Goal: Task Accomplishment & Management: Manage account settings

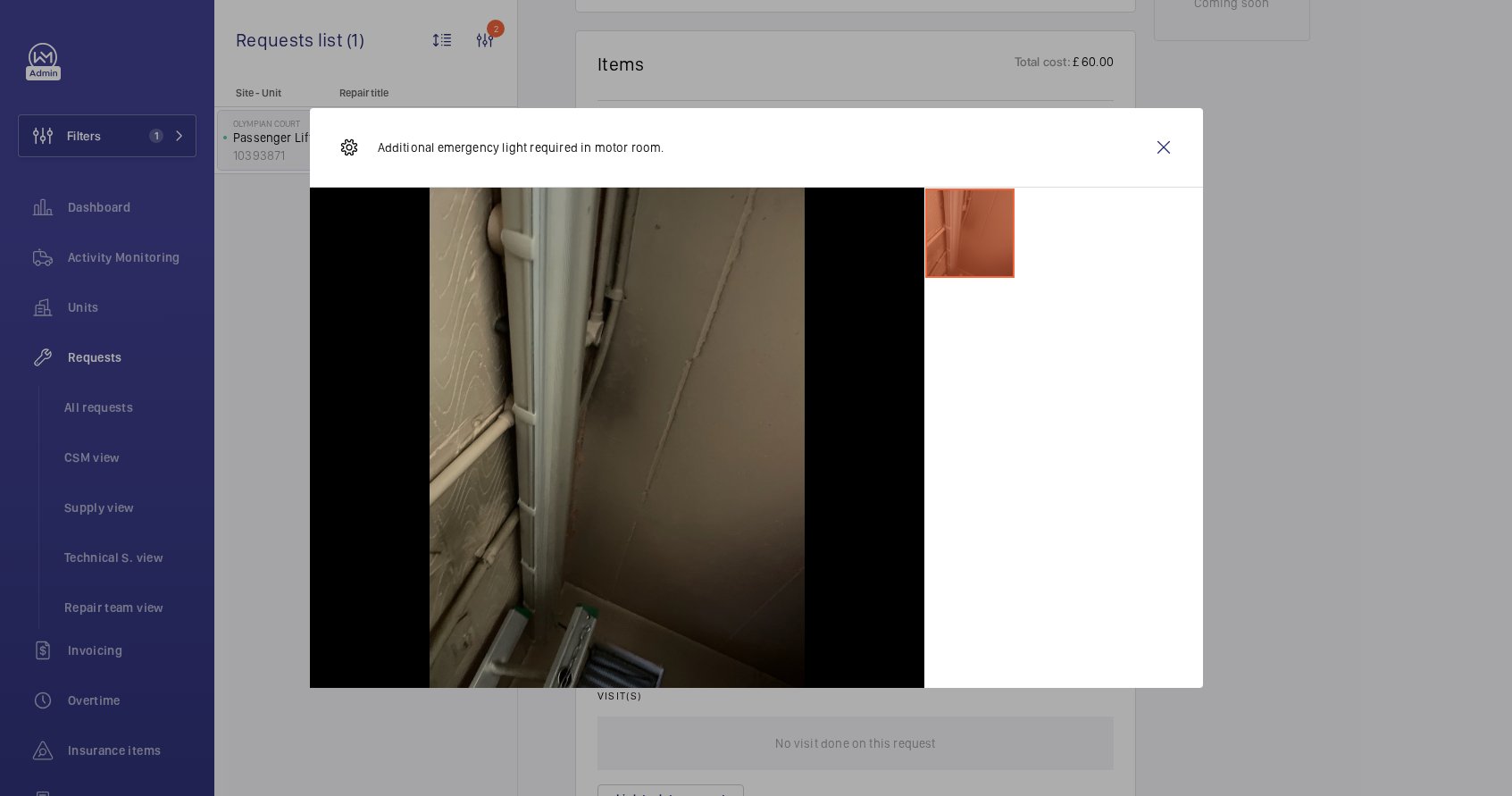
scroll to position [1039, 0]
click at [1157, 459] on div at bounding box center [1064, 438] width 279 height 500
click at [1165, 154] on wm-front-icon-button at bounding box center [1164, 148] width 43 height 43
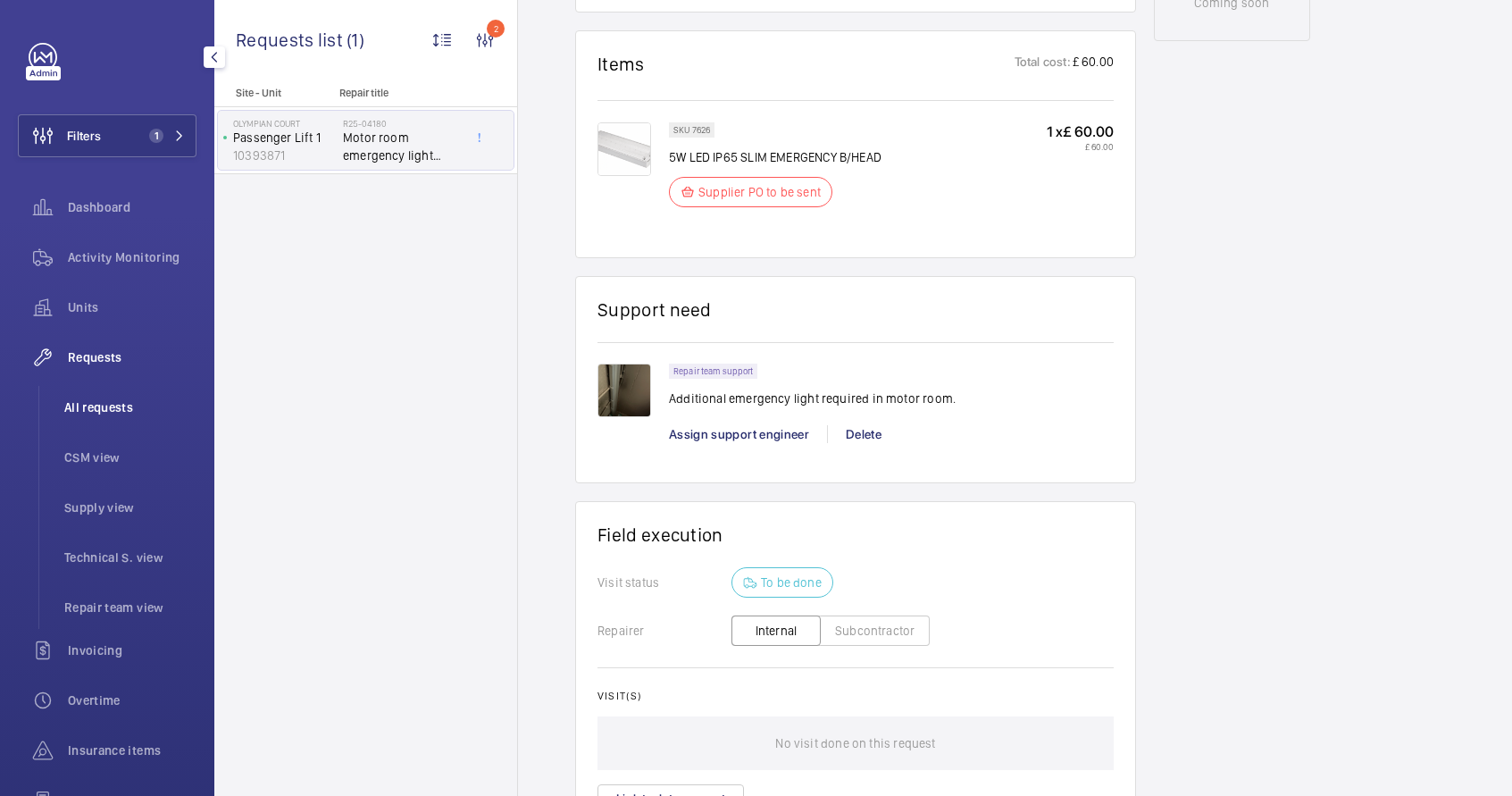
click at [94, 415] on span "All requests" at bounding box center [130, 407] width 132 height 18
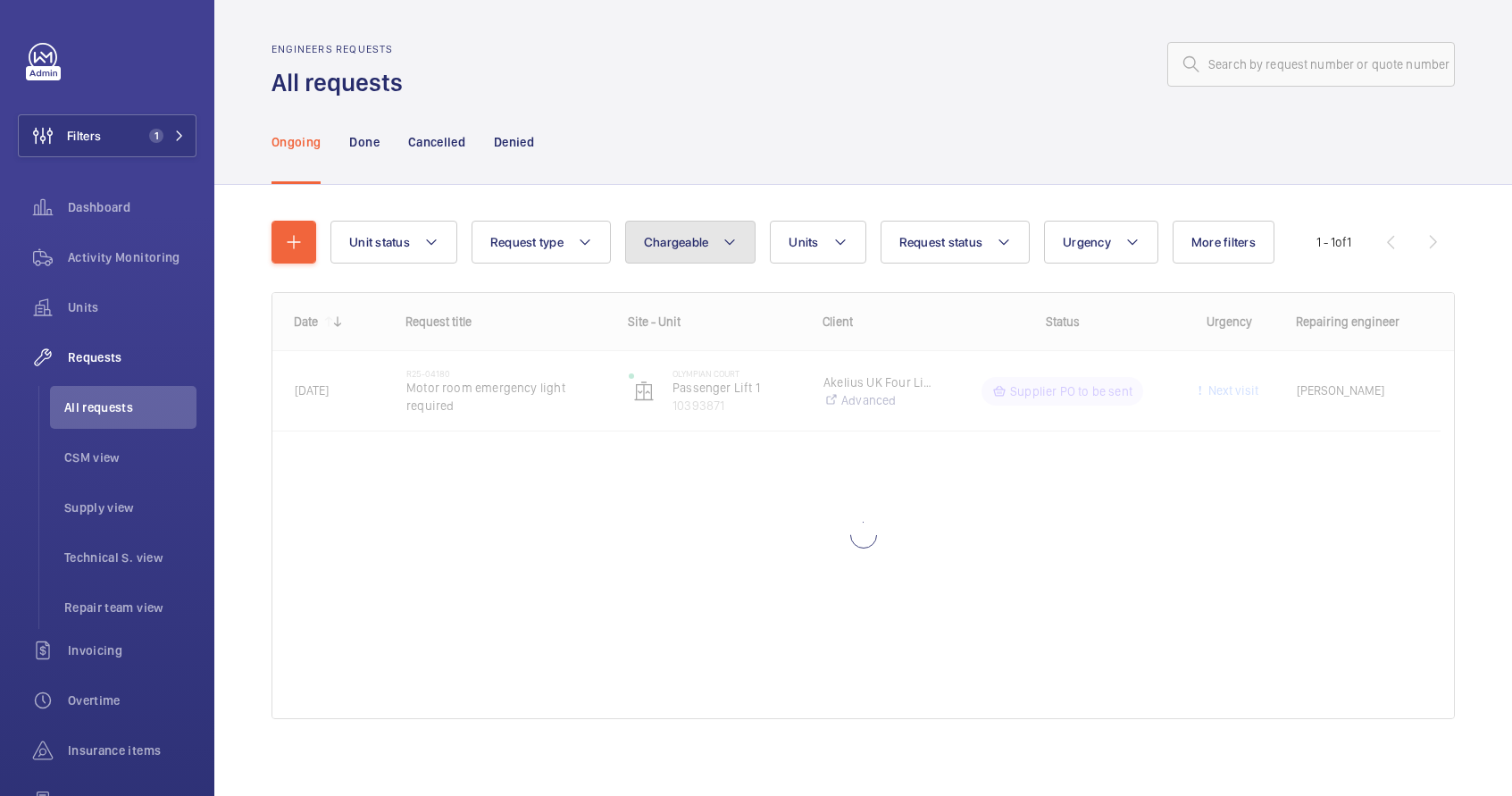
click at [735, 239] on mat-icon at bounding box center [729, 241] width 14 height 22
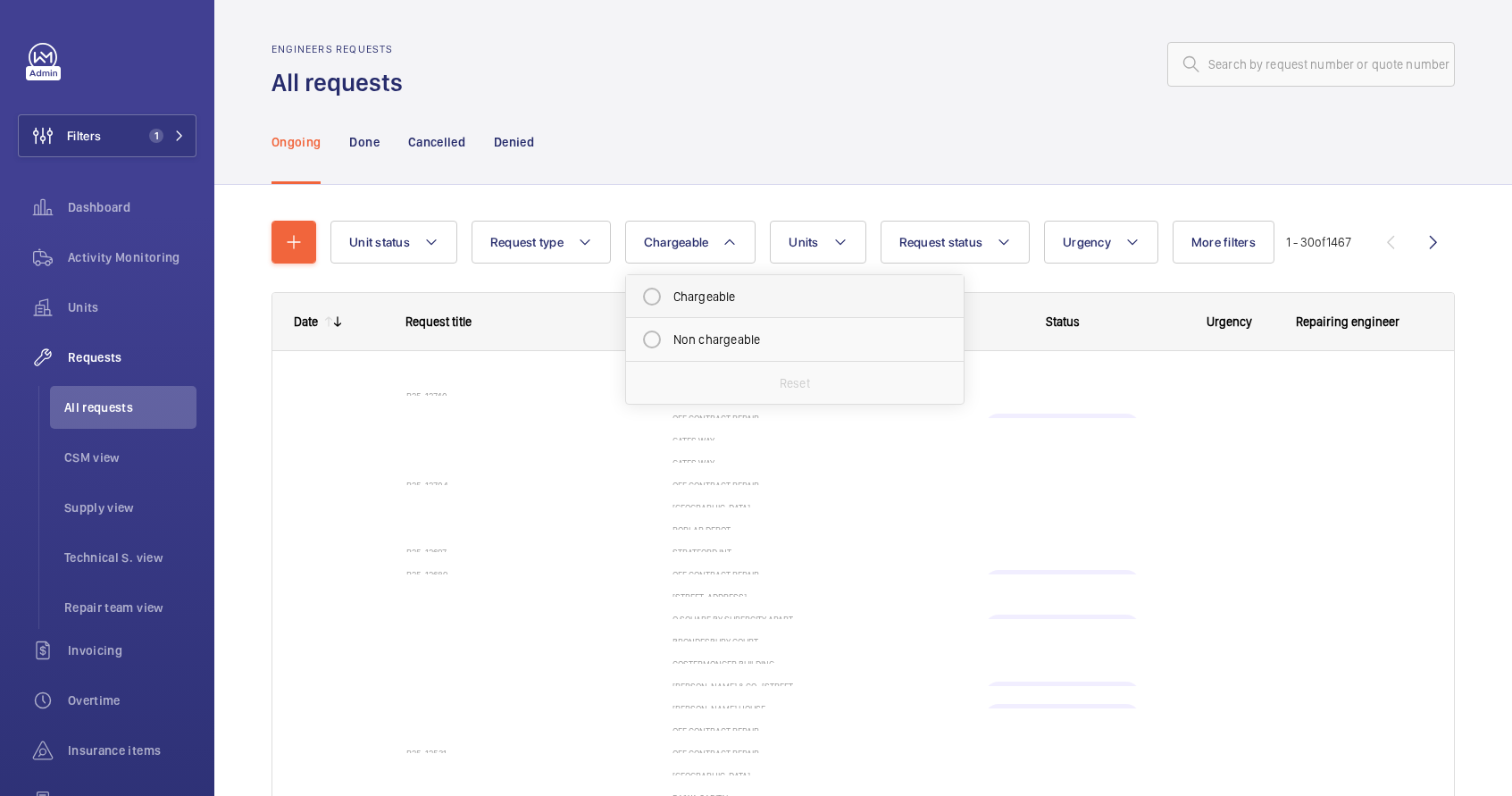
click at [745, 303] on mat-radio-button "Chargeable" at bounding box center [795, 297] width 322 height 36
radio input "true"
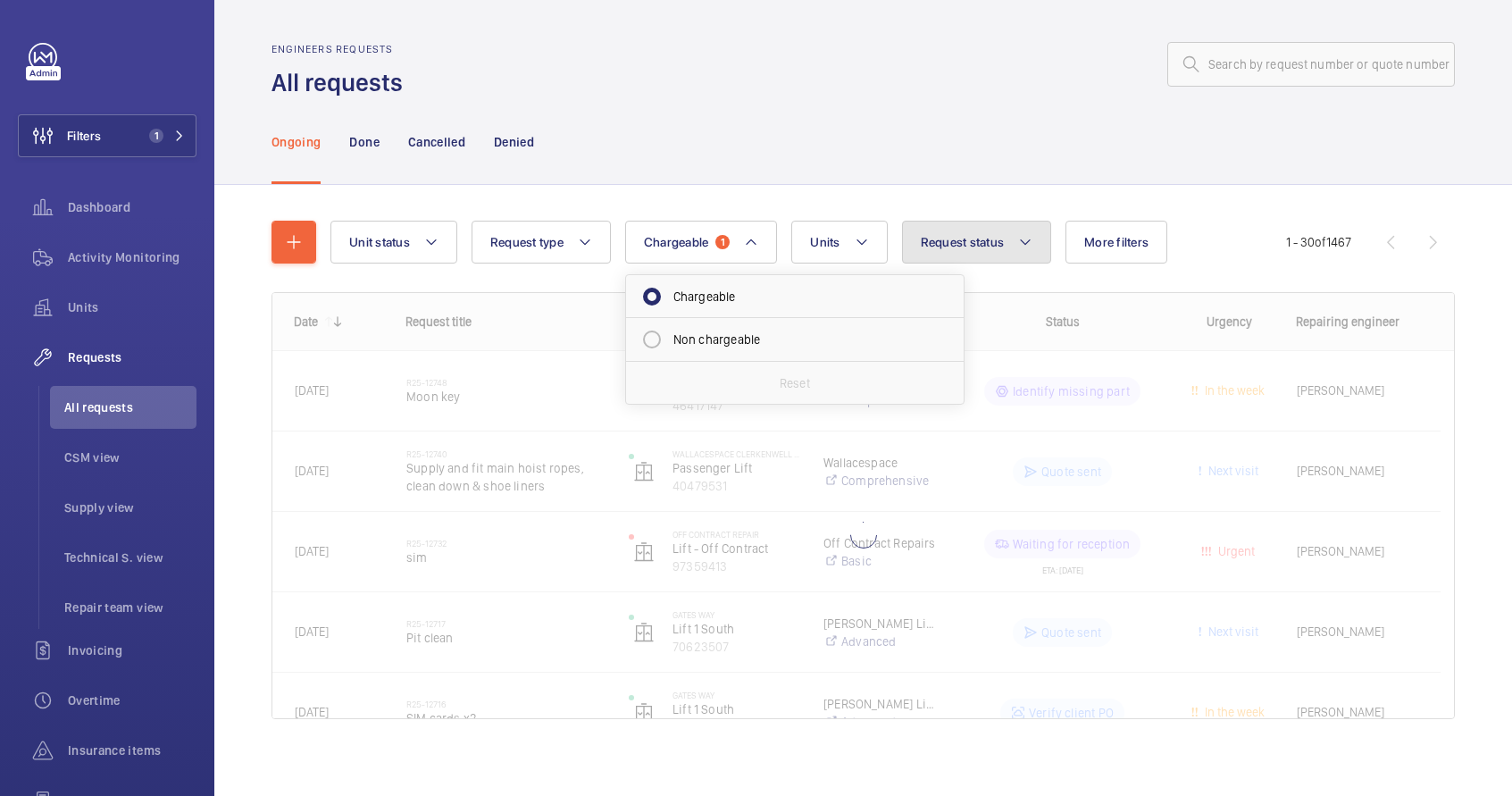
click at [1006, 247] on button "Request status" at bounding box center [977, 242] width 150 height 43
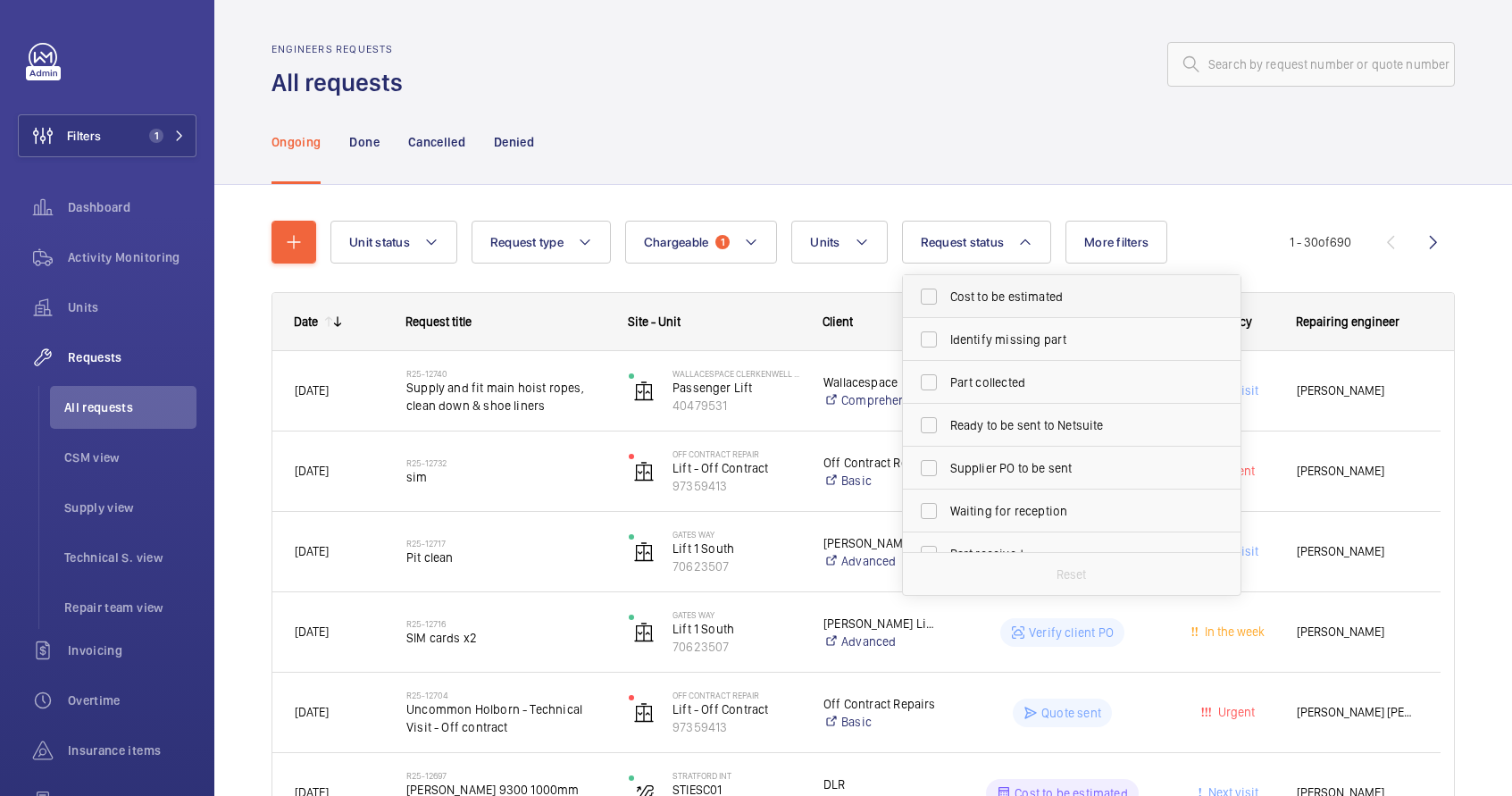
click at [986, 301] on span "Cost to be estimated" at bounding box center [1073, 296] width 246 height 18
click at [947, 301] on input "Cost to be estimated" at bounding box center [929, 297] width 36 height 36
checkbox input "true"
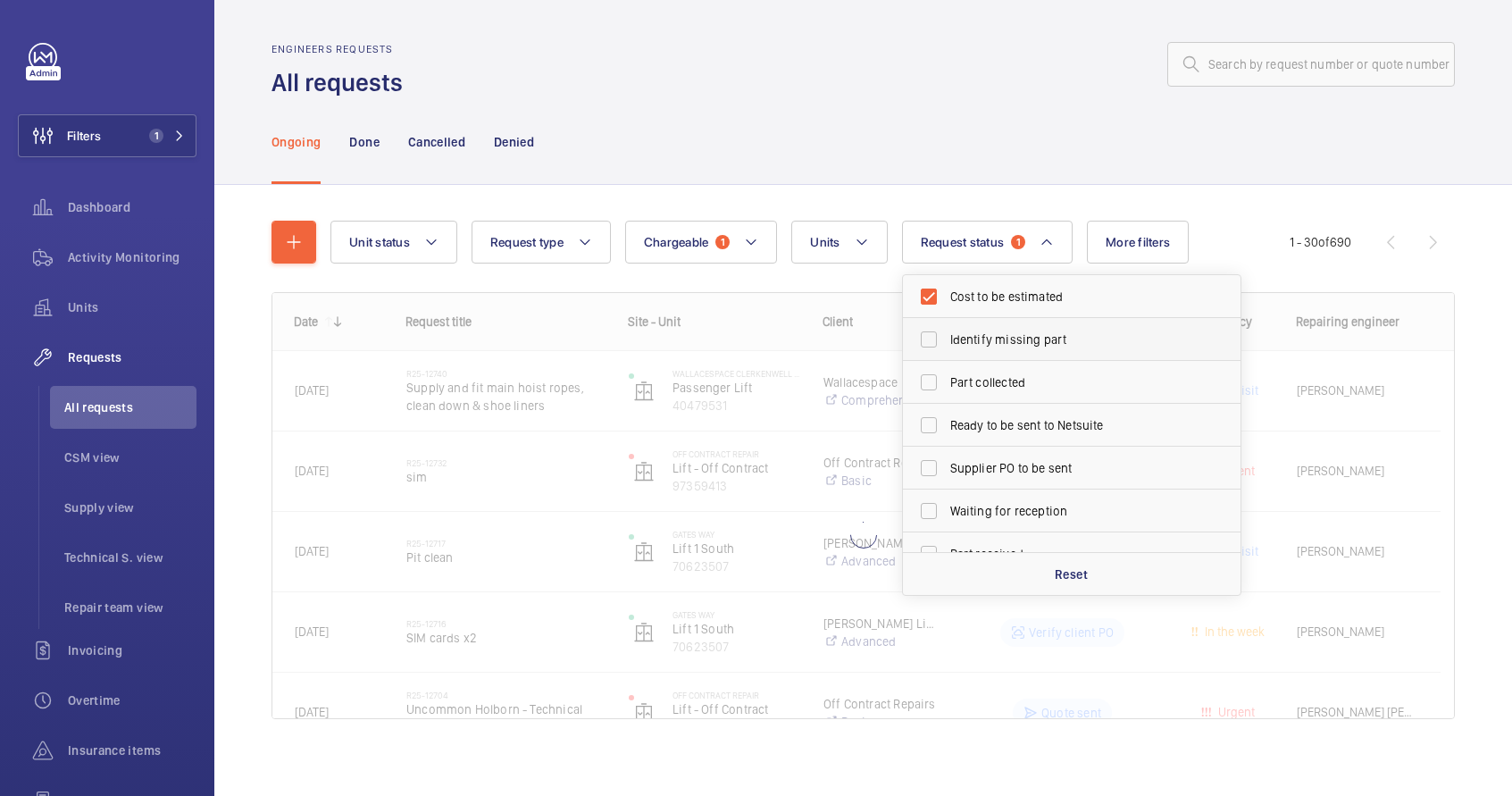
click at [976, 345] on span "Identify missing part" at bounding box center [1073, 339] width 246 height 18
click at [947, 345] on input "Identify missing part" at bounding box center [929, 340] width 36 height 36
checkbox input "true"
click at [962, 388] on span "Part collected" at bounding box center [1073, 382] width 246 height 18
click at [947, 388] on input "Part collected" at bounding box center [929, 383] width 36 height 36
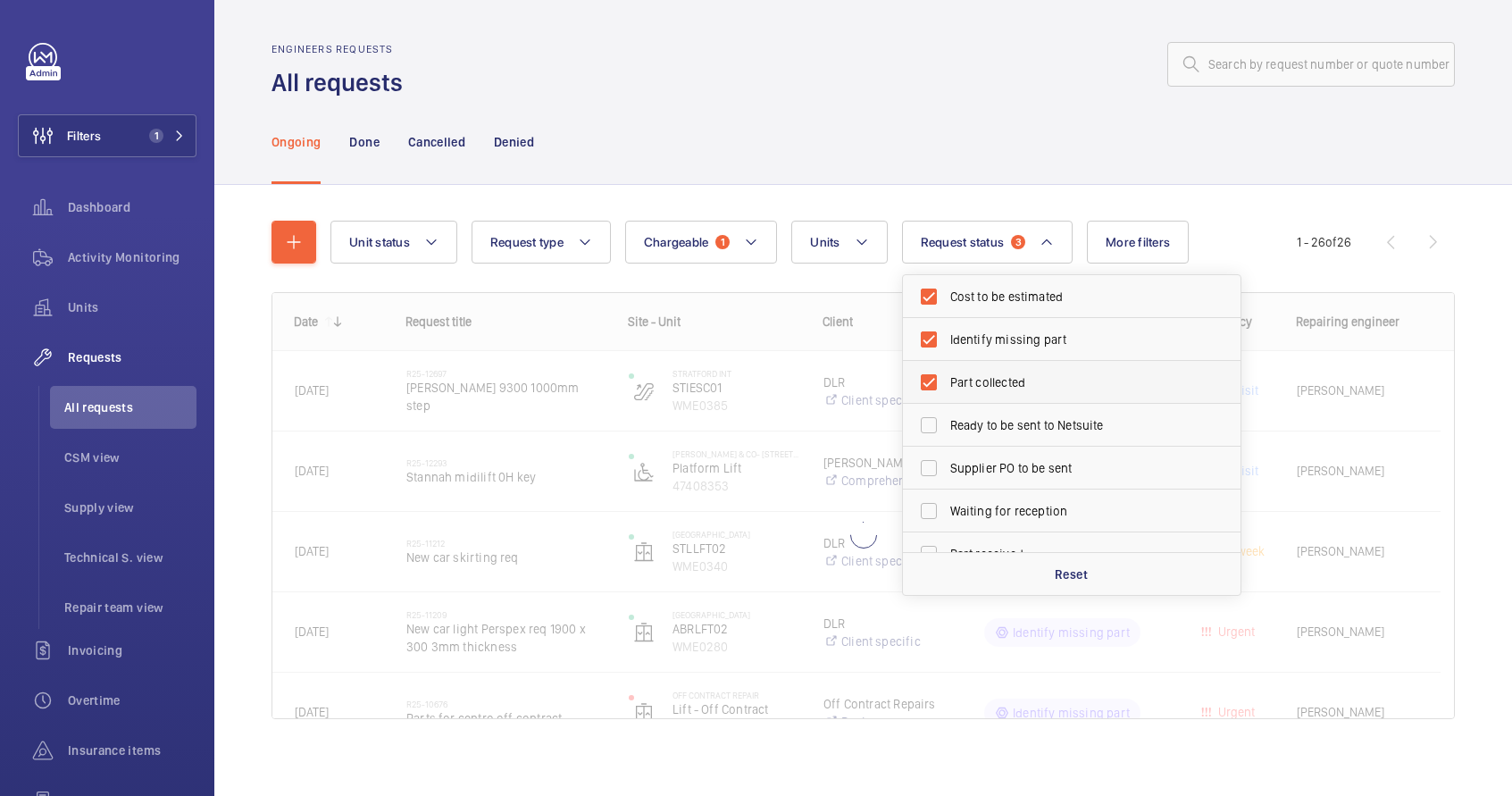
click at [962, 385] on span "Part collected" at bounding box center [1073, 382] width 246 height 18
click at [947, 385] on input "Part collected" at bounding box center [929, 383] width 36 height 36
checkbox input "false"
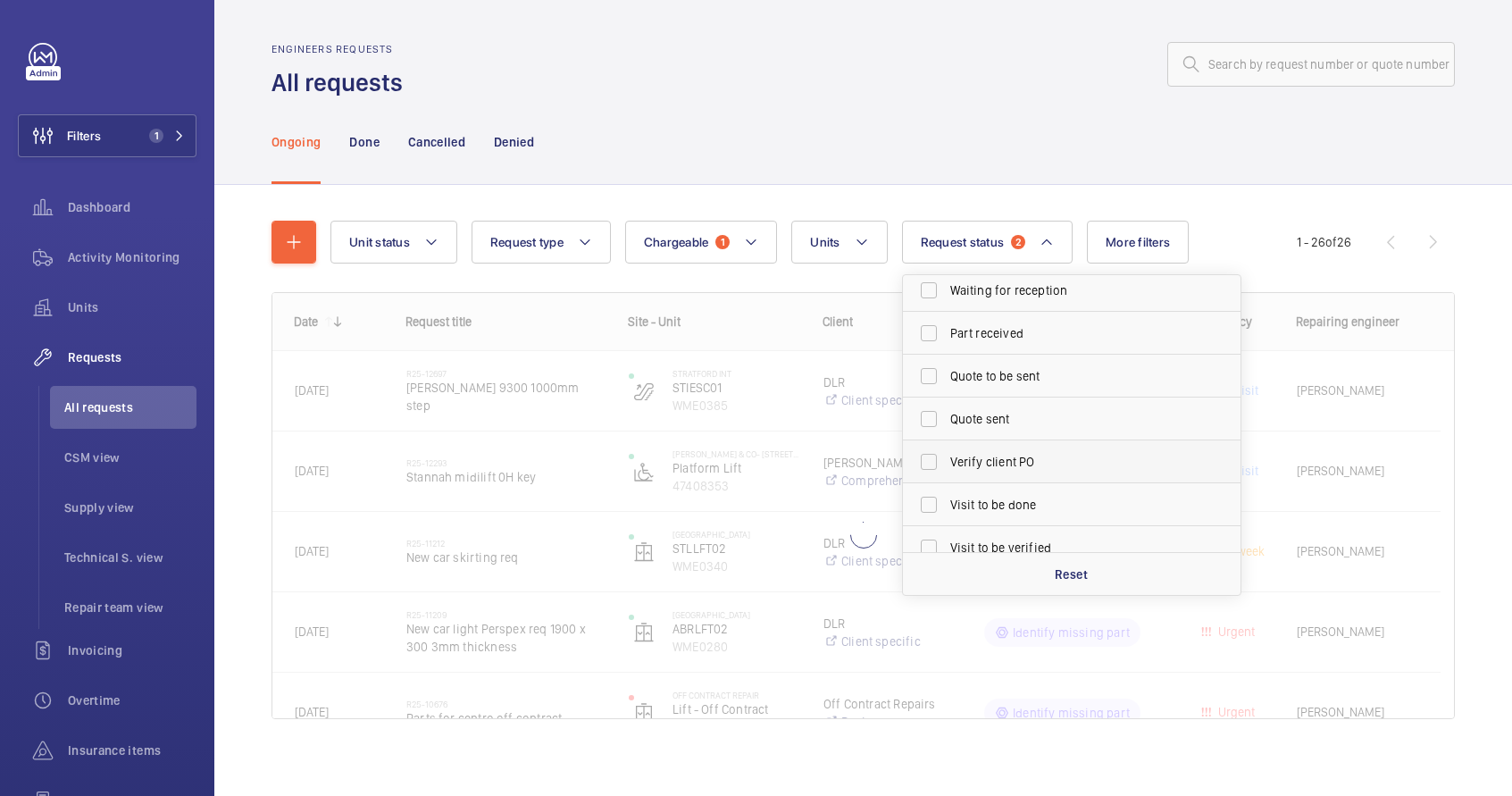
scroll to position [238, 0]
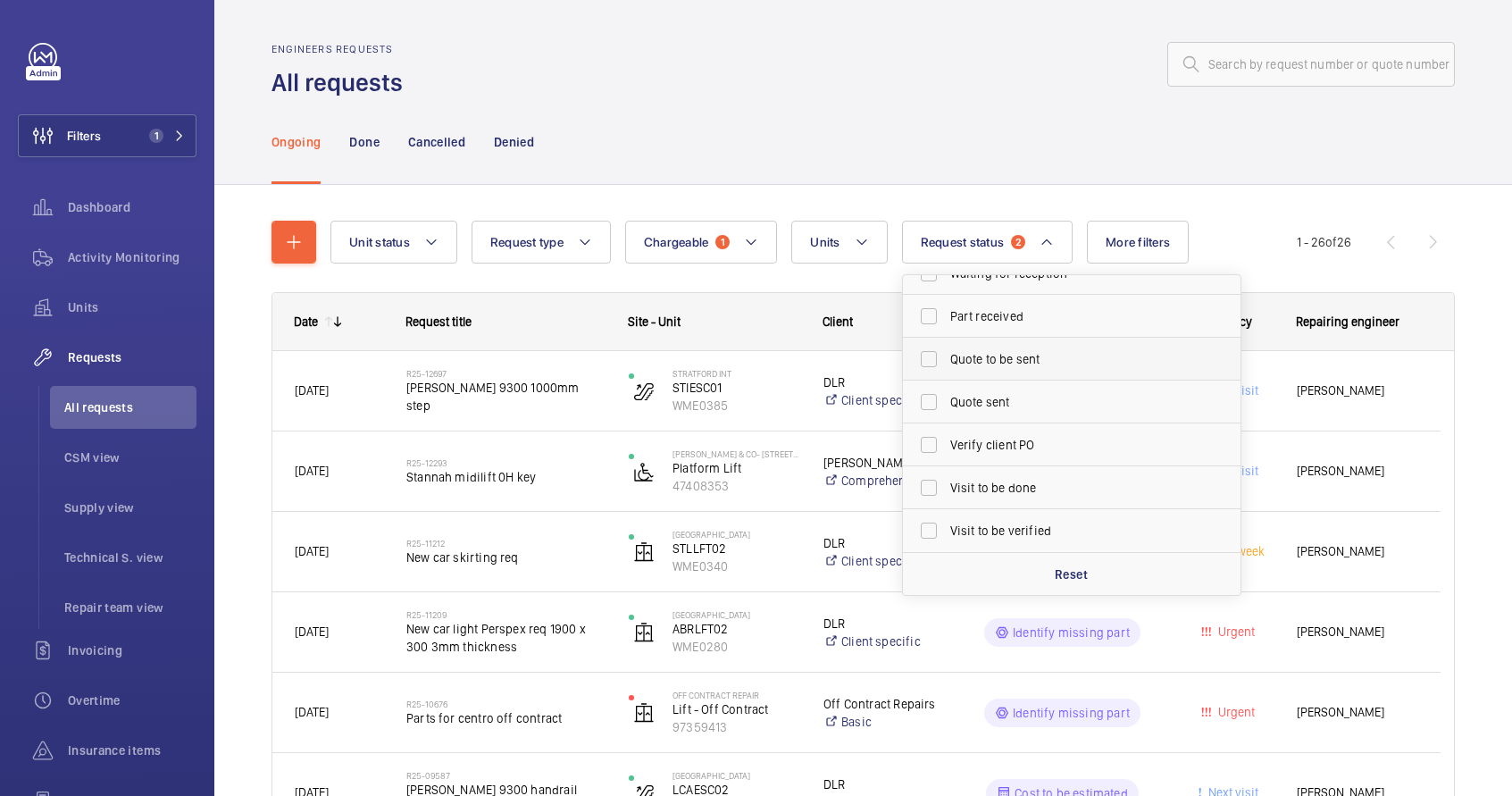
click at [981, 358] on span "Quote to be sent" at bounding box center [1073, 358] width 246 height 18
click at [947, 358] on input "Quote to be sent" at bounding box center [929, 359] width 36 height 36
checkbox input "true"
click at [799, 26] on wm-front-admin-header "Engineers requests All requests" at bounding box center [863, 50] width 1298 height 99
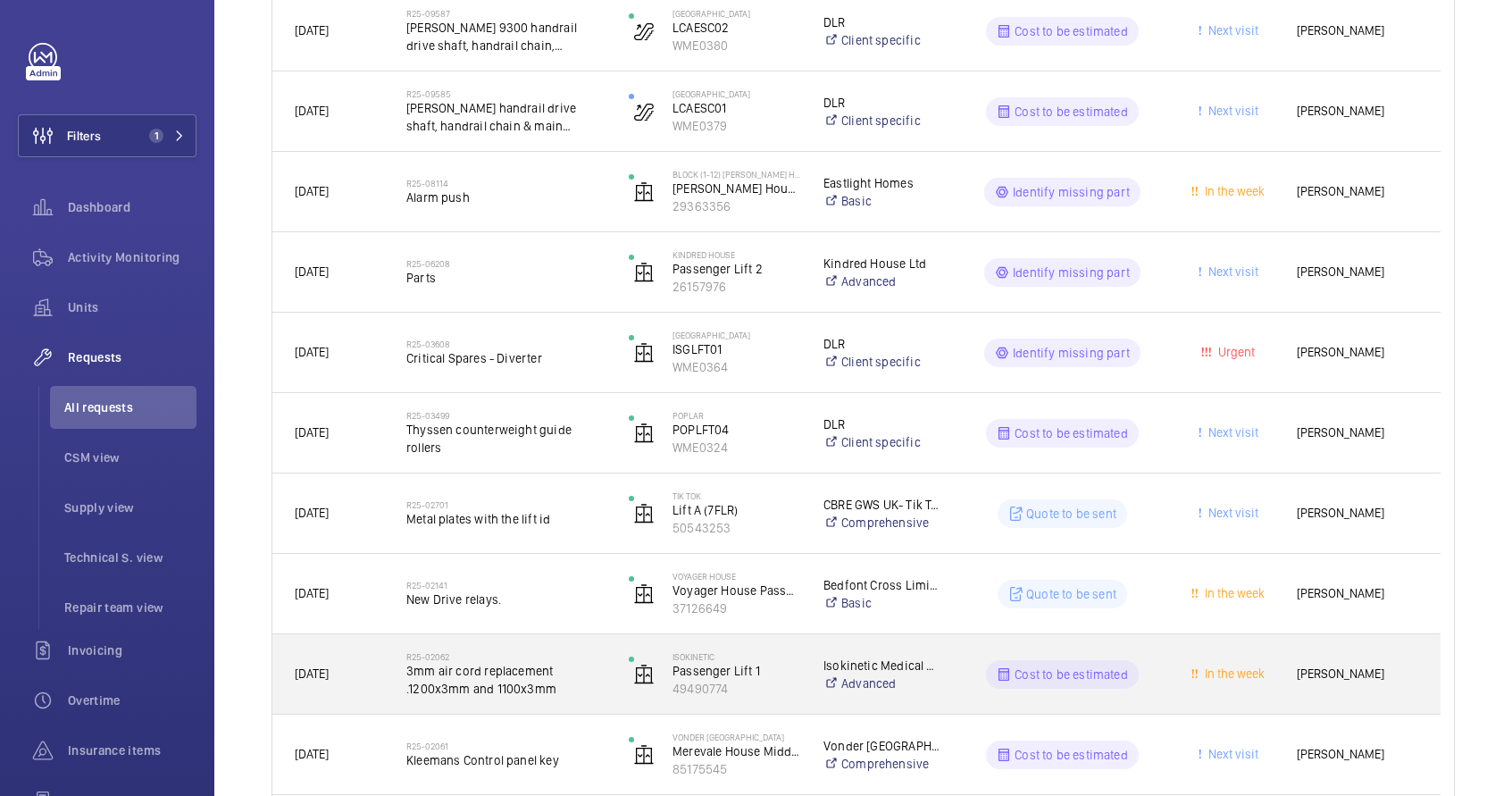
scroll to position [762, 0]
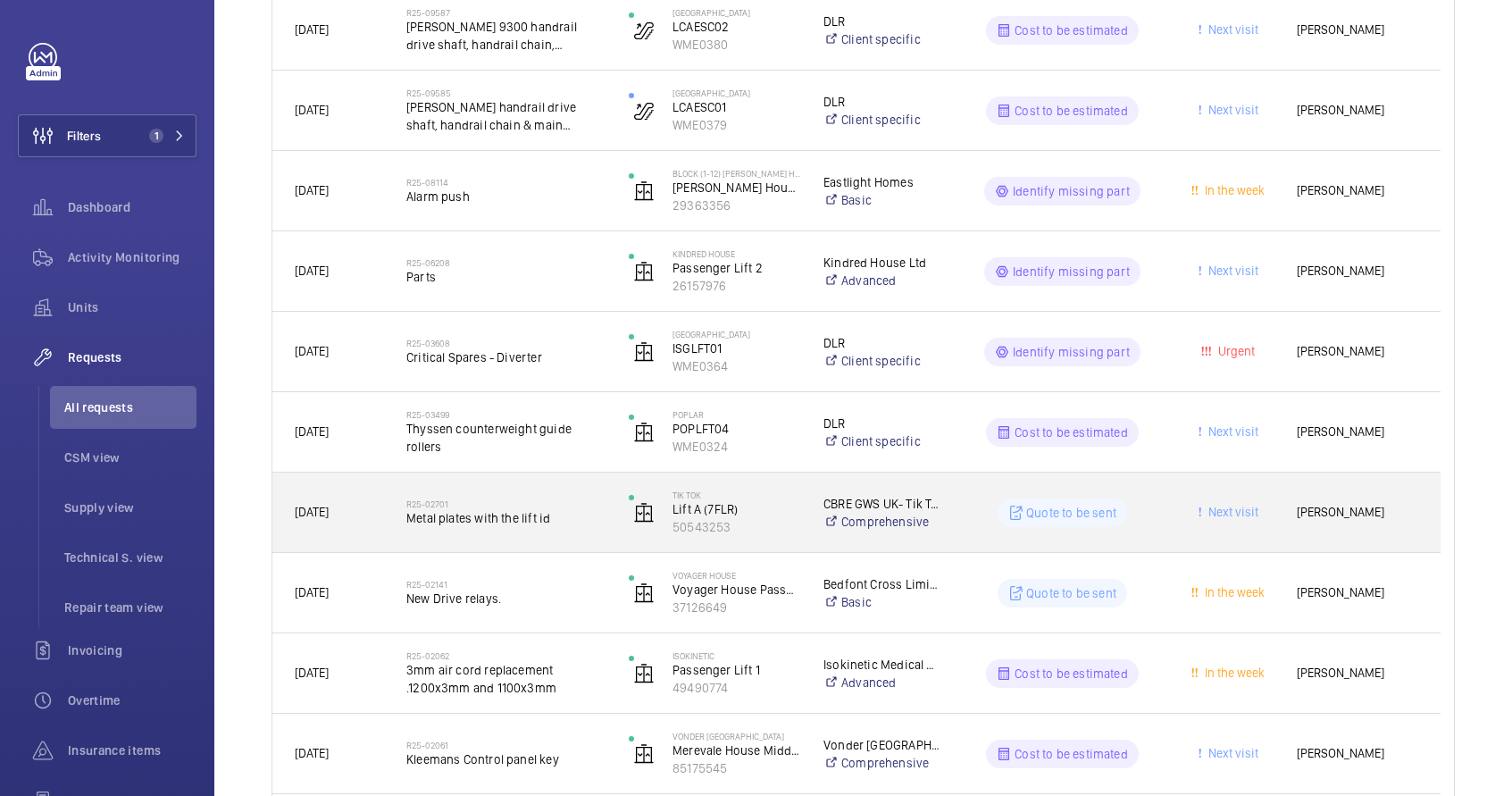
click at [544, 532] on div "R25-02701 Metal plates with the lift id" at bounding box center [505, 512] width 199 height 51
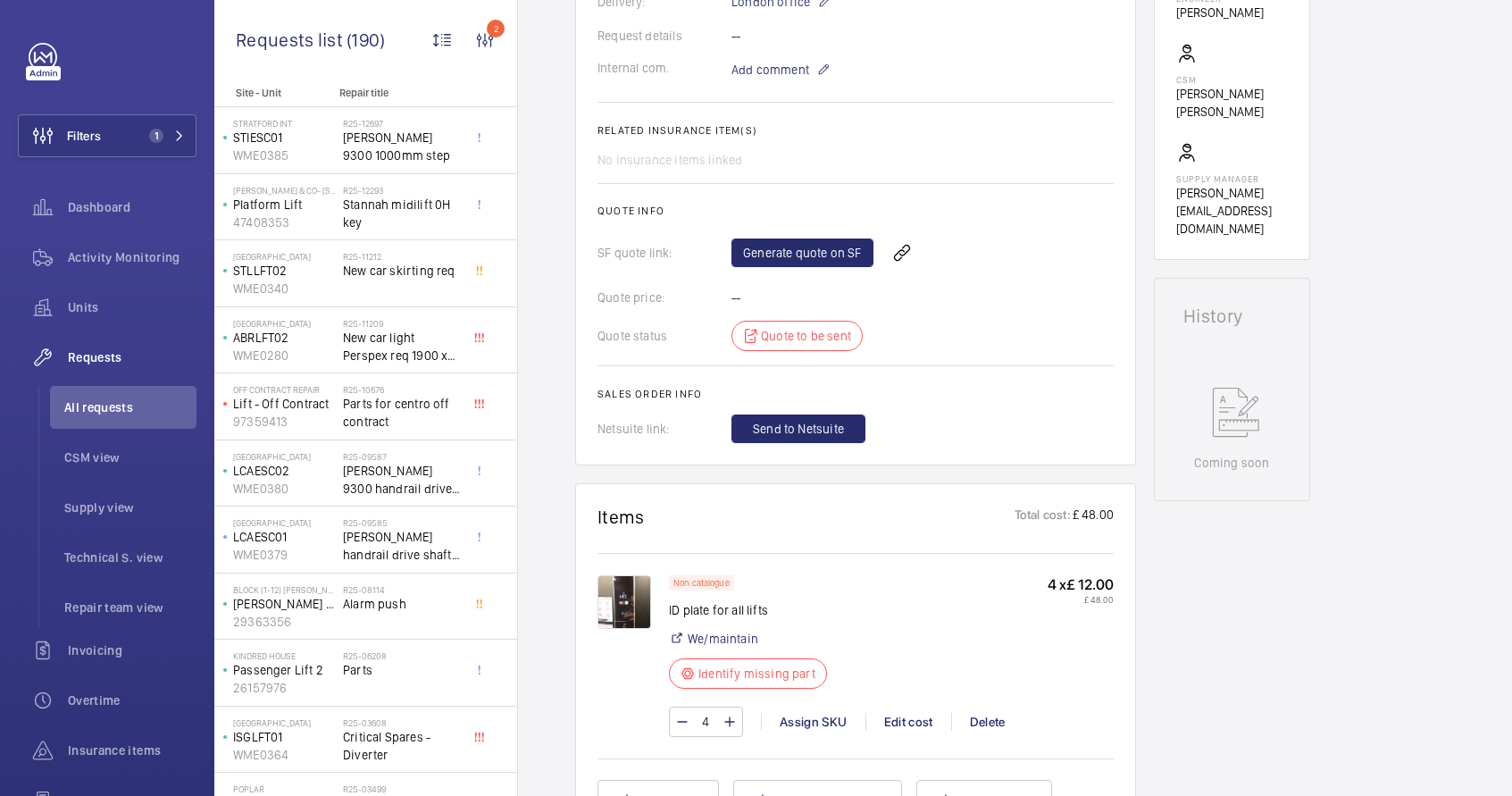
scroll to position [581, 0]
click at [644, 607] on img at bounding box center [624, 601] width 53 height 53
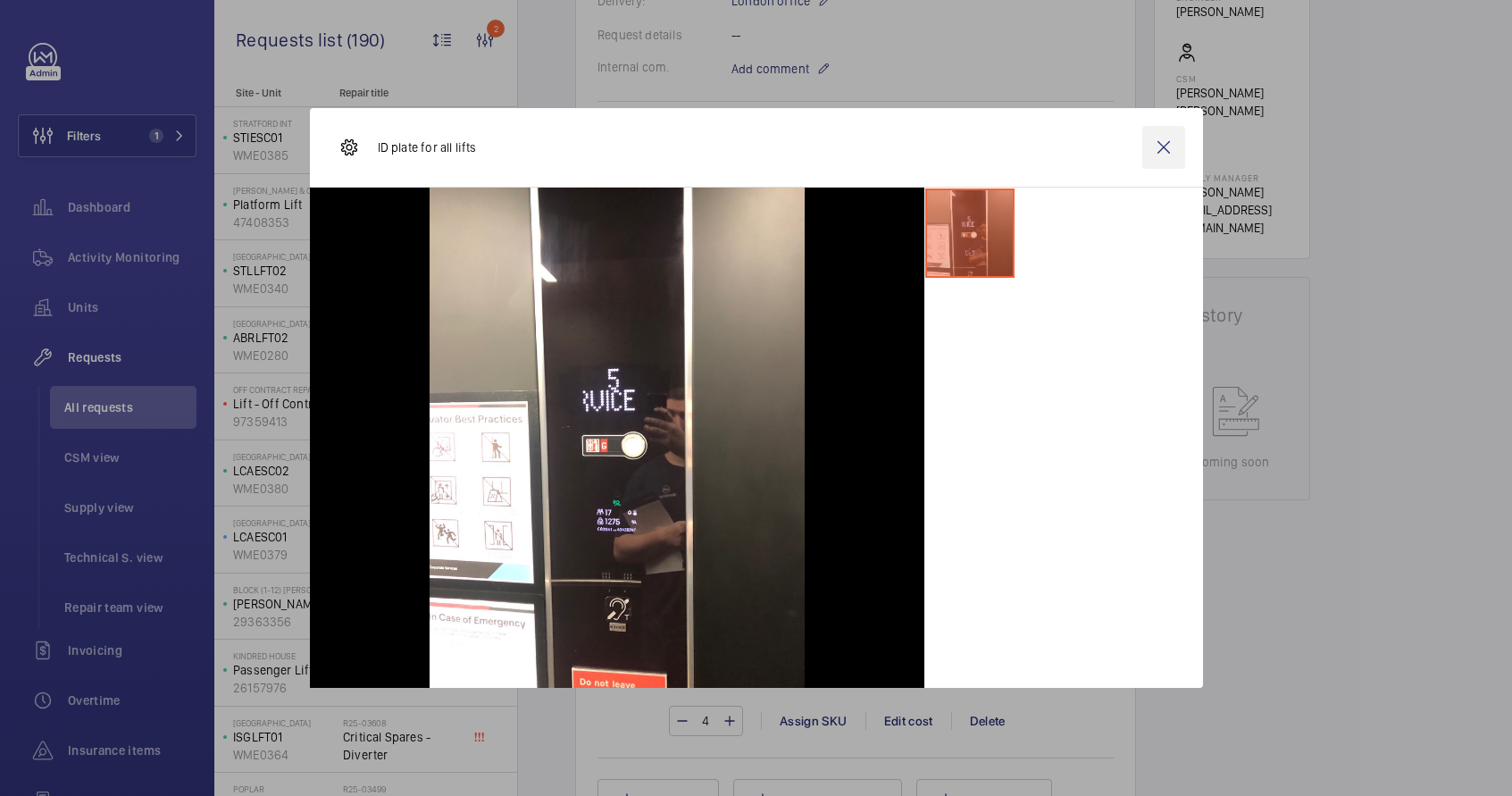
click at [1160, 155] on wm-front-icon-button at bounding box center [1164, 148] width 43 height 43
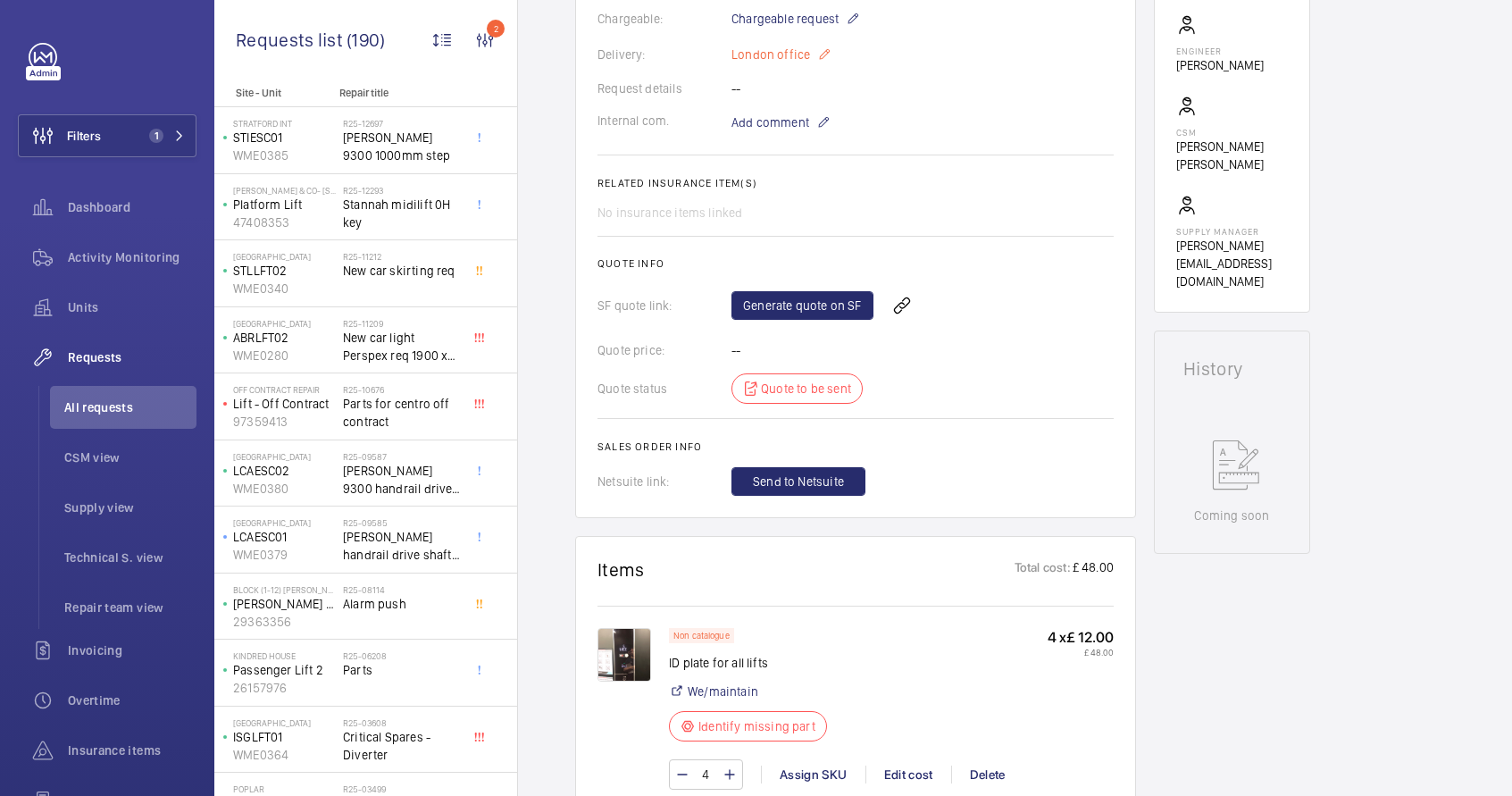
scroll to position [892, 0]
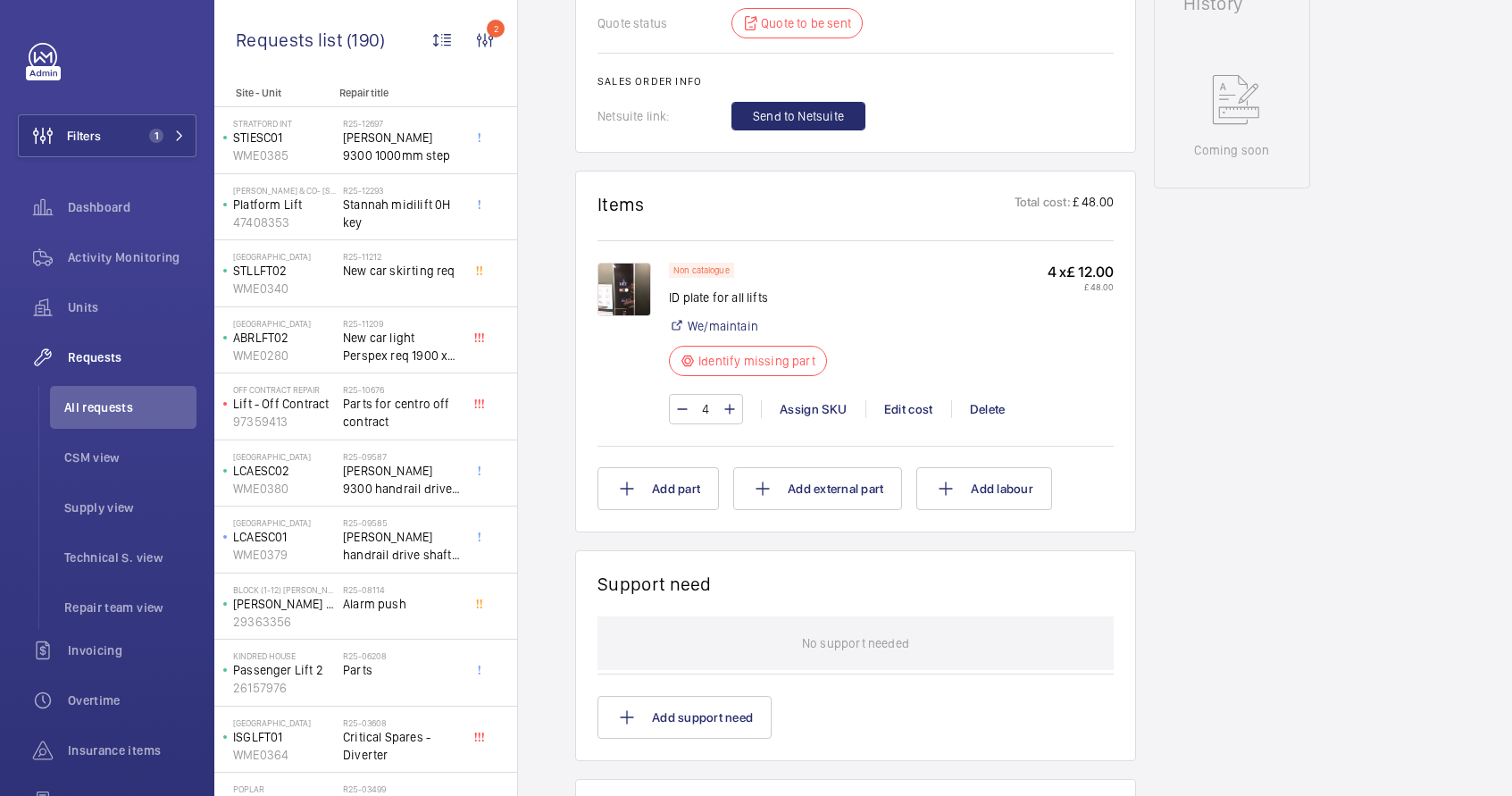
click at [620, 287] on img at bounding box center [624, 289] width 53 height 53
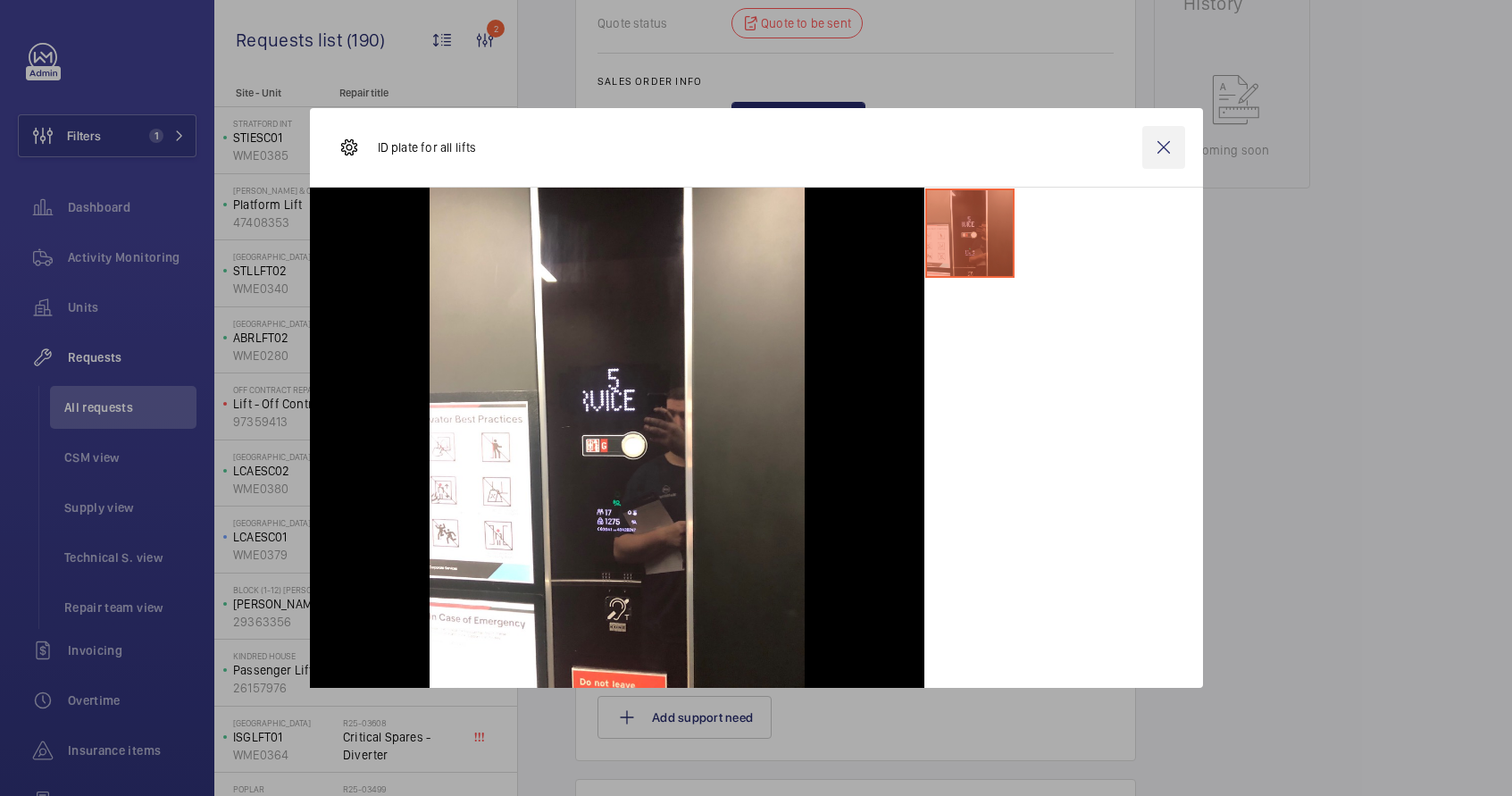
click at [1156, 150] on wm-front-icon-button at bounding box center [1164, 148] width 43 height 43
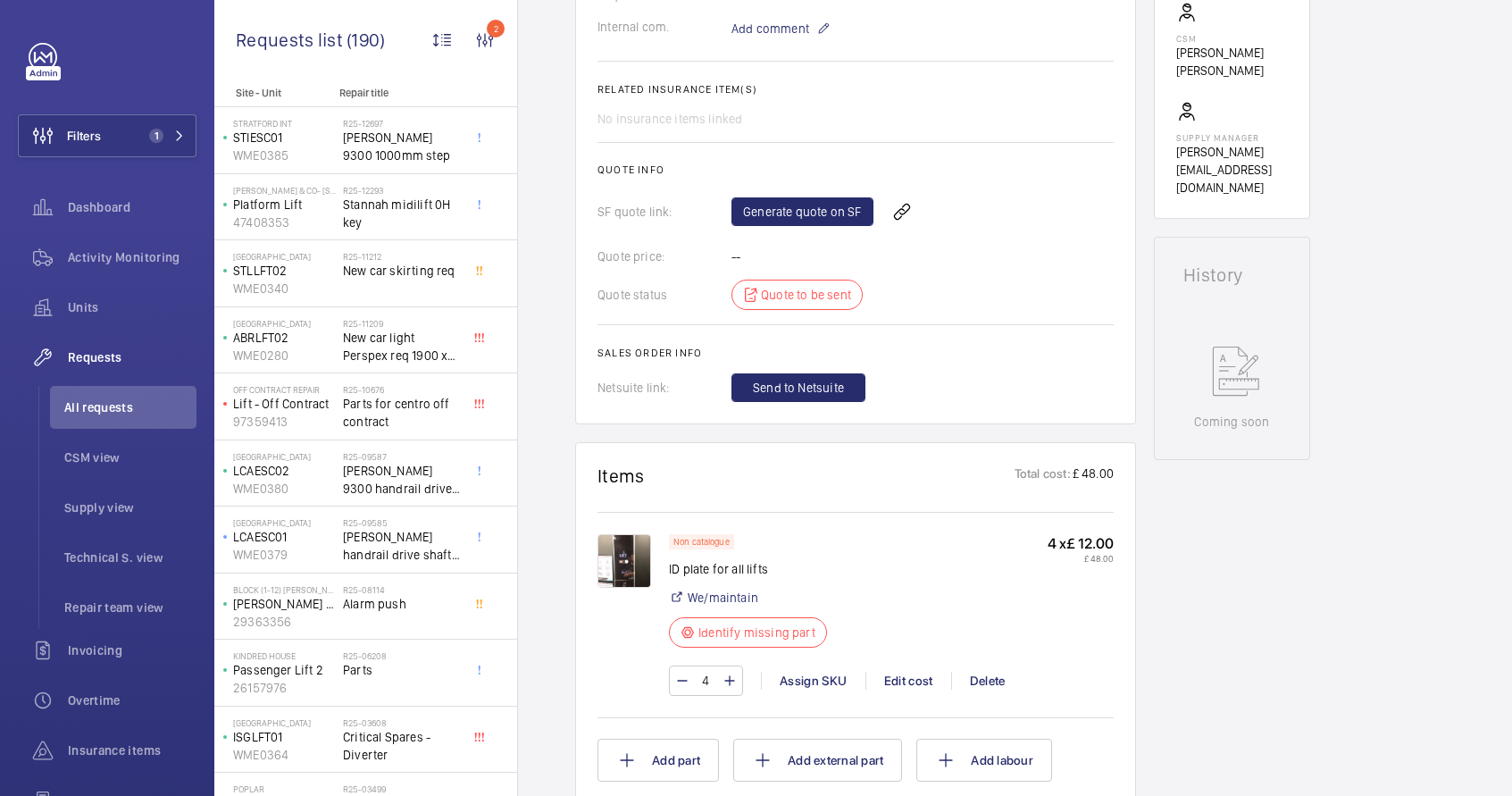
scroll to position [622, 0]
click at [636, 568] on img at bounding box center [624, 559] width 53 height 53
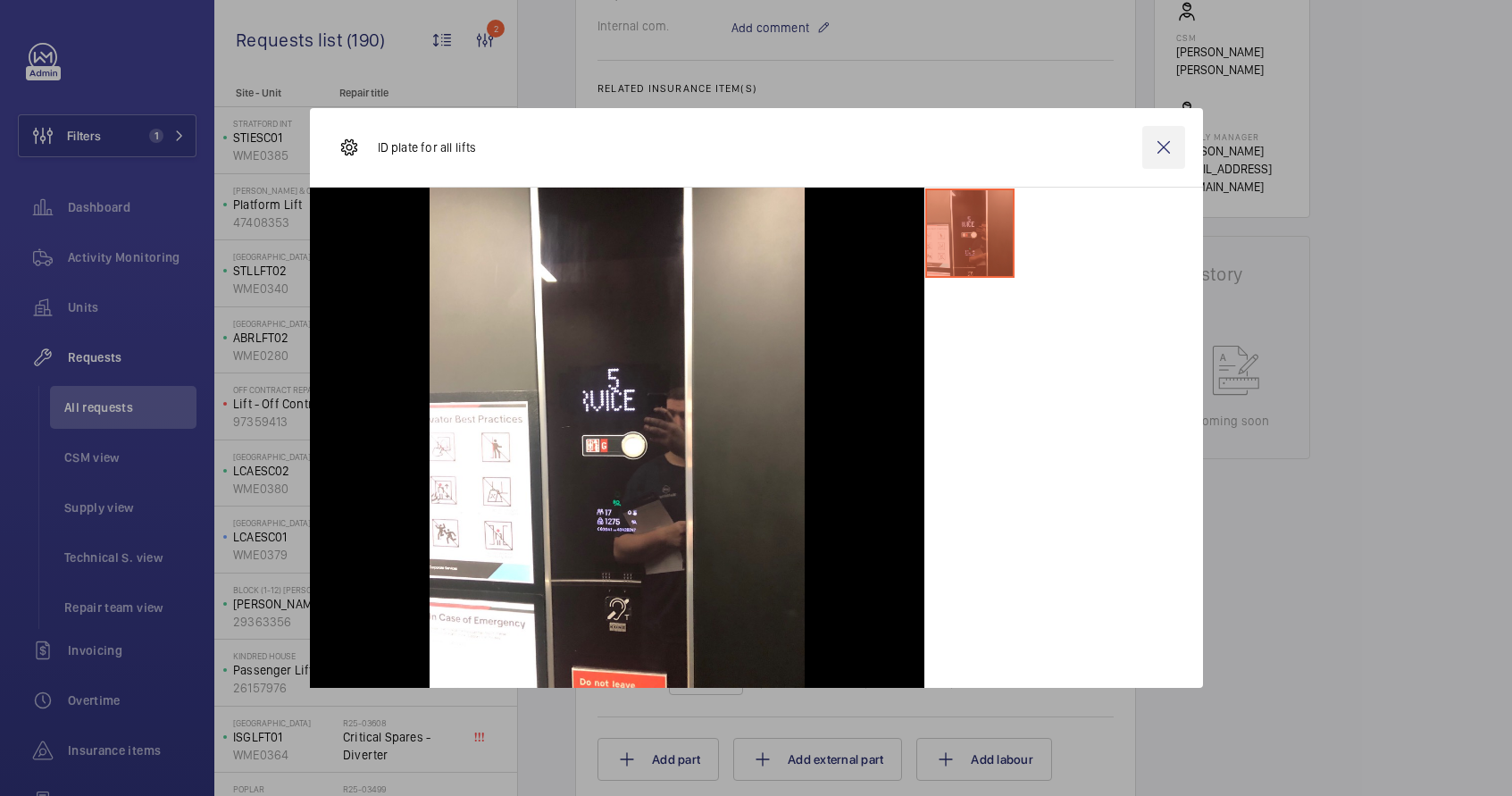
click at [1156, 148] on wm-front-icon-button at bounding box center [1164, 148] width 43 height 43
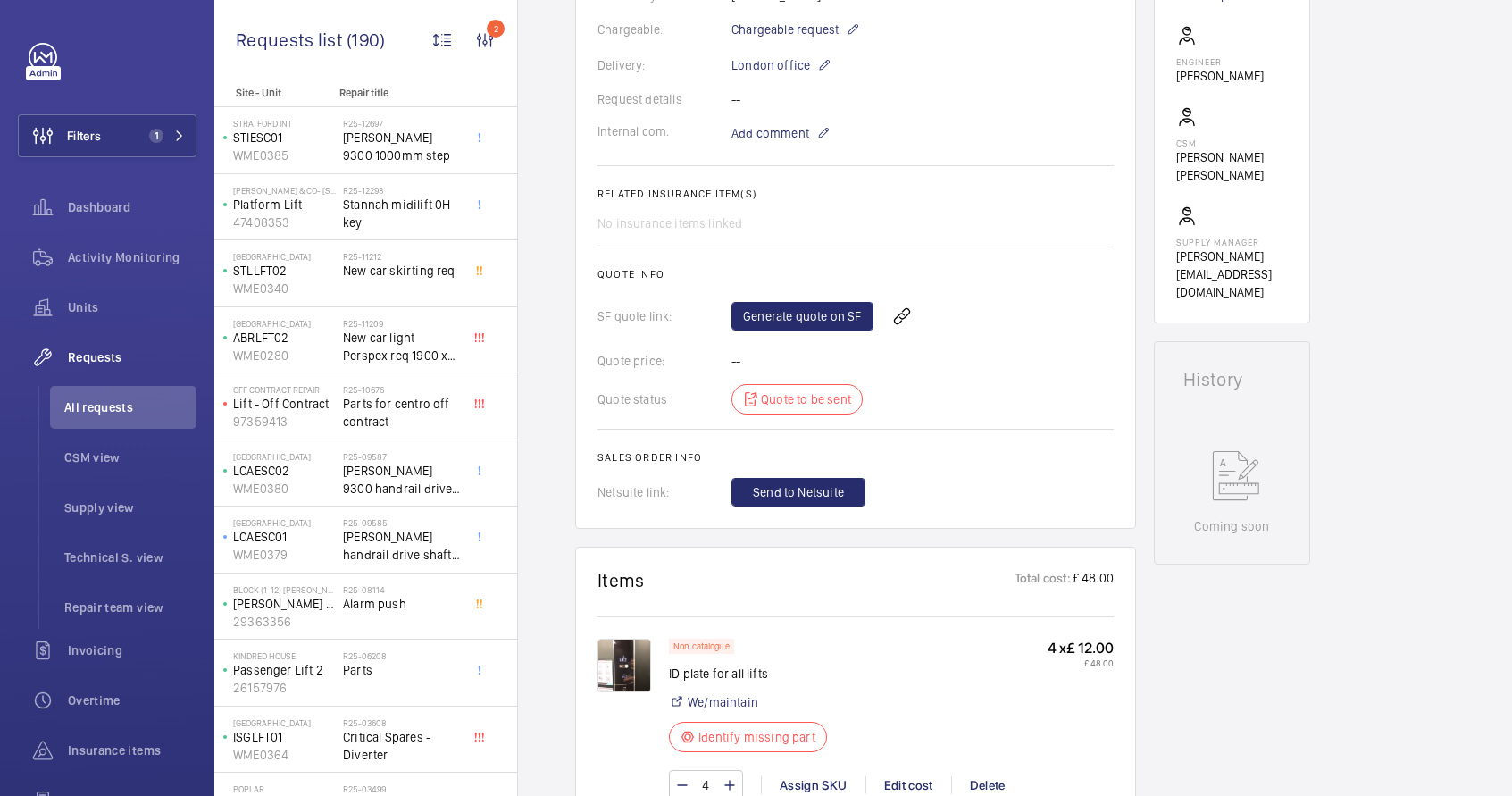
scroll to position [351, 0]
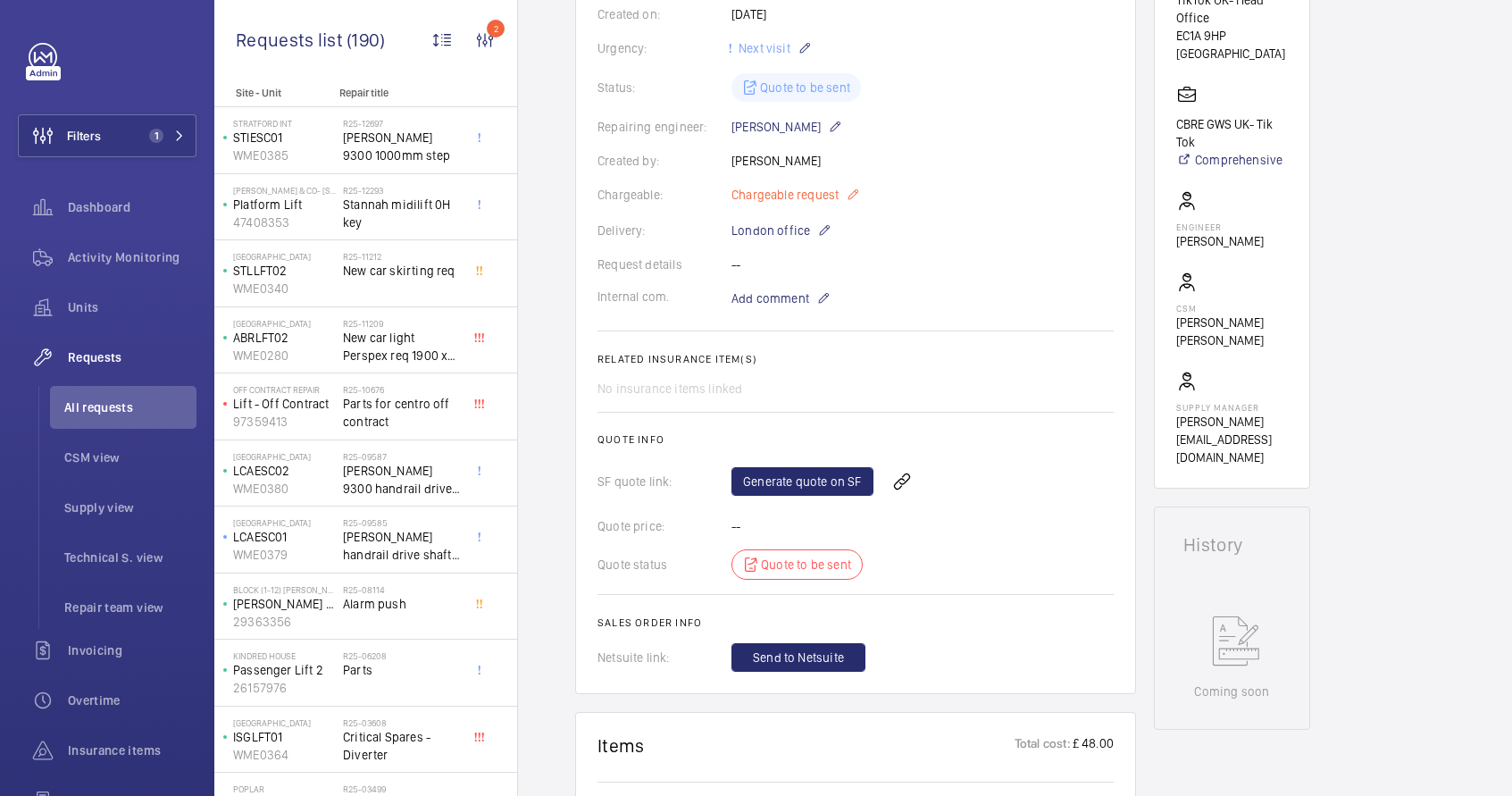
click at [831, 195] on span "Chargeable request" at bounding box center [785, 195] width 108 height 18
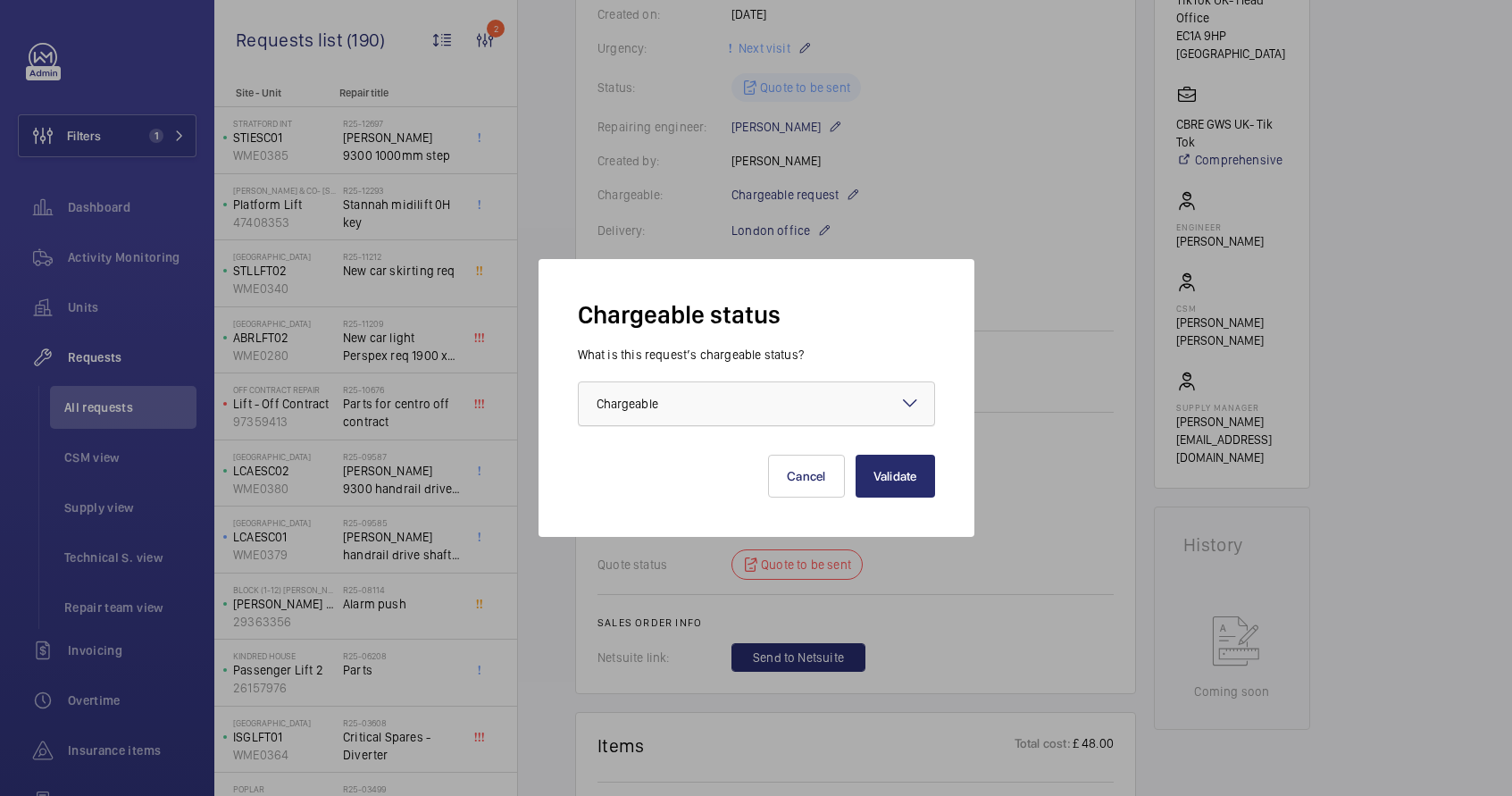
click at [735, 405] on div at bounding box center [757, 404] width 356 height 43
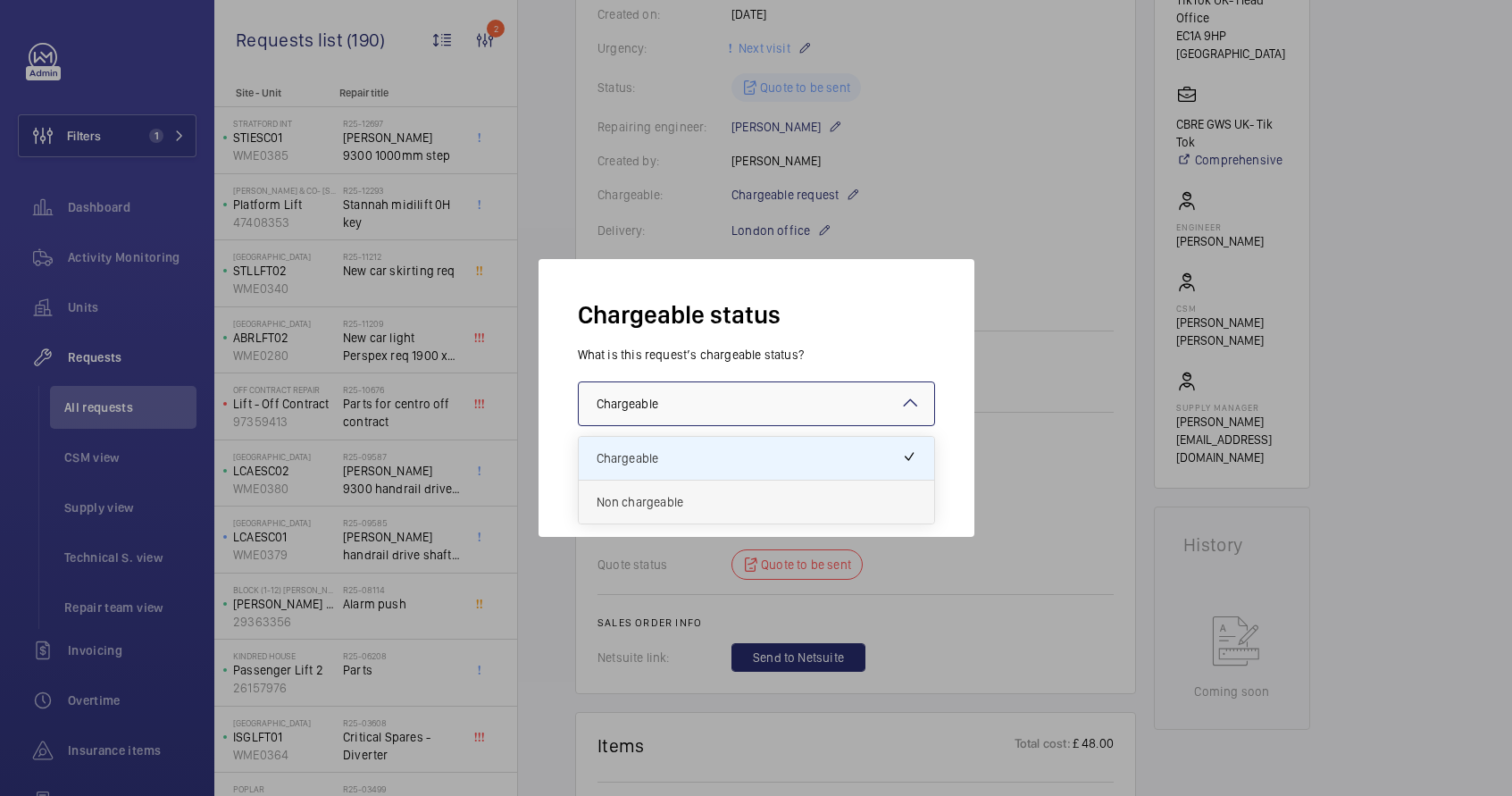
click at [702, 496] on span "Non chargeable" at bounding box center [757, 501] width 320 height 18
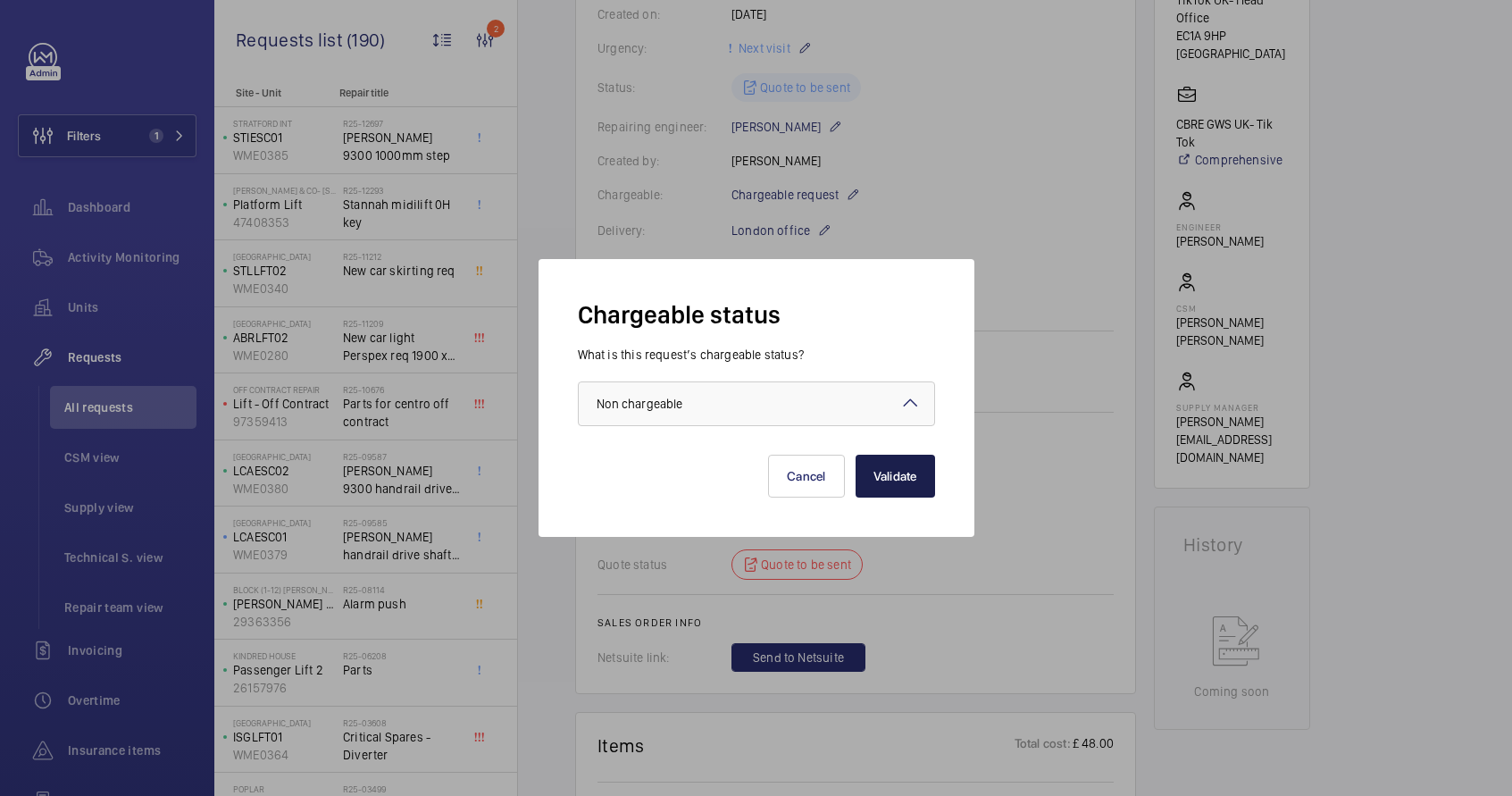
click at [923, 463] on button "Validate" at bounding box center [895, 476] width 80 height 43
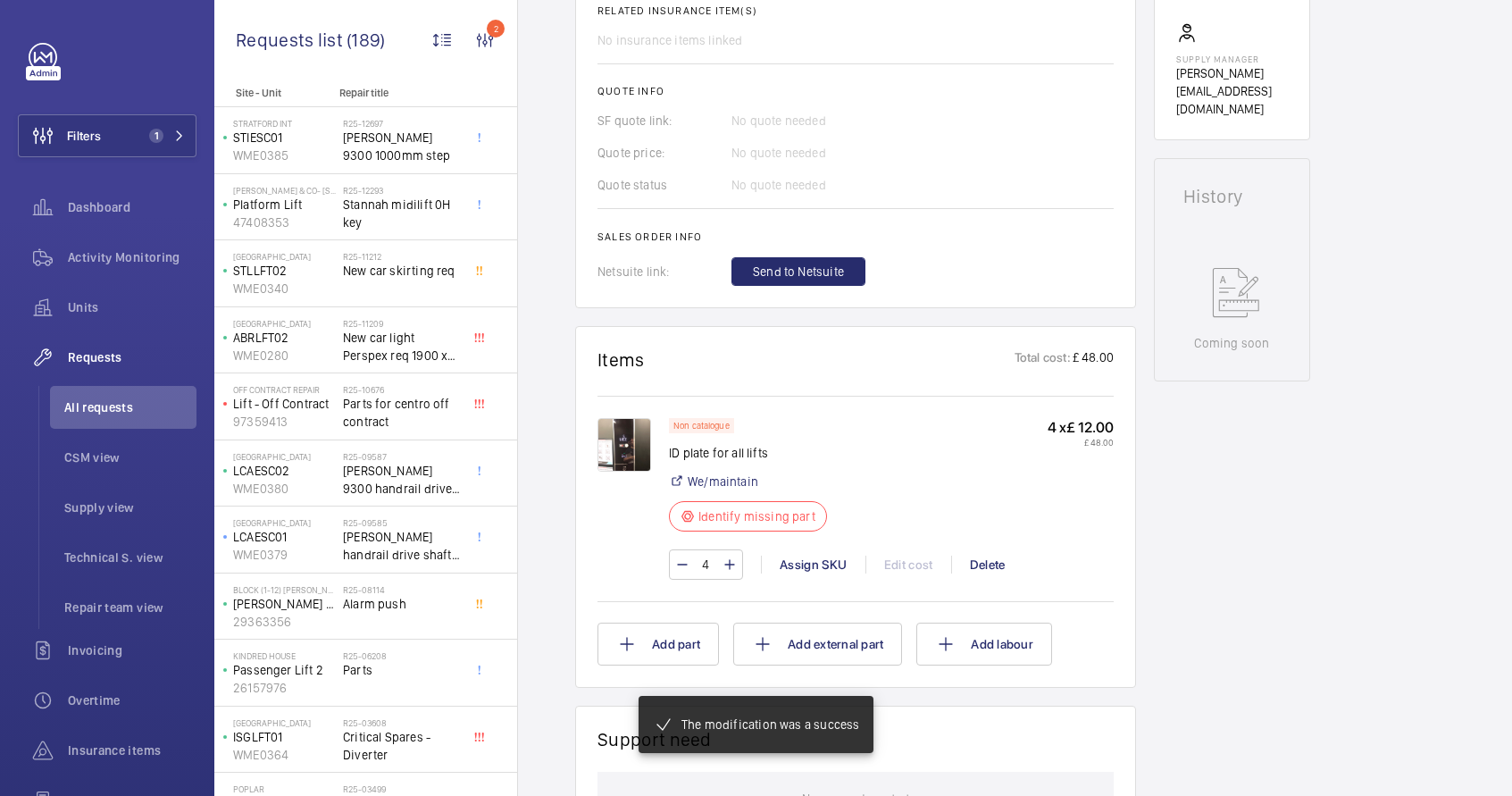
scroll to position [709, 0]
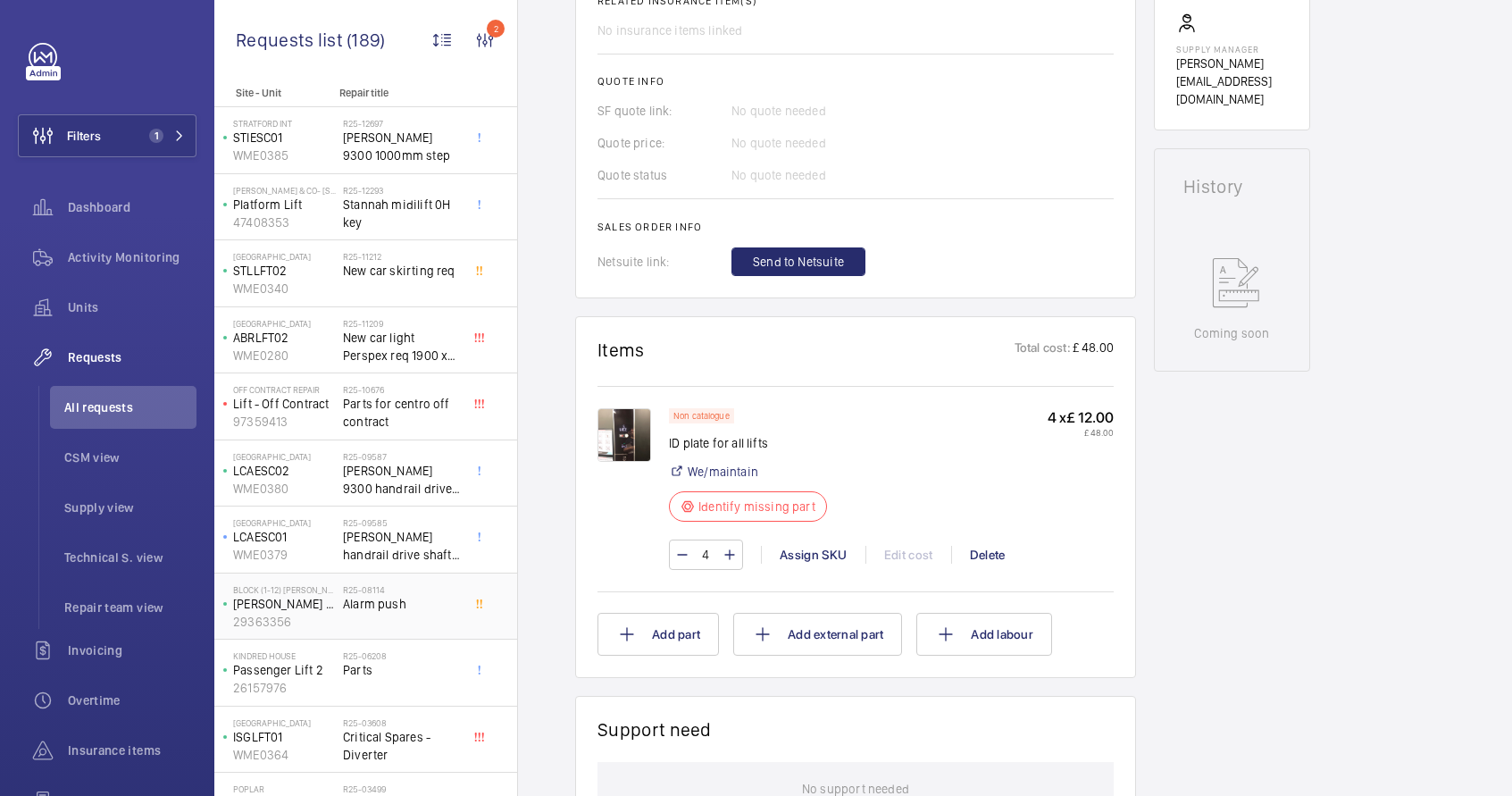
click at [398, 606] on span "Alarm push" at bounding box center [402, 603] width 118 height 18
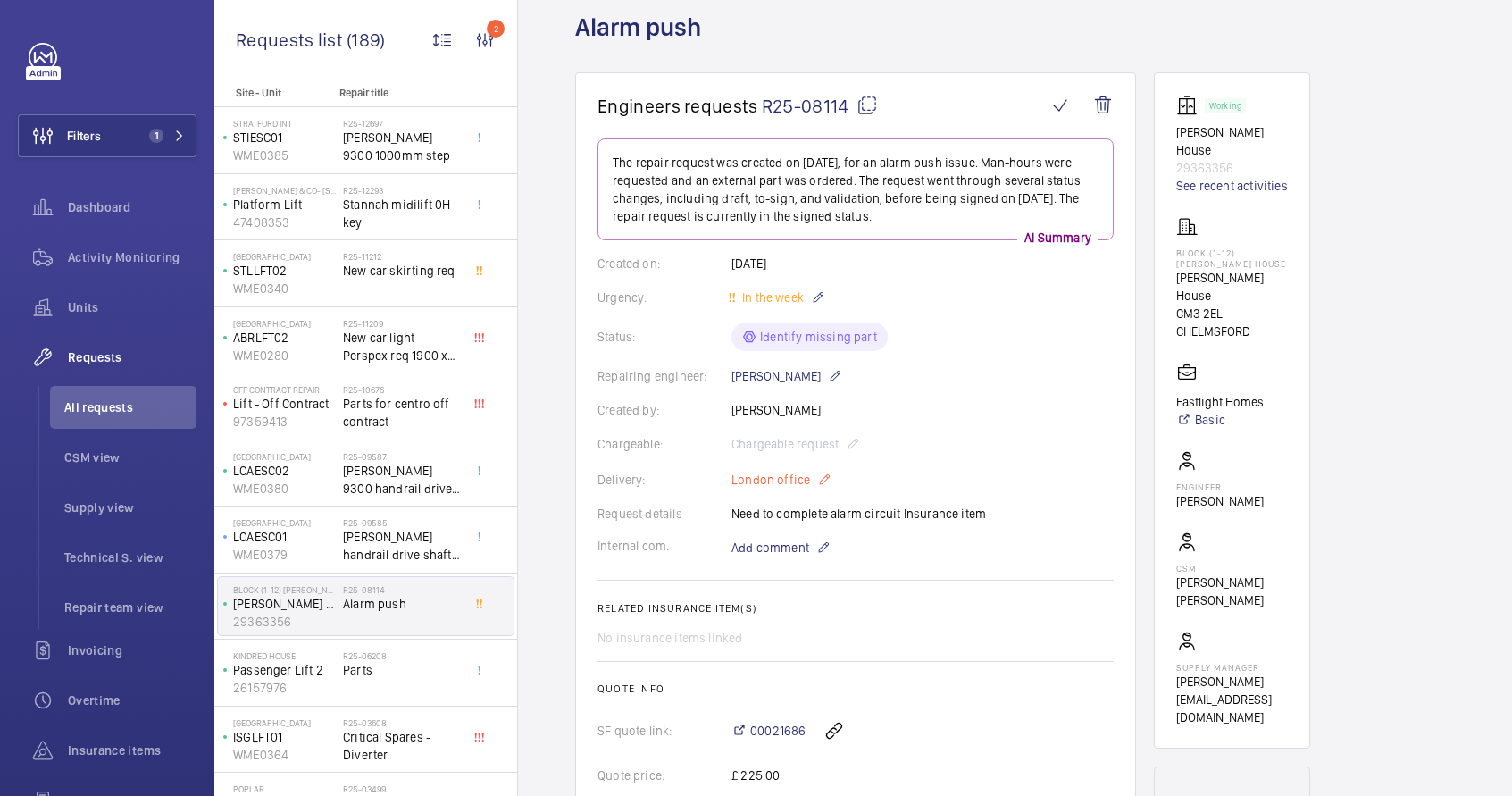
scroll to position [277, 0]
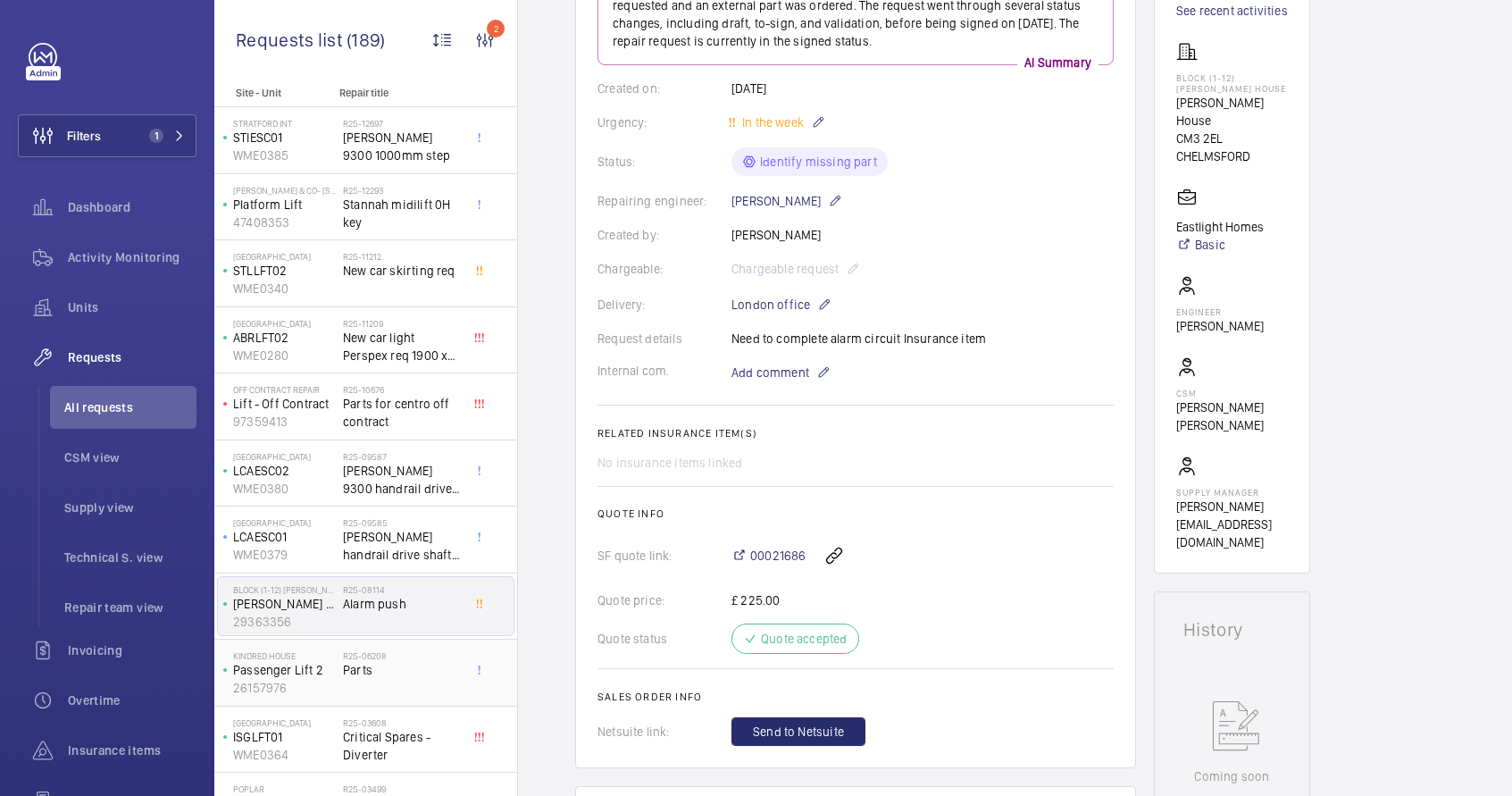
click at [306, 662] on p "Passenger Lift 2" at bounding box center [284, 670] width 103 height 18
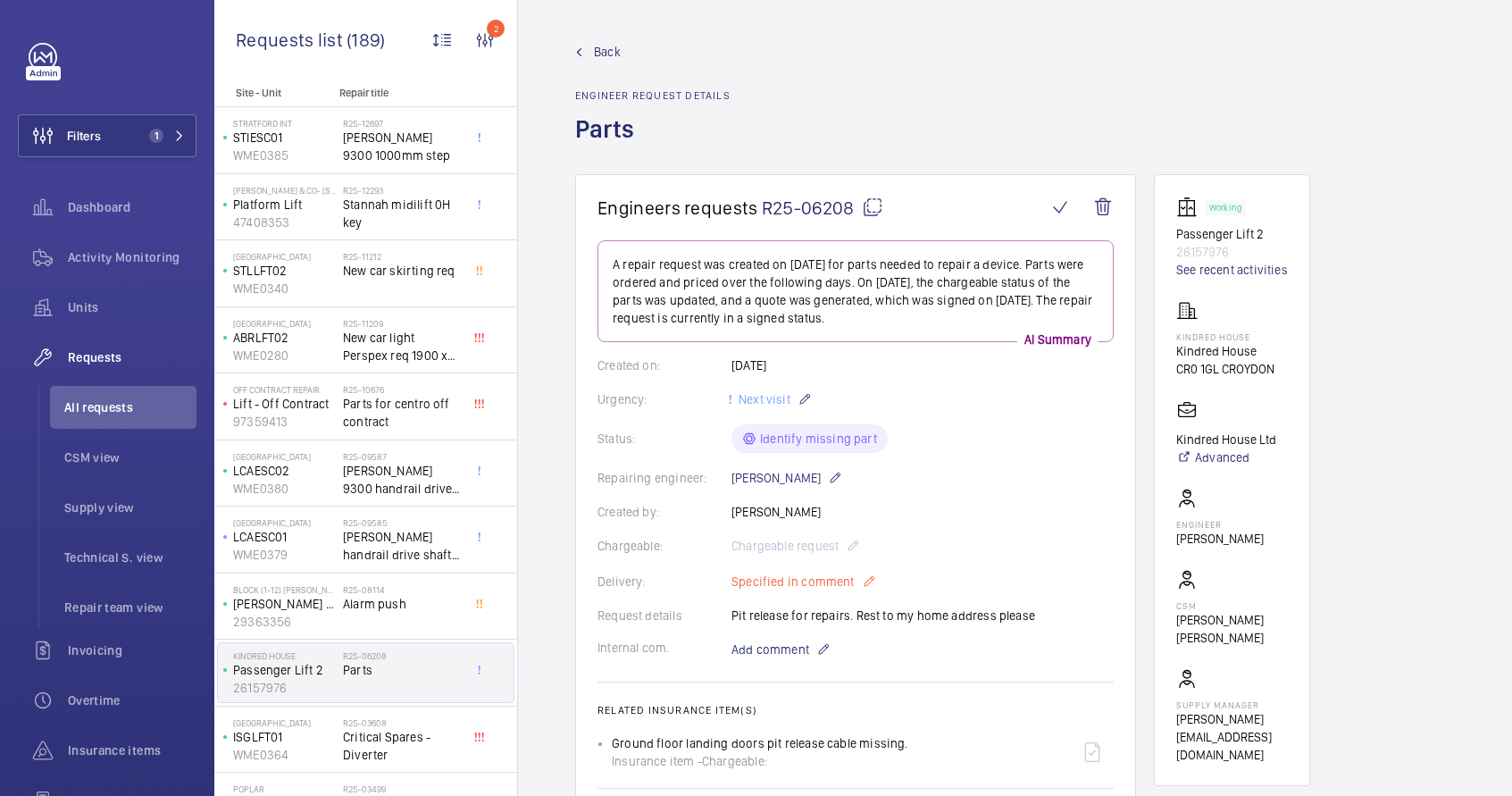
scroll to position [454, 0]
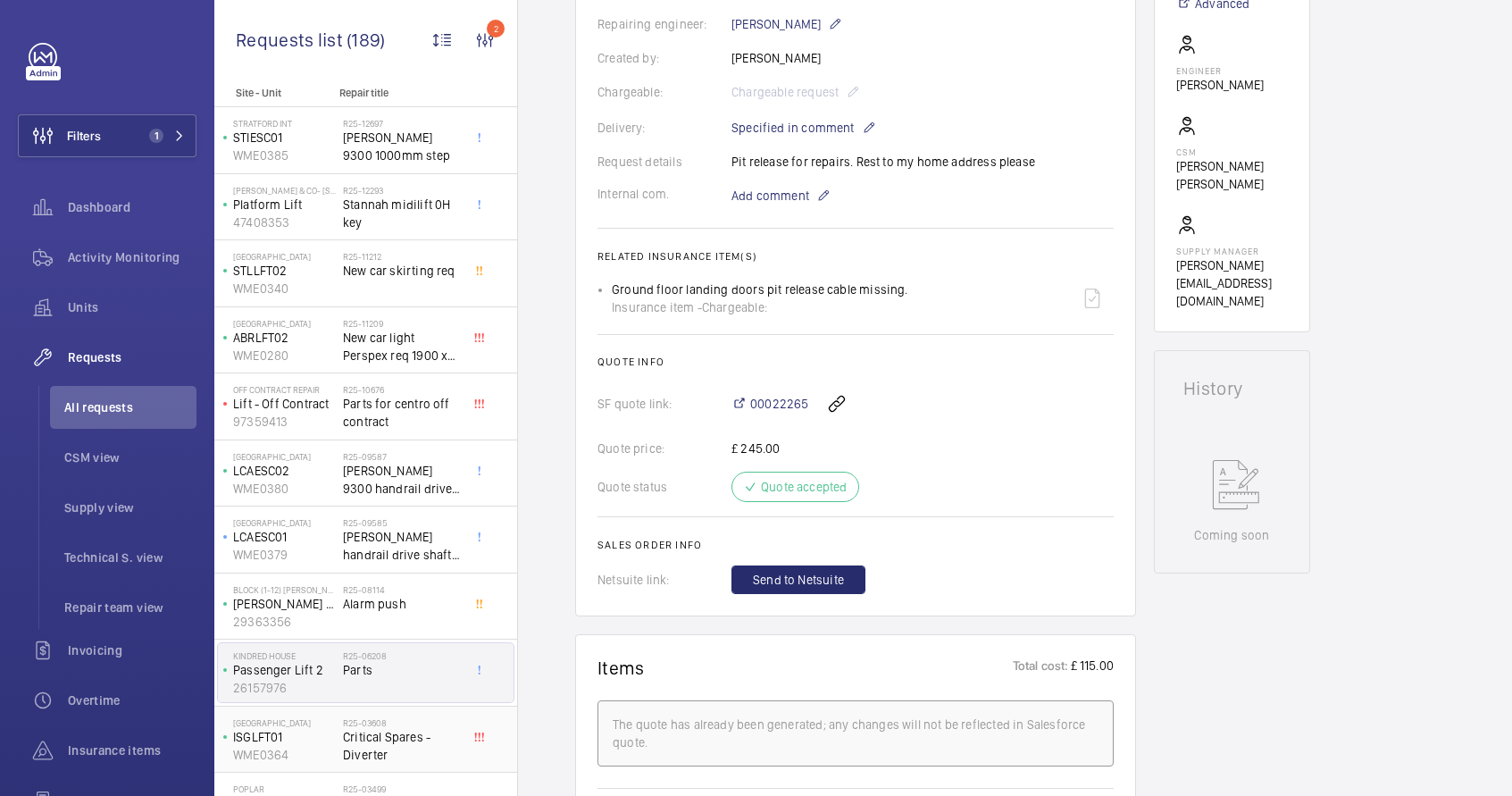
click at [374, 767] on div "R25-03608 Critical Spares - Diverter" at bounding box center [402, 743] width 118 height 51
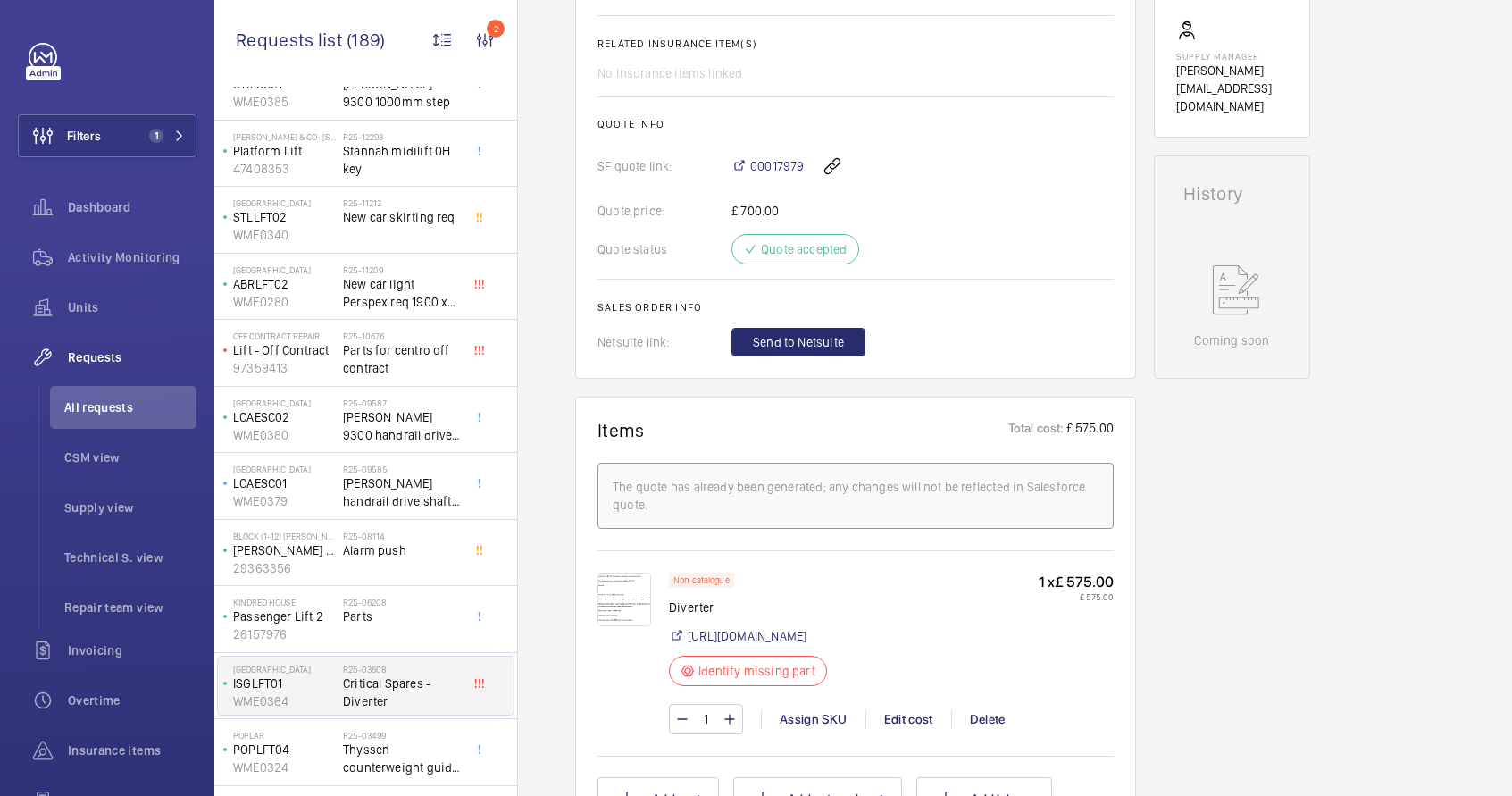
scroll to position [291, 0]
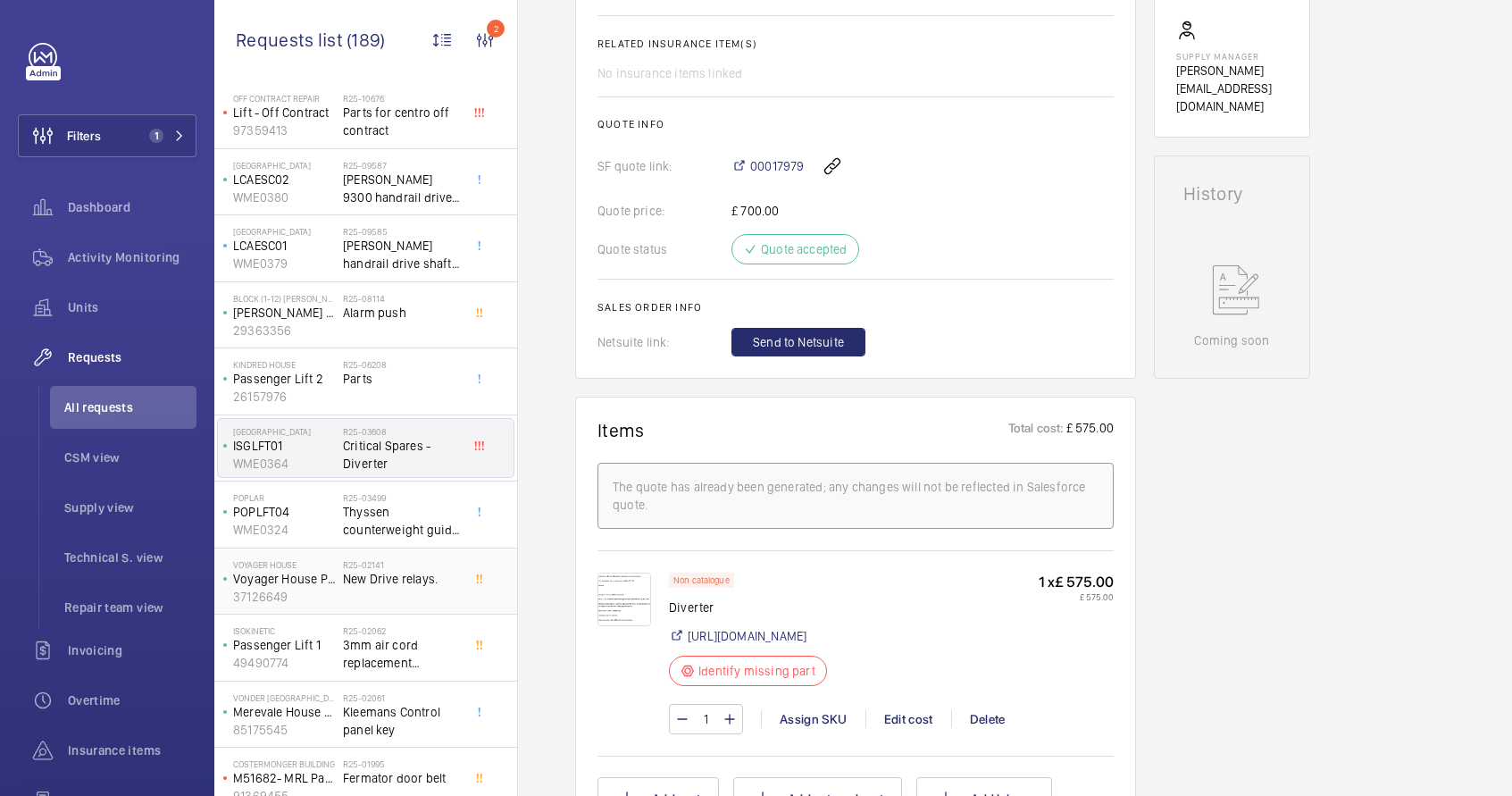
click at [393, 592] on div "R25-02141 New Drive relays." at bounding box center [402, 585] width 118 height 51
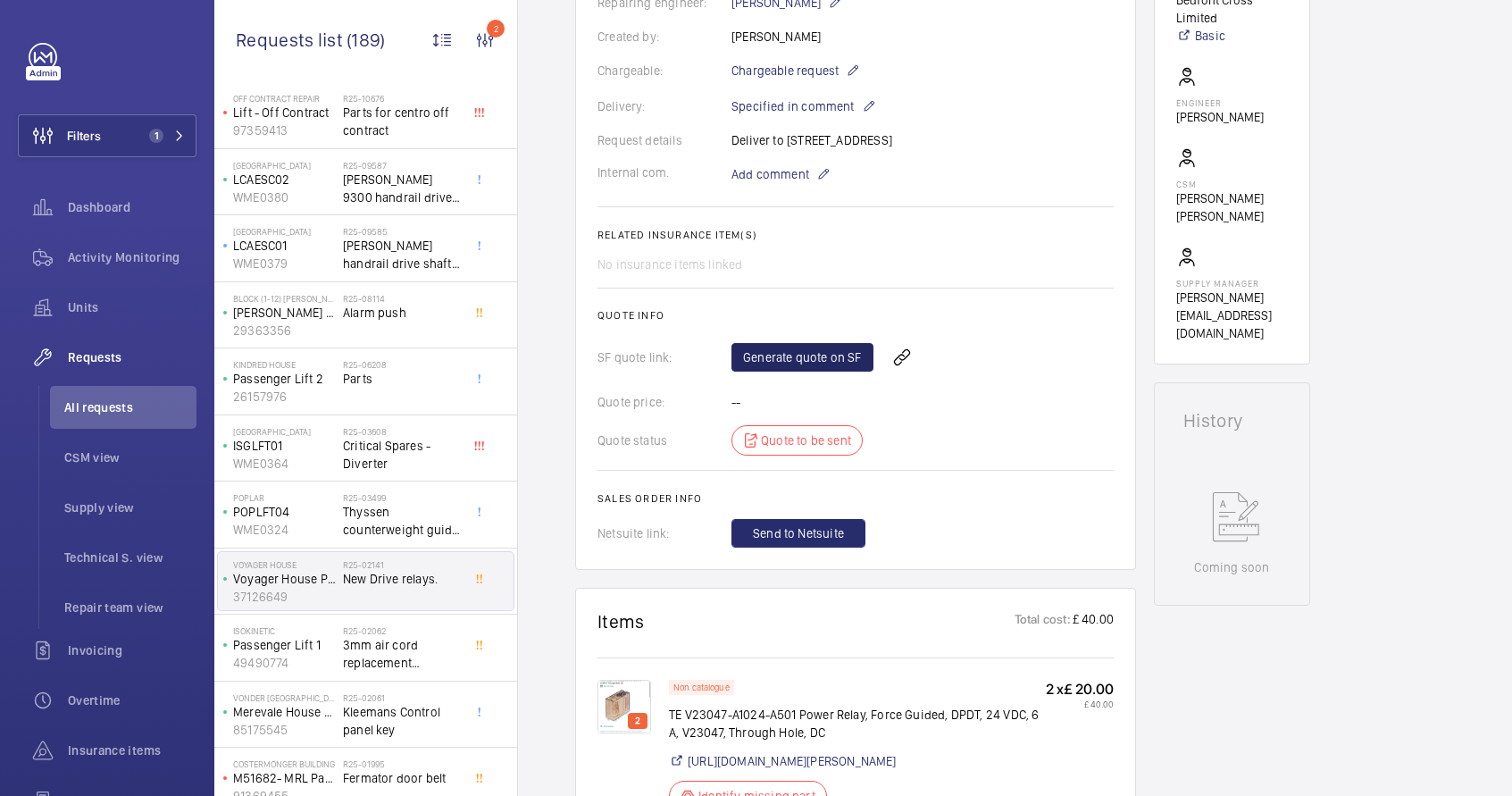
scroll to position [600, 0]
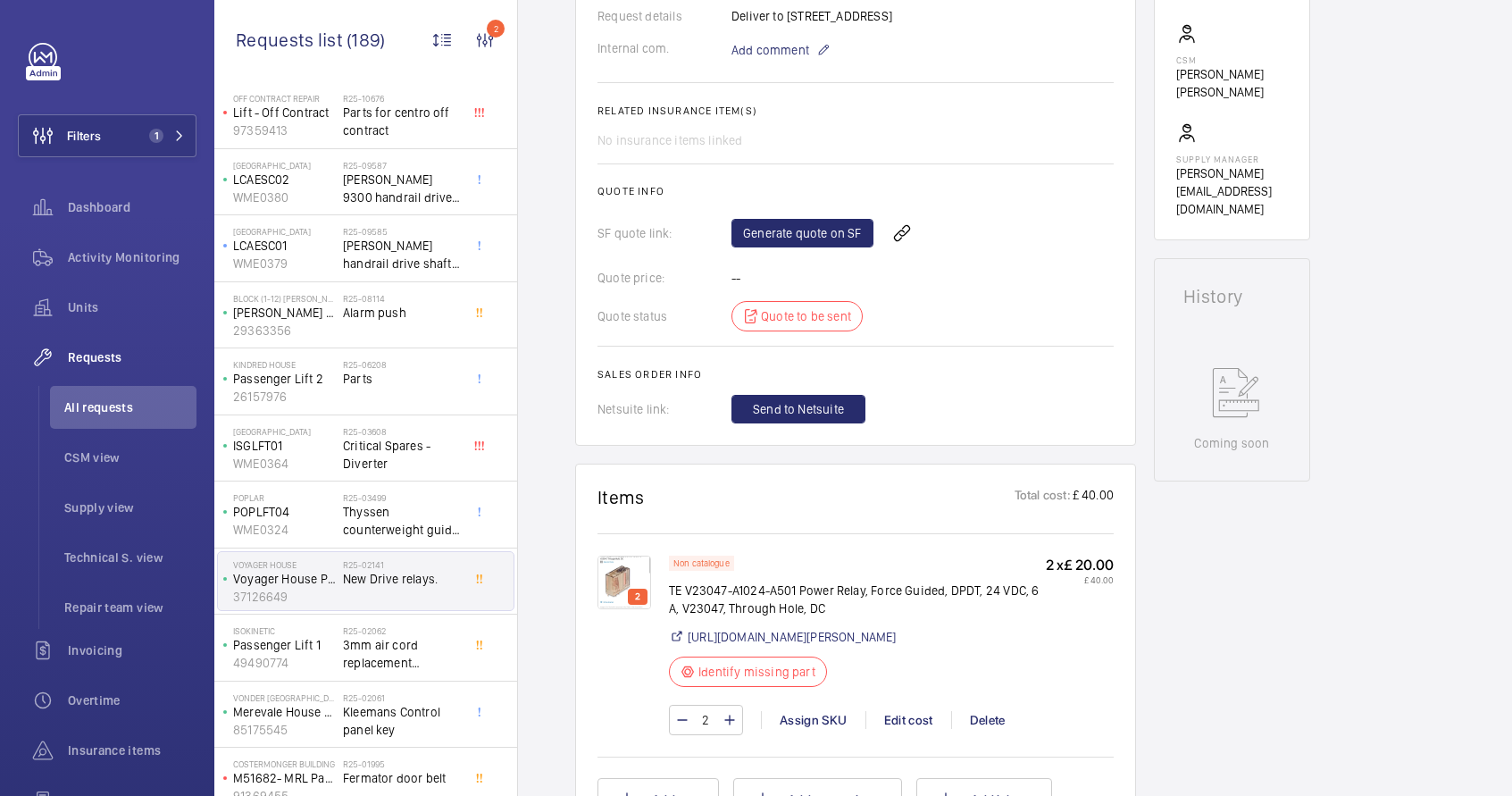
click at [763, 582] on p "TE V23047-A1024-A501 Power Relay, Force Guided, DPDT, 24 VDC, 6 A, V23047, Thro…" at bounding box center [857, 600] width 377 height 36
copy div "TE V23047-A1024-A501 Power Relay, Force Guided, DPDT, 24 VDC, 6 A, V23047, Thro…"
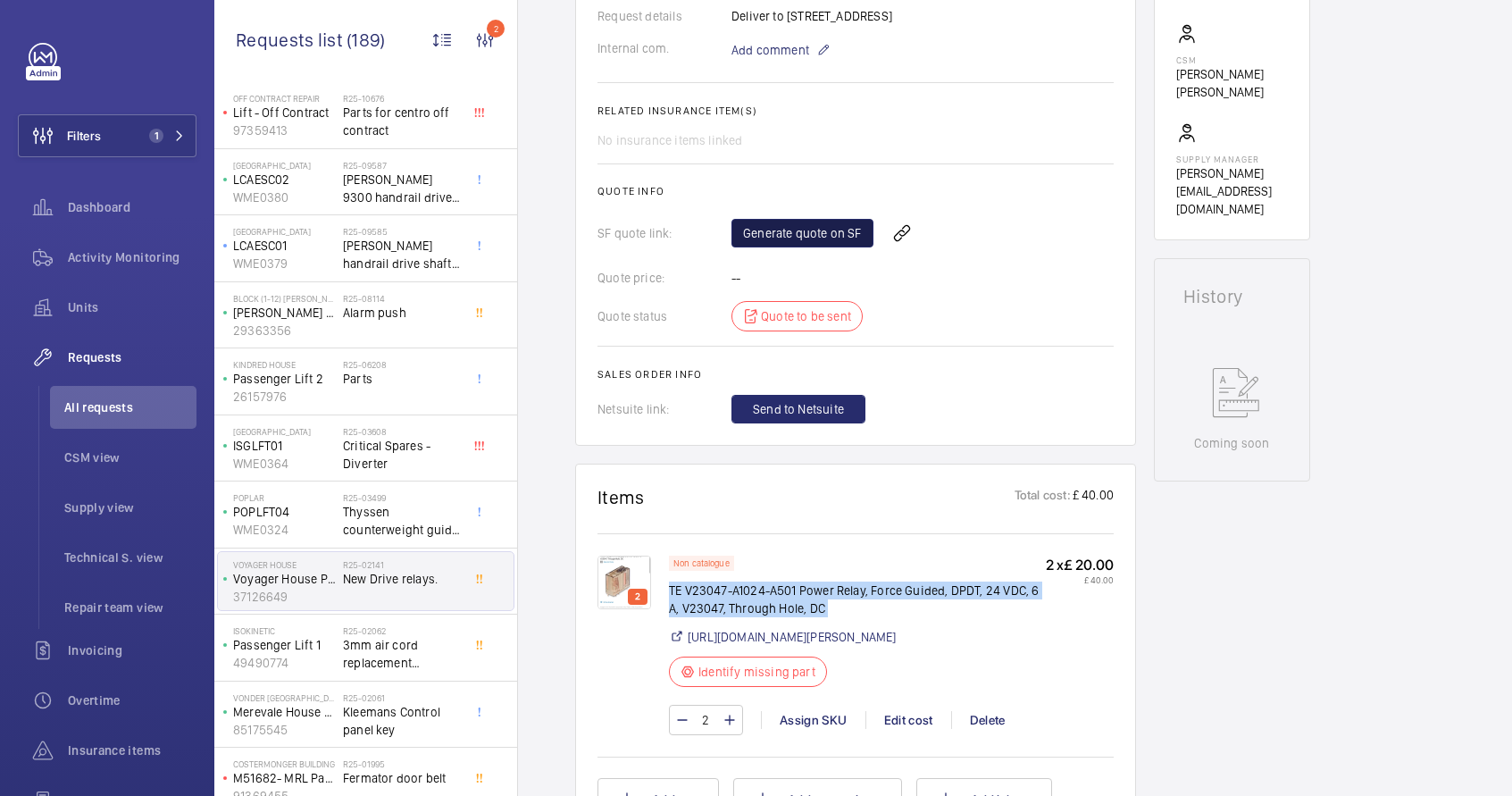
click at [780, 219] on link "Generate quote on SF" at bounding box center [803, 233] width 142 height 29
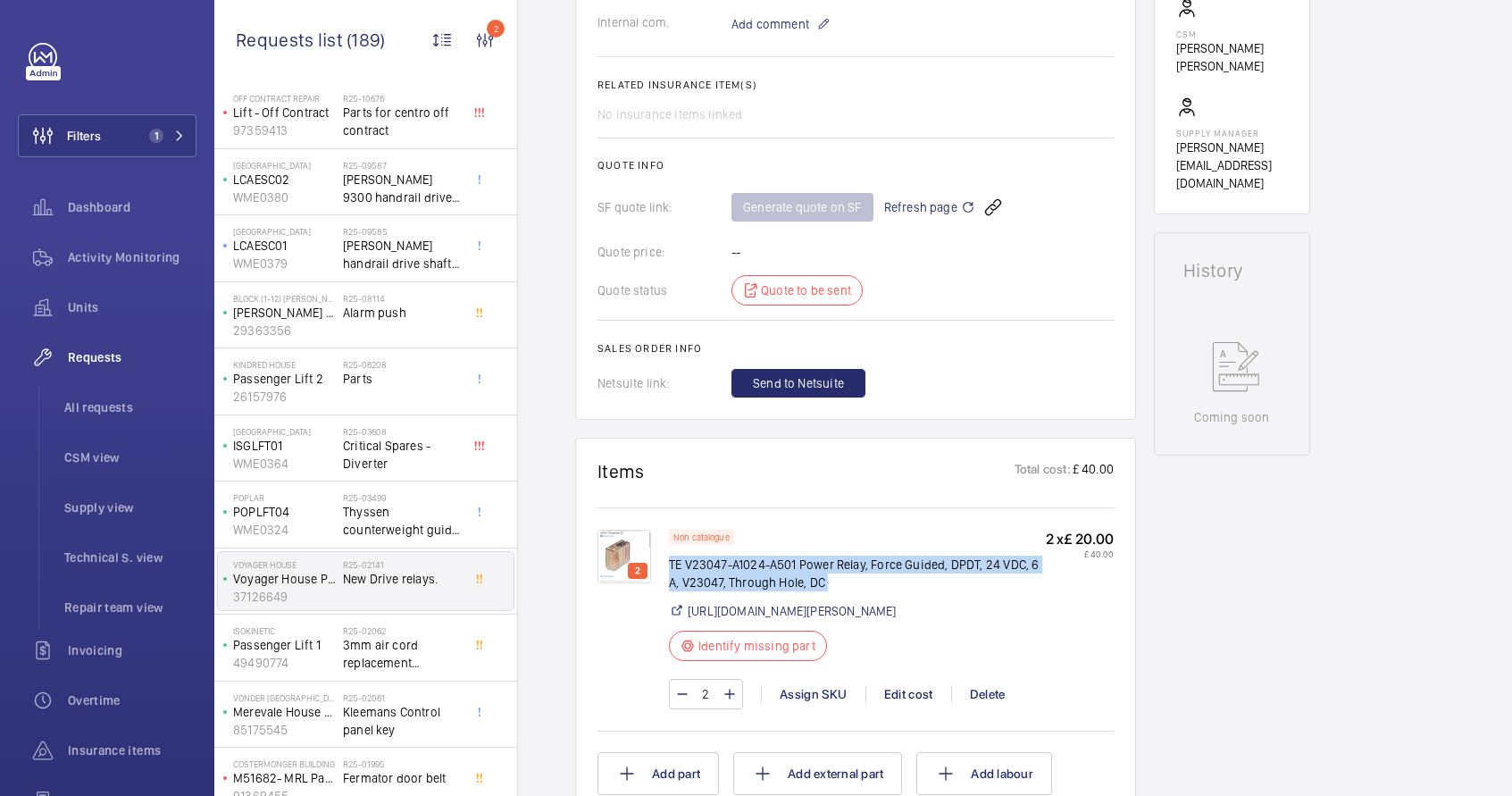
scroll to position [0, 0]
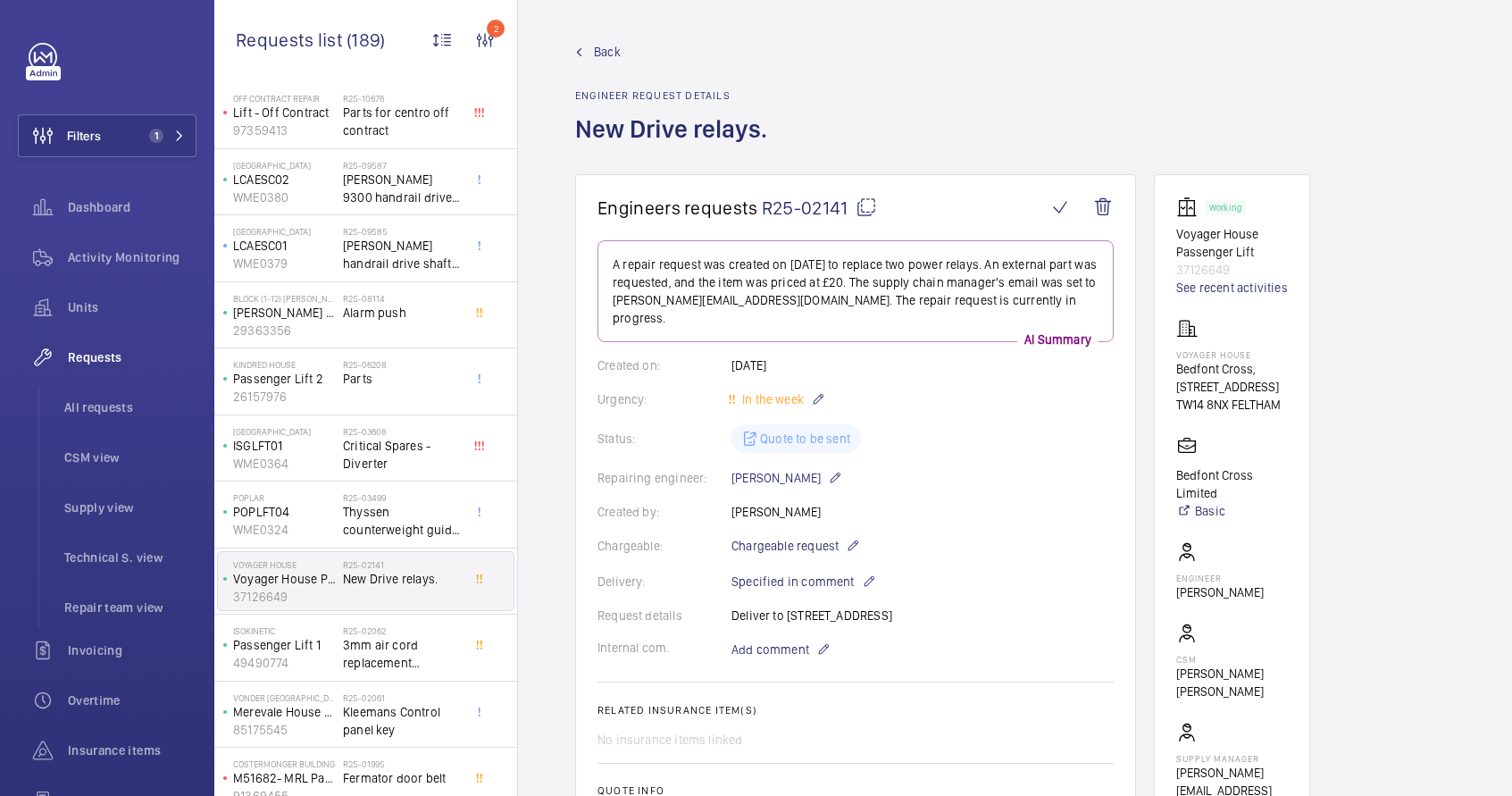
click at [865, 210] on mat-icon at bounding box center [866, 207] width 22 height 22
copy div "TE V23047-A1024-A501 Power Relay, Force Guided, DPDT, 24 VDC, 6 A, V23047, Thro…"
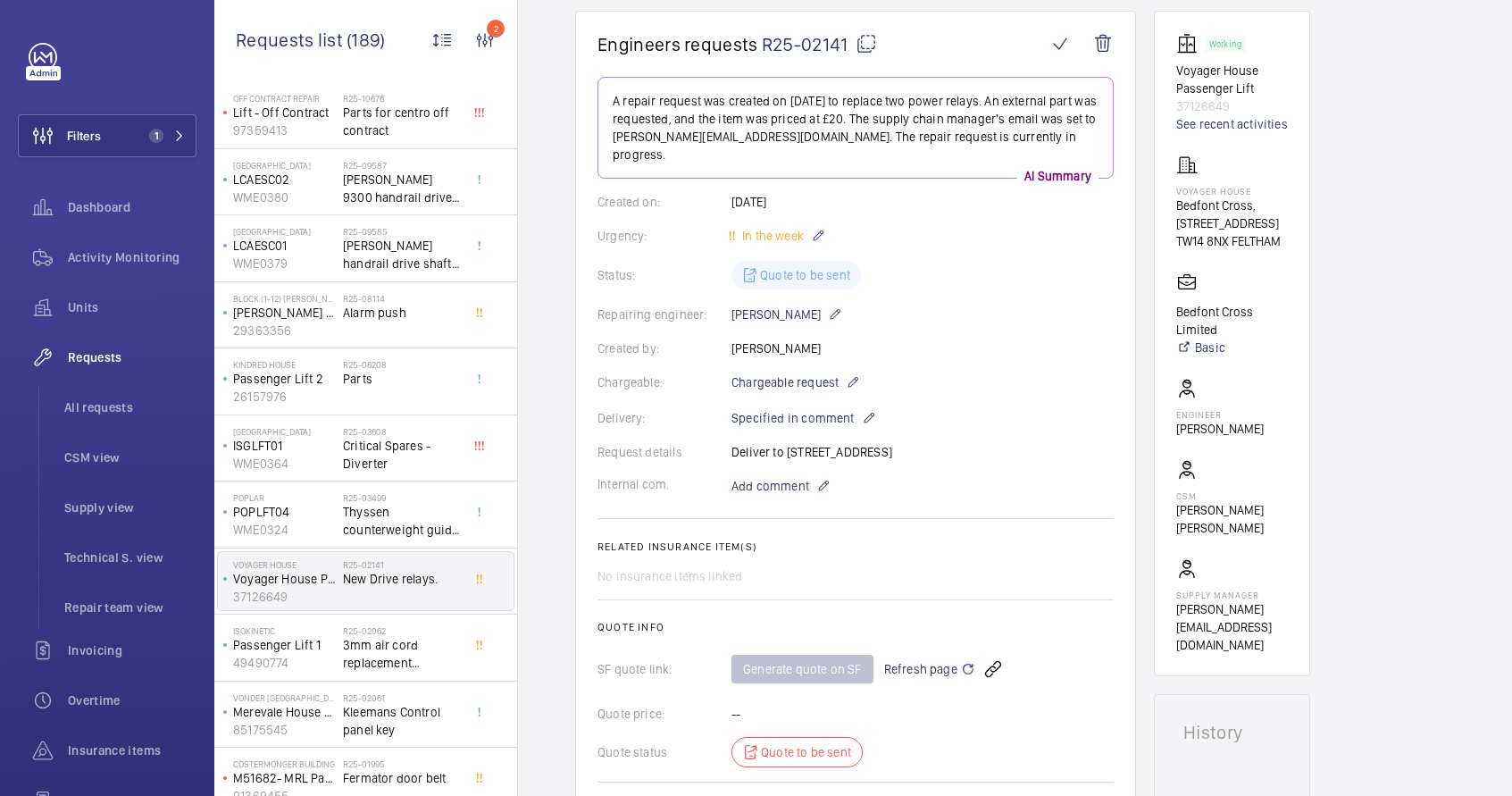
scroll to position [141, 0]
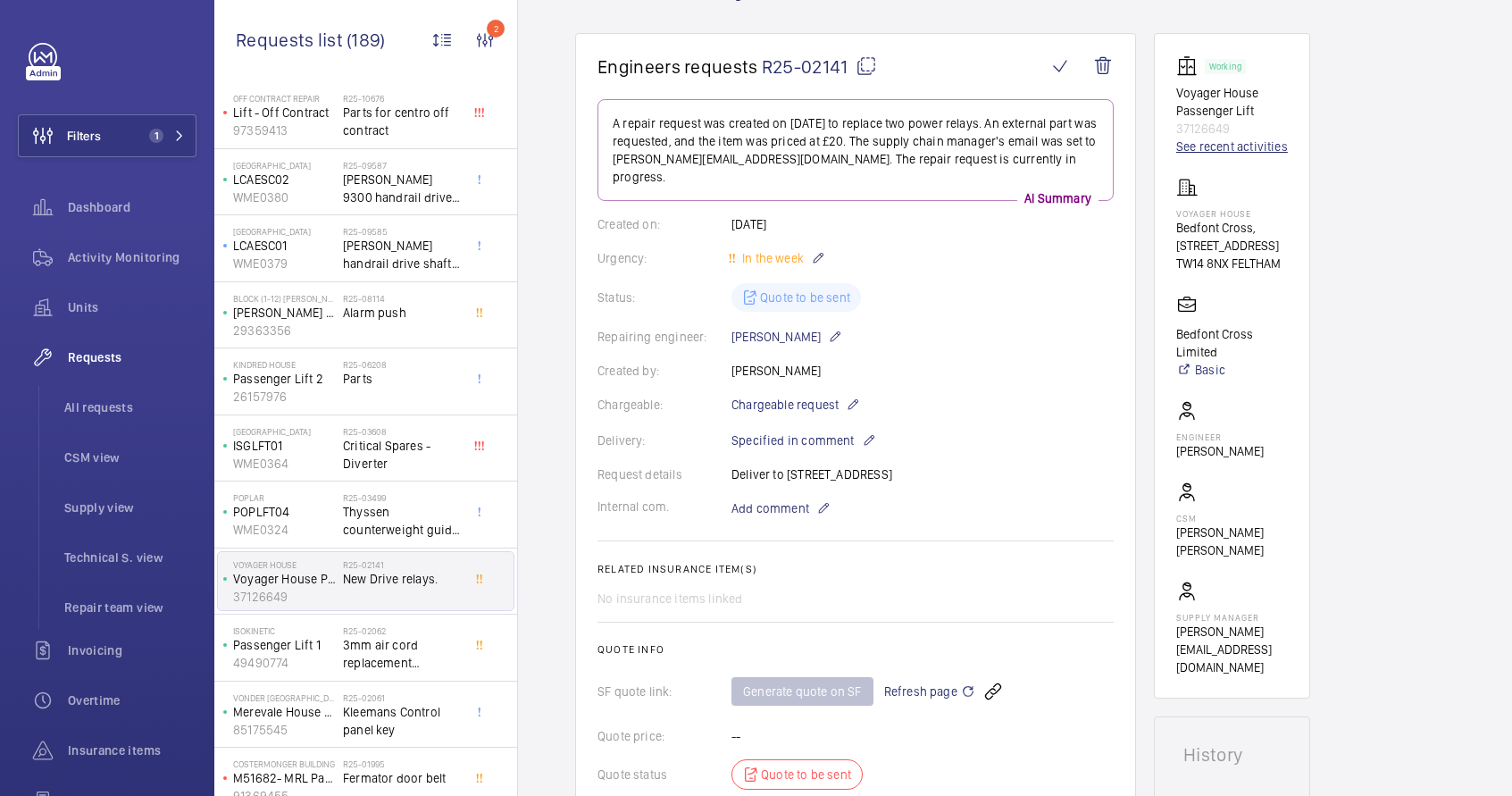
click at [1230, 149] on link "See recent activities" at bounding box center [1231, 146] width 111 height 18
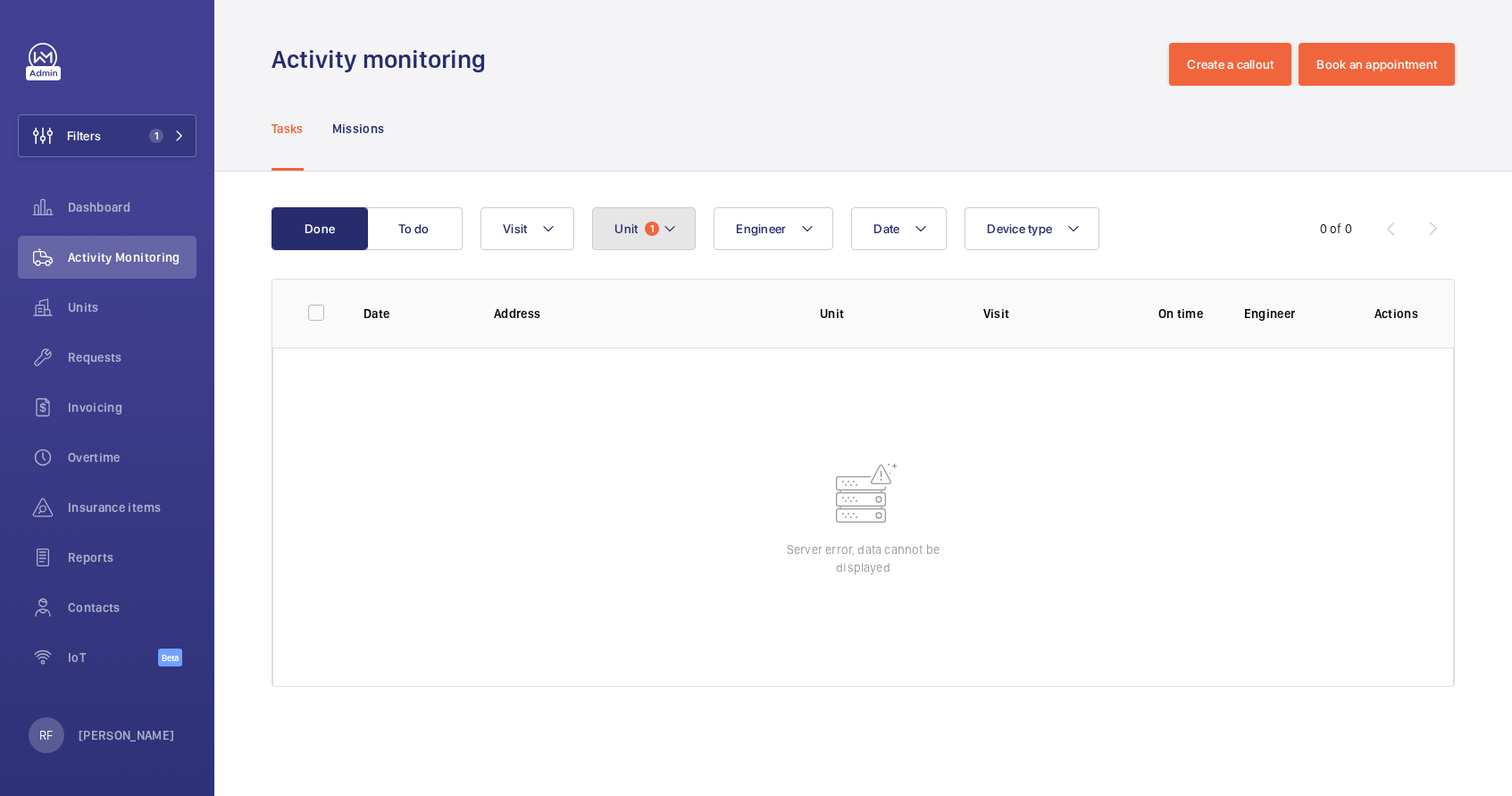
click at [661, 234] on button "Unit 1" at bounding box center [644, 229] width 104 height 43
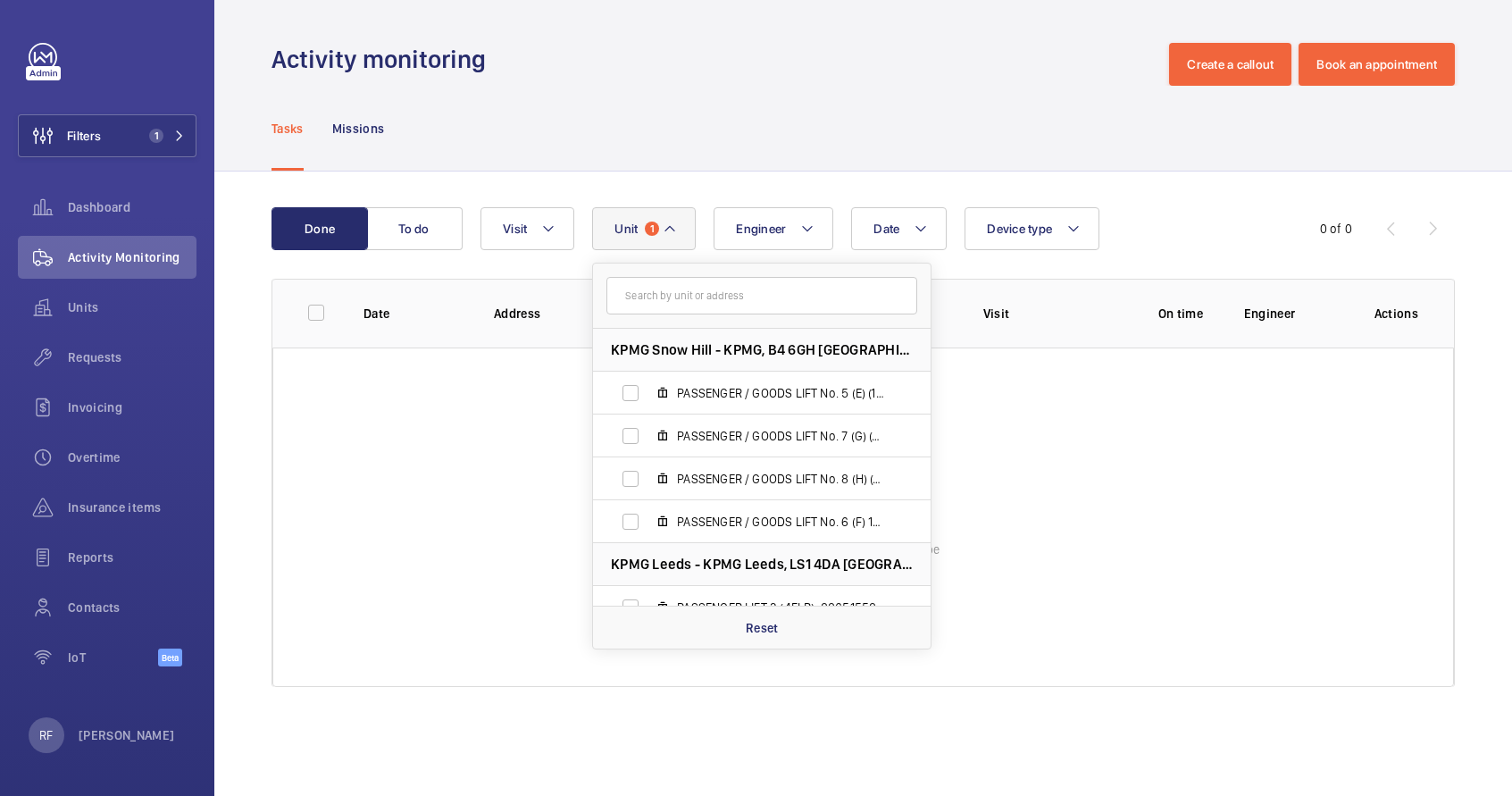
click at [1136, 177] on div "Done To do Date Engineer Unit 1 KPMG Snow Hill - KPMG, B4 6GH BIRMINGHAM PASSEN…" at bounding box center [863, 450] width 1298 height 558
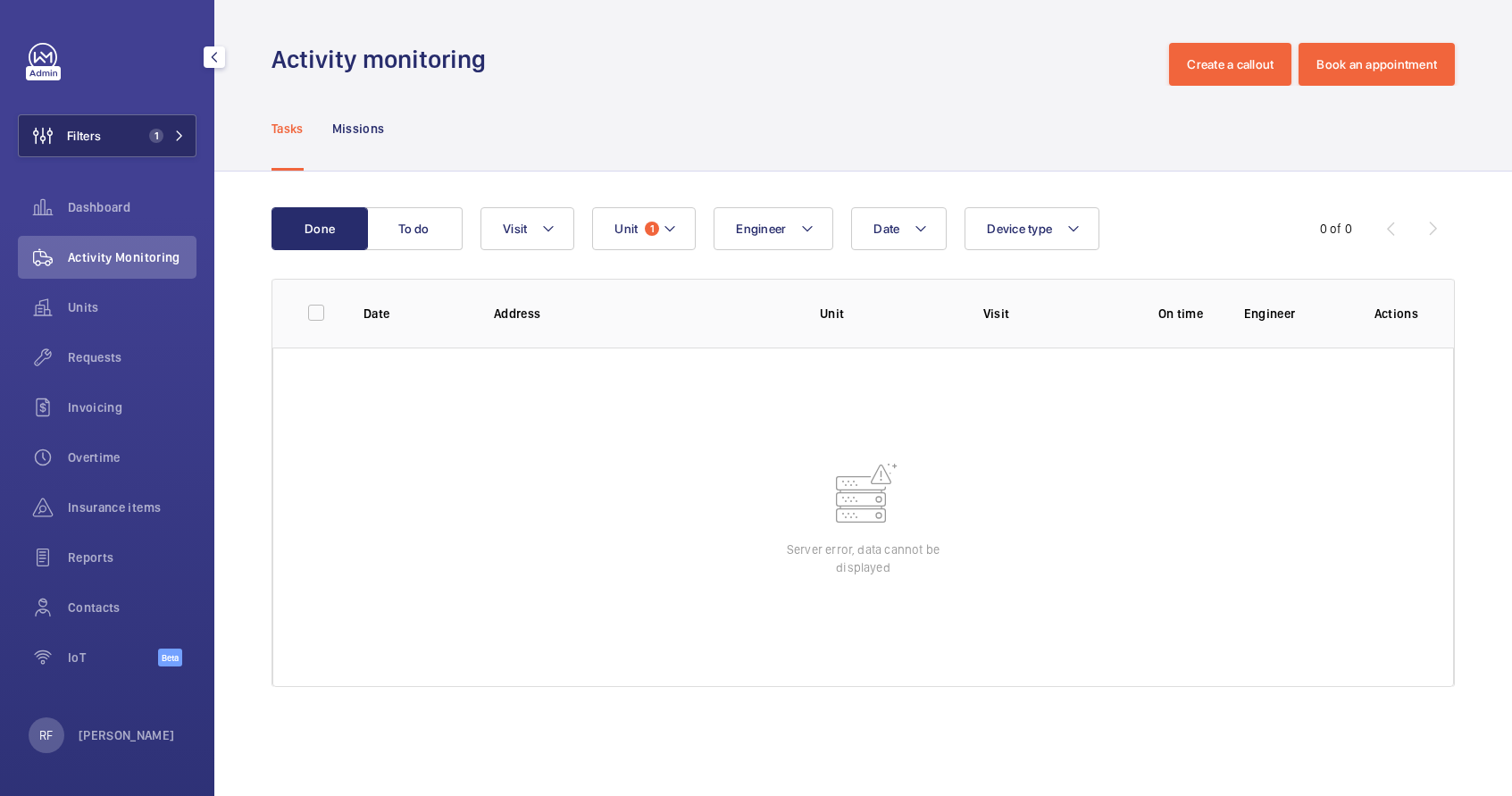
click at [135, 144] on button "Filters 1" at bounding box center [107, 136] width 179 height 43
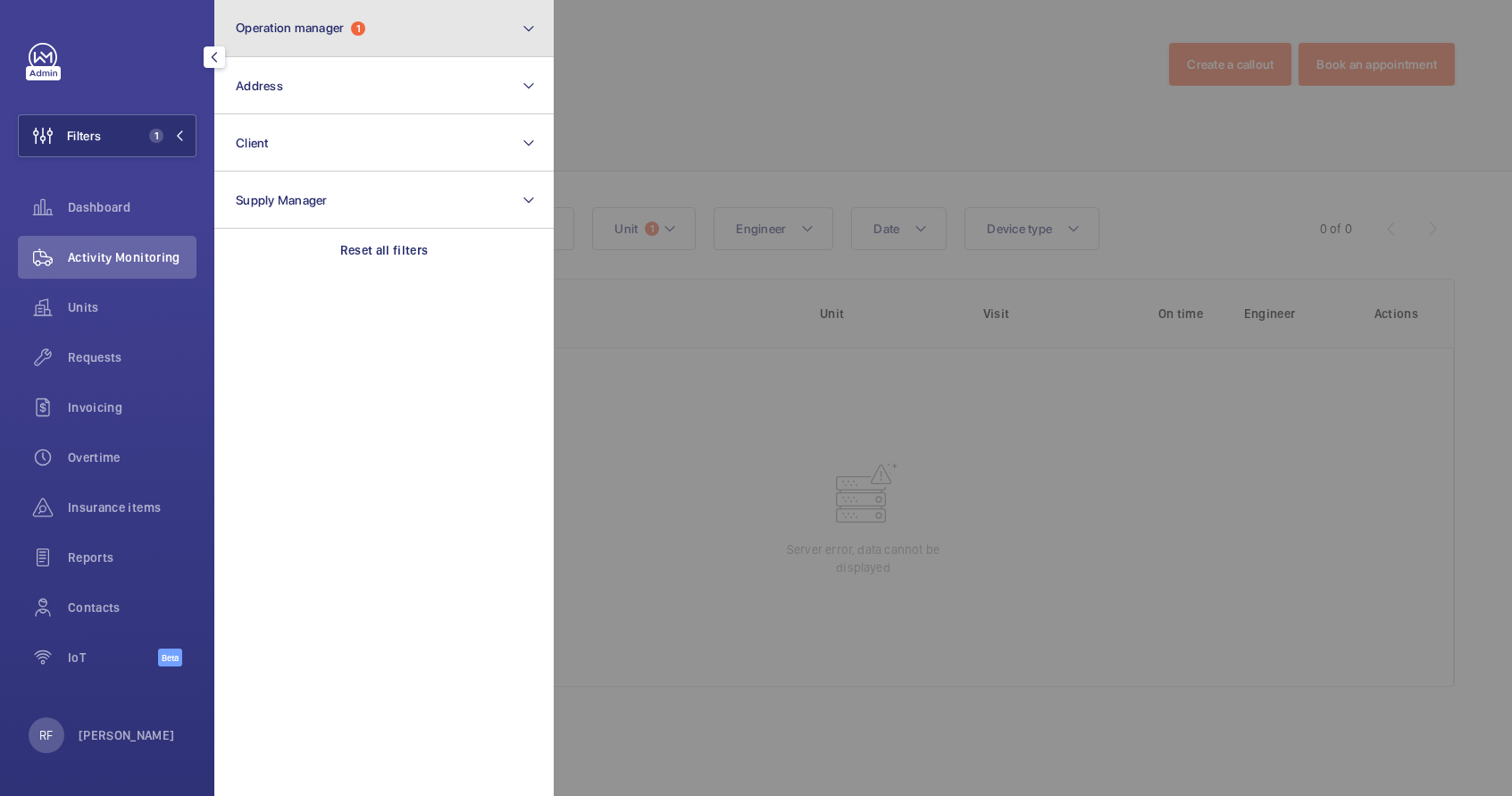
click at [308, 34] on span "Operation manager" at bounding box center [290, 27] width 109 height 14
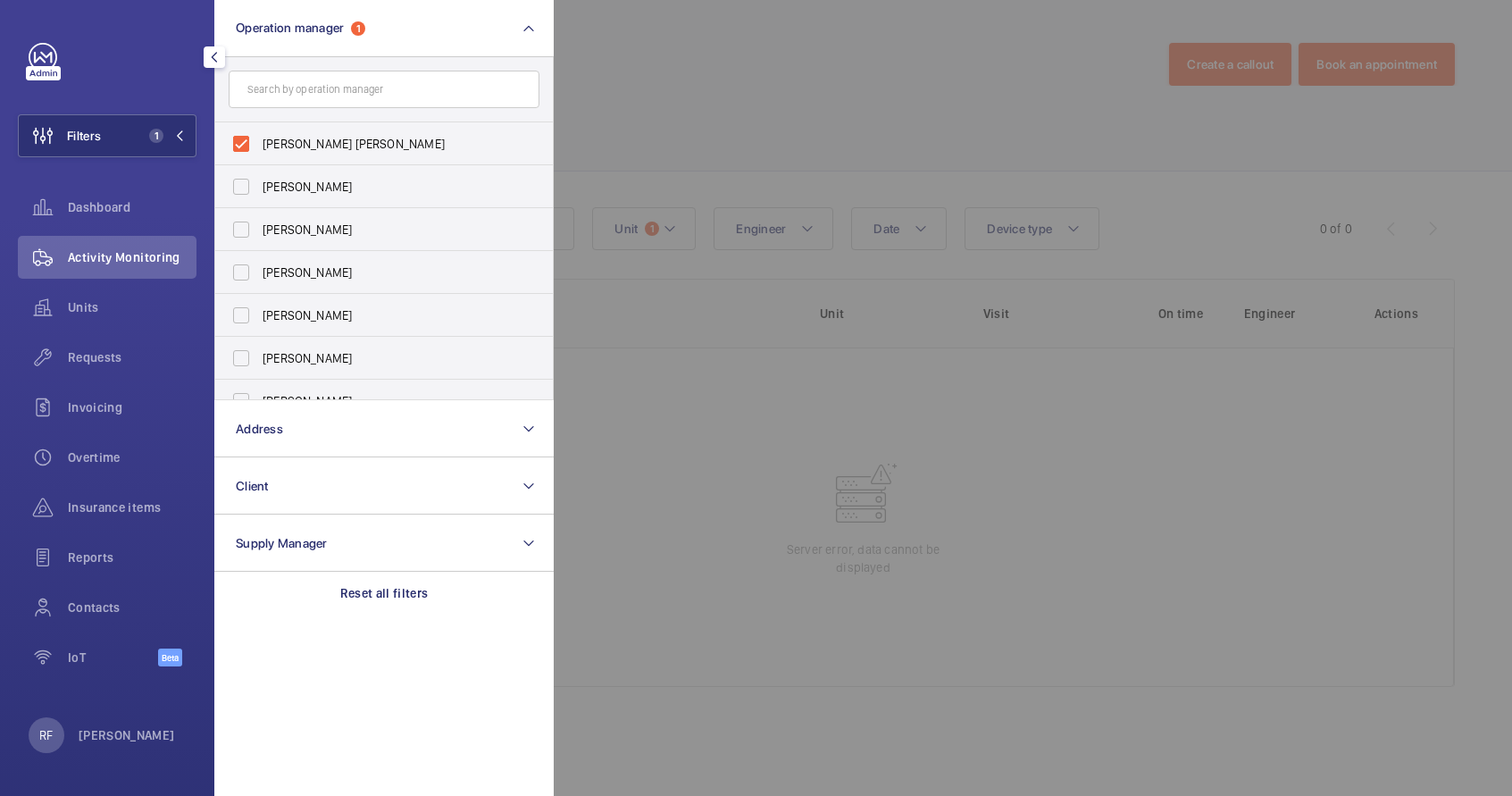
click at [128, 267] on div "Activity Monitoring" at bounding box center [107, 257] width 179 height 43
click at [89, 307] on span "Units" at bounding box center [132, 307] width 128 height 18
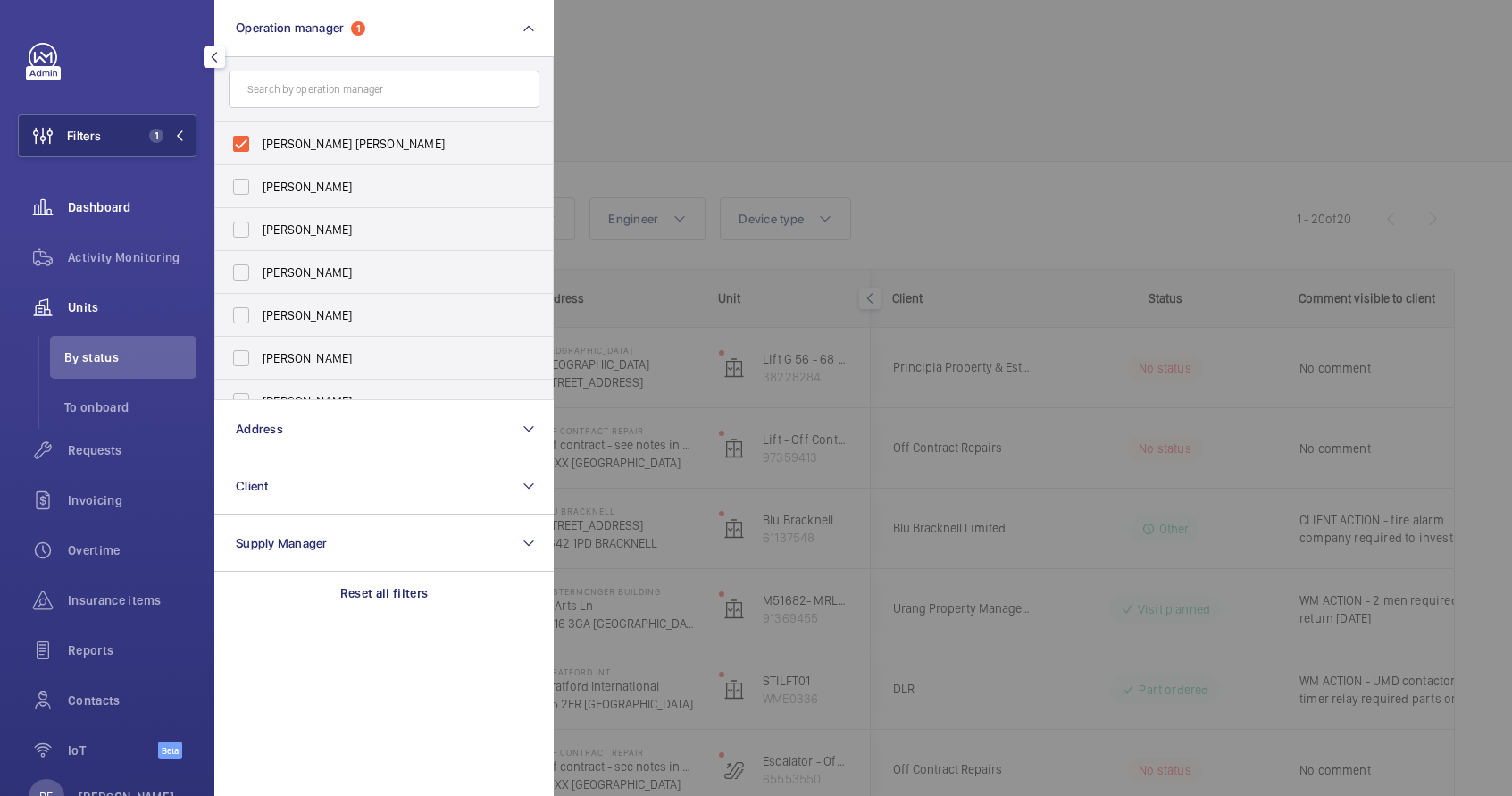
click at [131, 214] on span "Dashboard" at bounding box center [132, 207] width 128 height 18
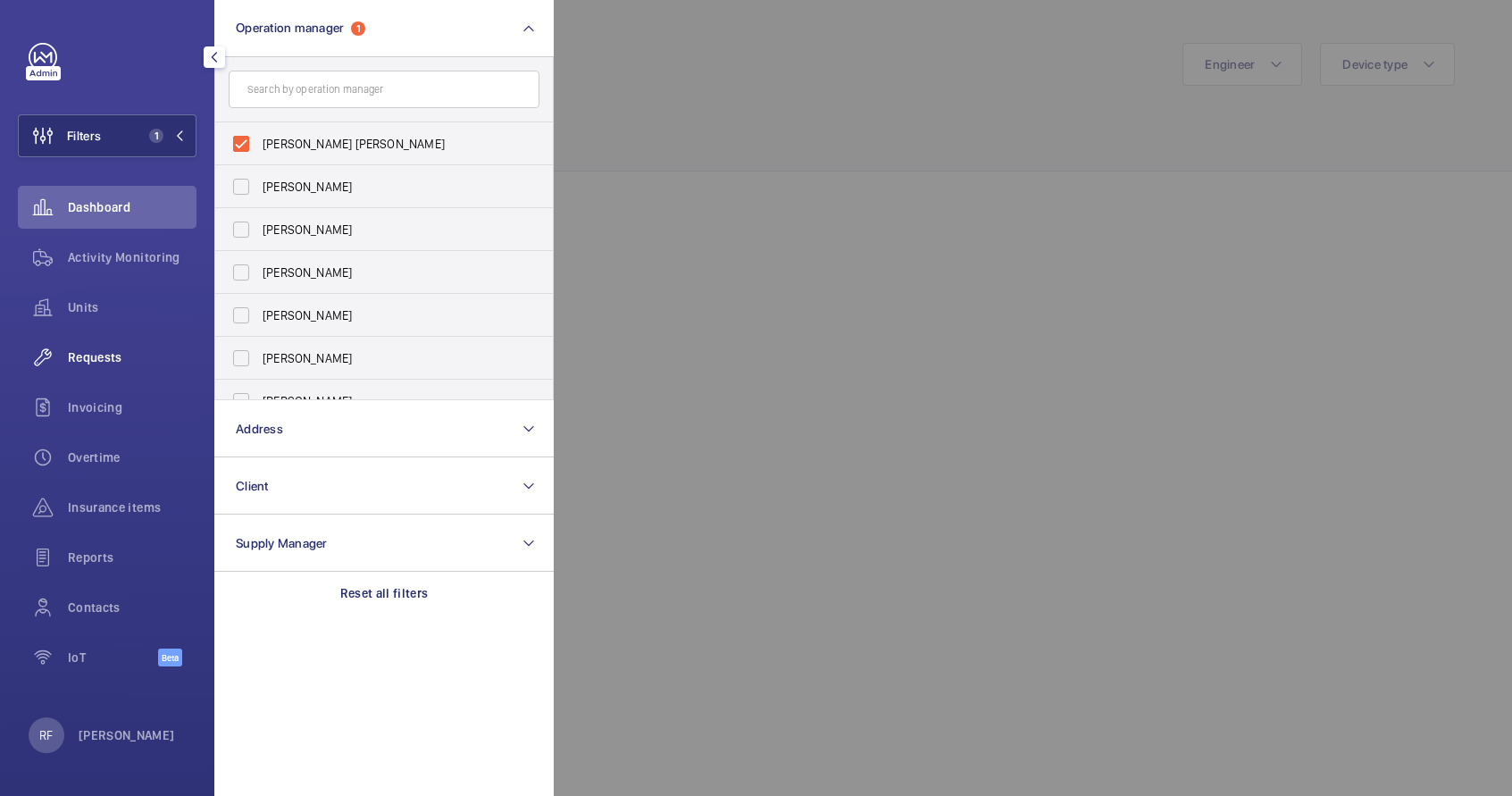
click at [113, 369] on div "Requests" at bounding box center [107, 357] width 179 height 43
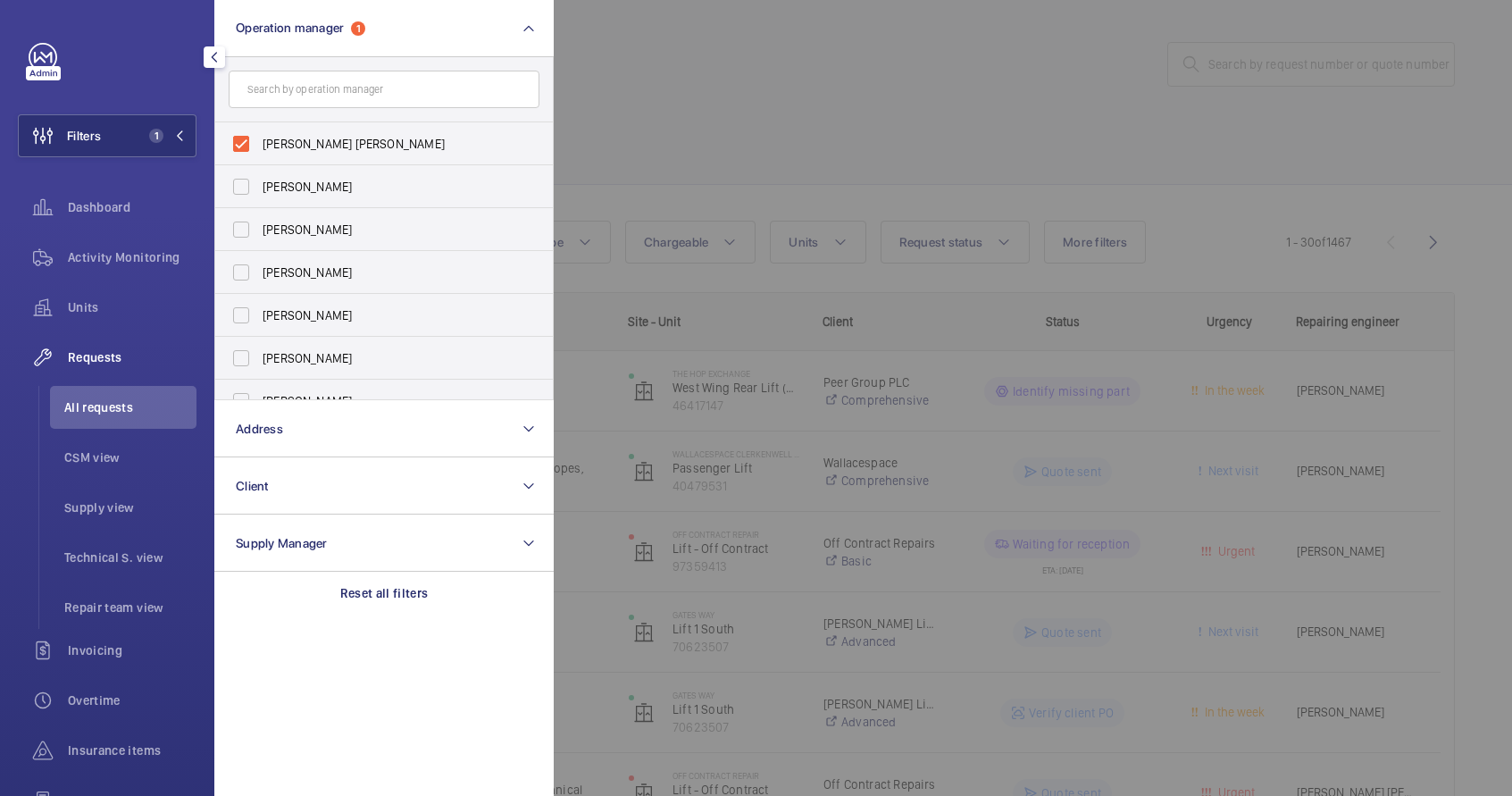
click at [831, 37] on div at bounding box center [1310, 398] width 1512 height 796
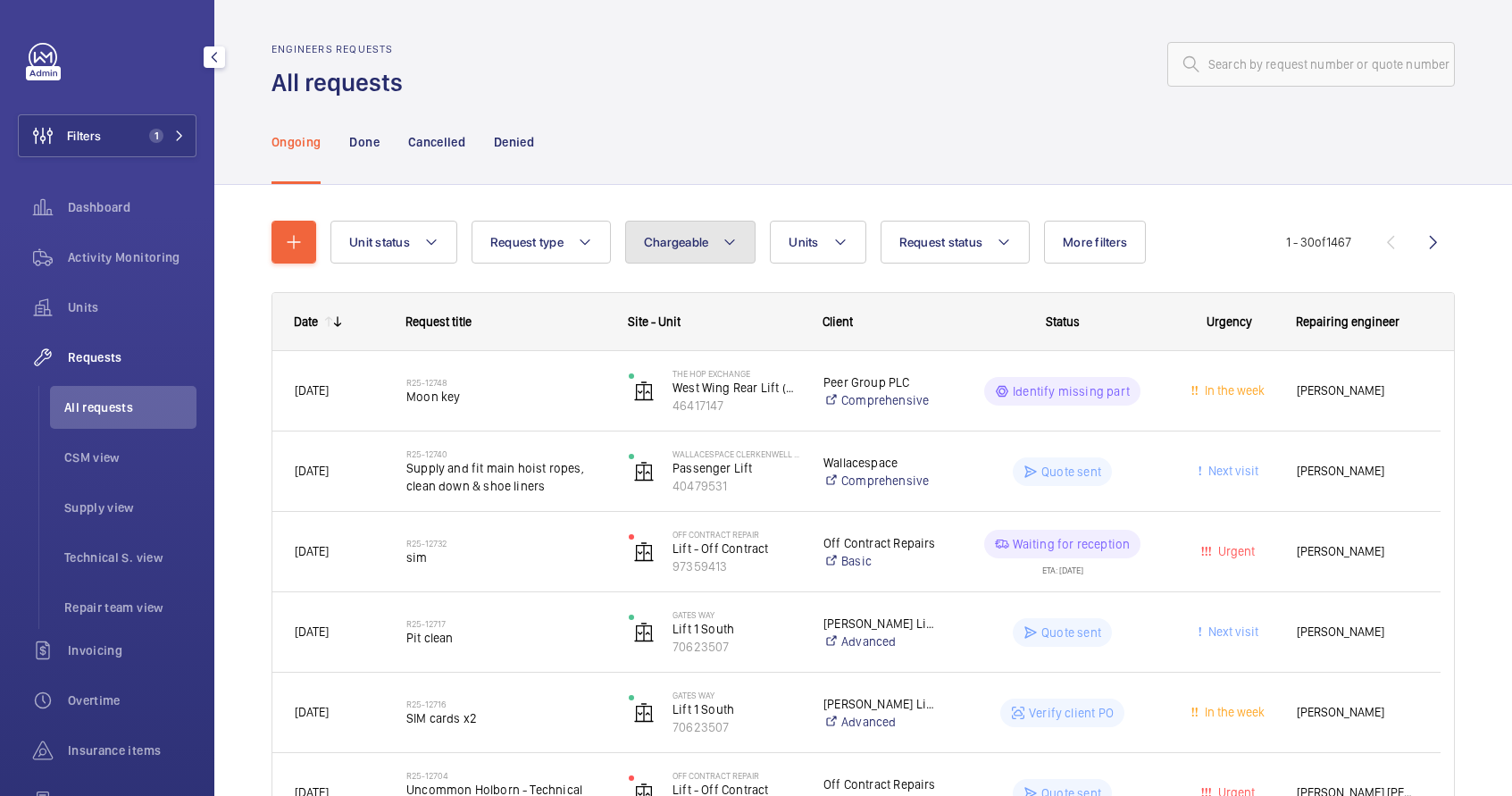
click at [676, 252] on button "Chargeable" at bounding box center [691, 242] width 131 height 43
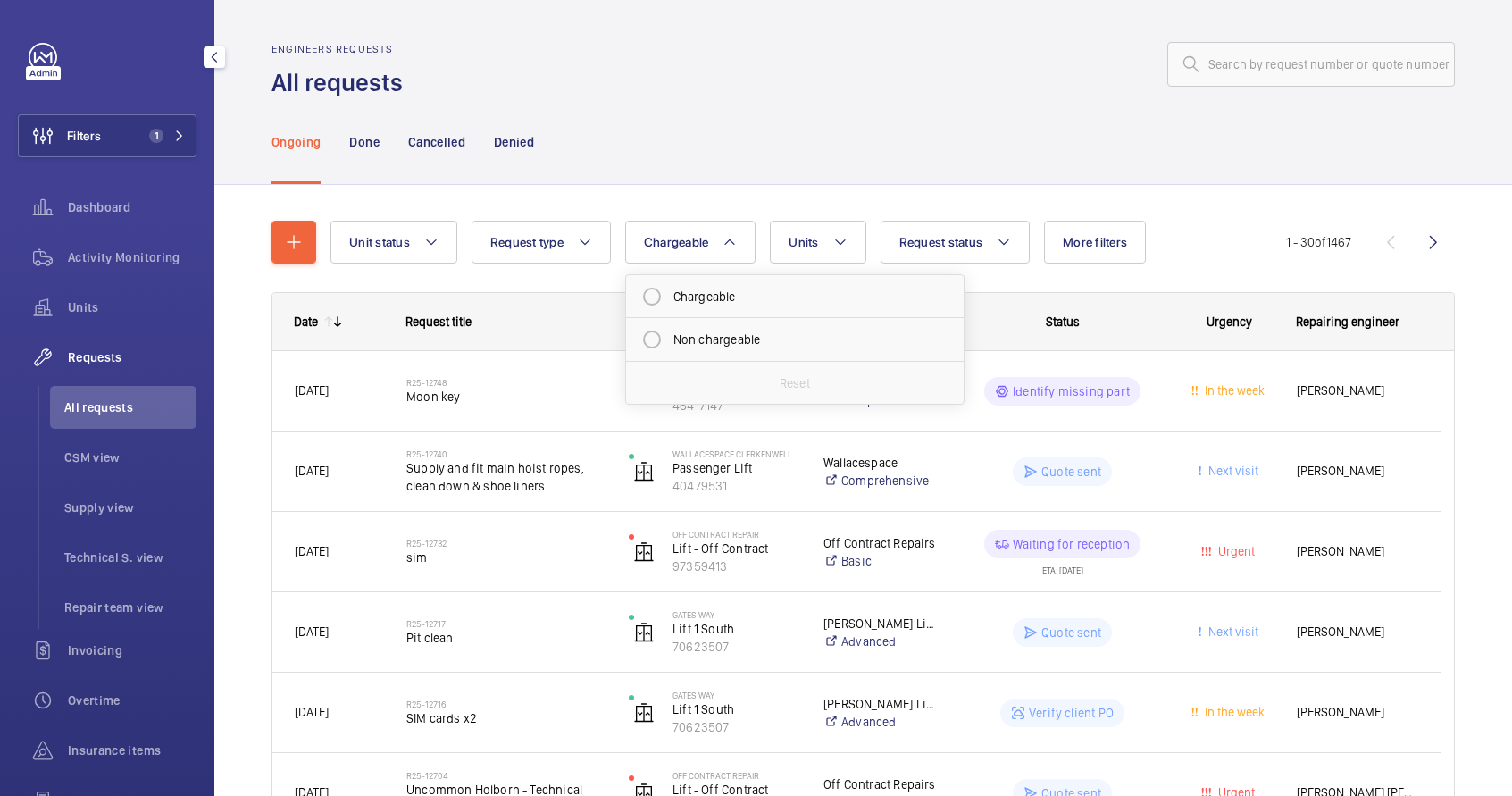
click at [706, 274] on div "Chargeable Non chargeable Reset" at bounding box center [794, 339] width 340 height 130
click at [707, 296] on mat-radio-button "Chargeable" at bounding box center [795, 297] width 322 height 36
radio input "true"
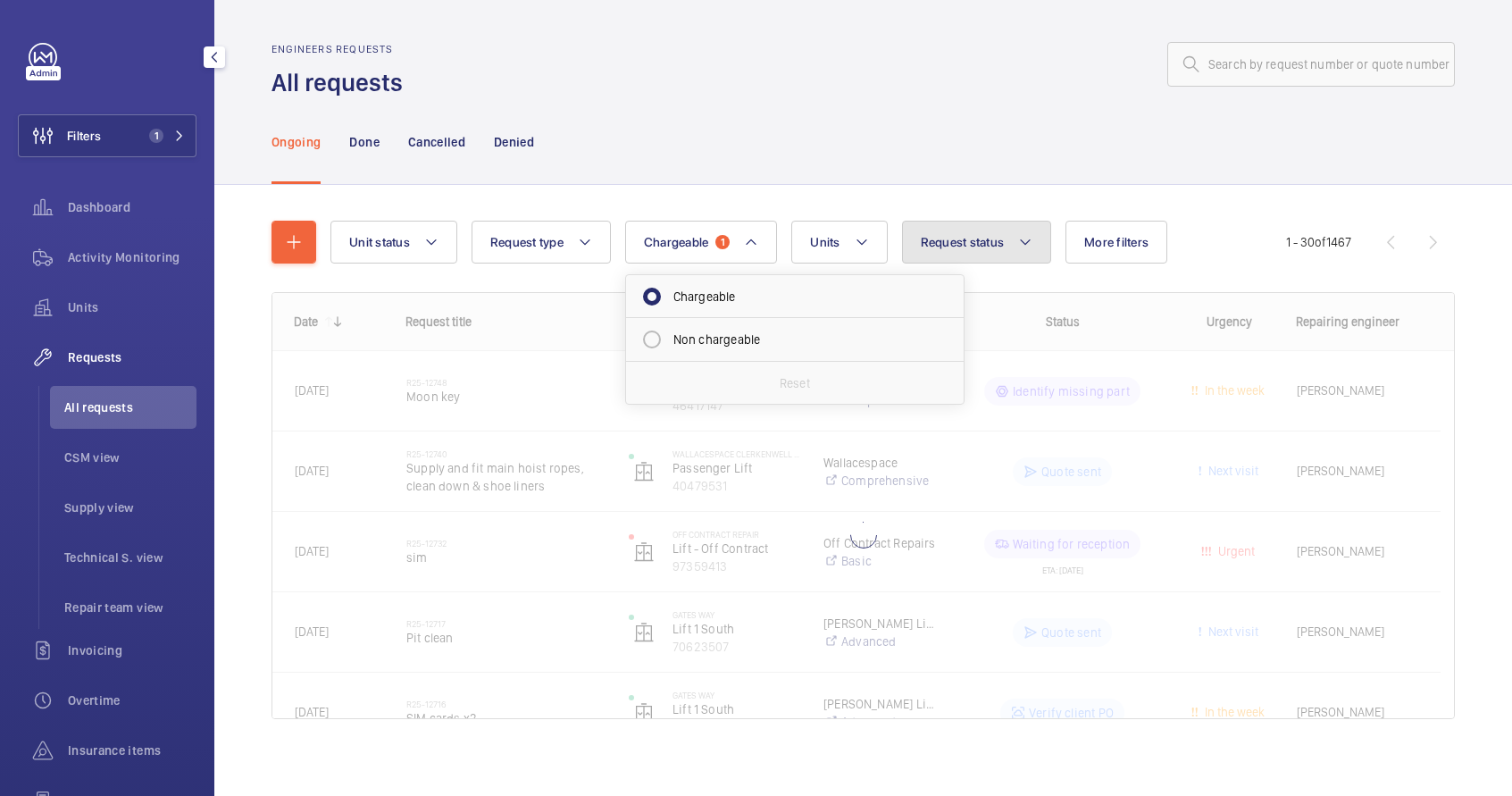
click at [1022, 236] on mat-icon at bounding box center [1025, 241] width 14 height 22
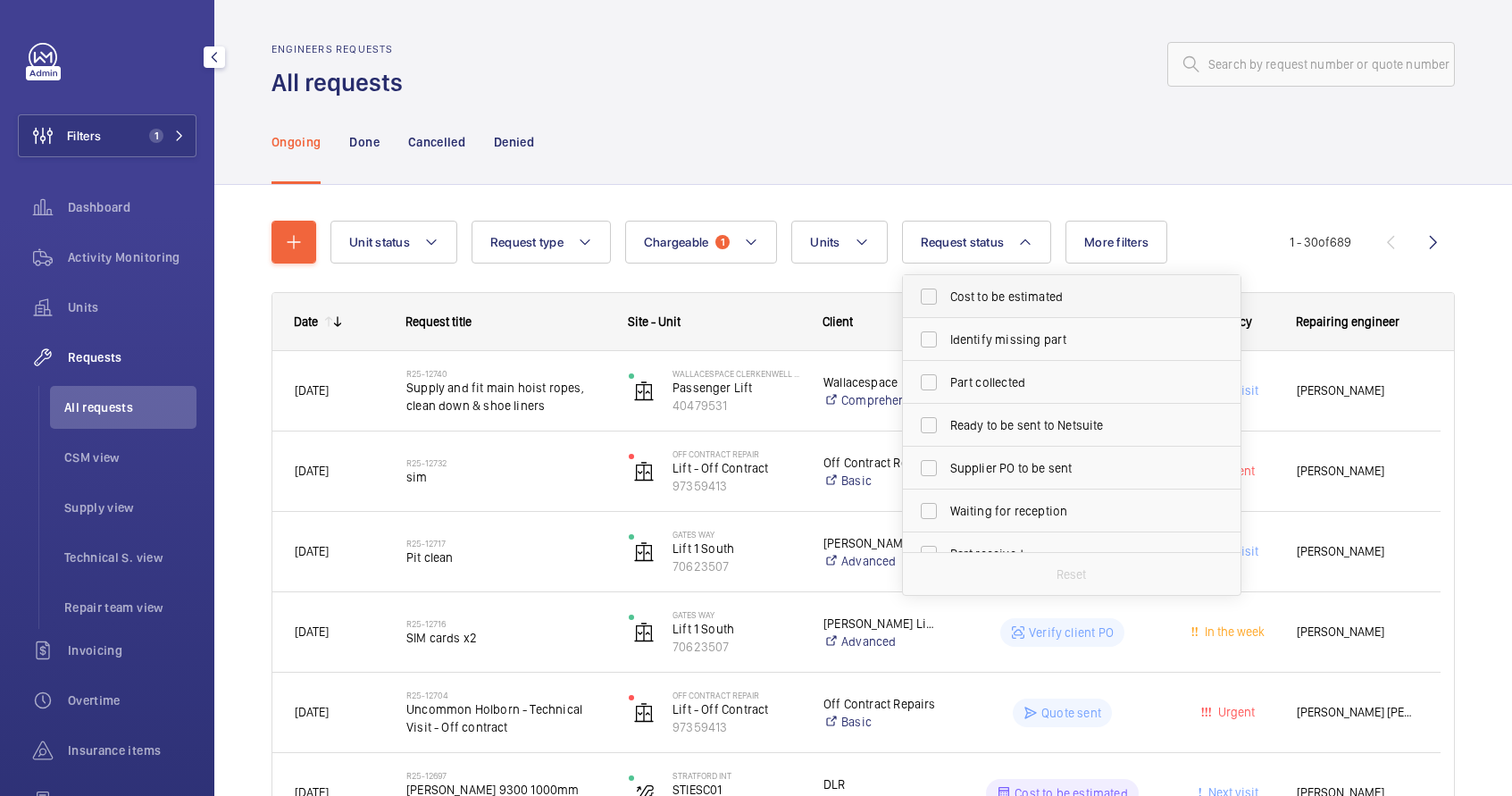
click at [999, 306] on label "Cost to be estimated" at bounding box center [1058, 297] width 311 height 43
click at [947, 306] on input "Cost to be estimated" at bounding box center [929, 297] width 36 height 36
checkbox input "true"
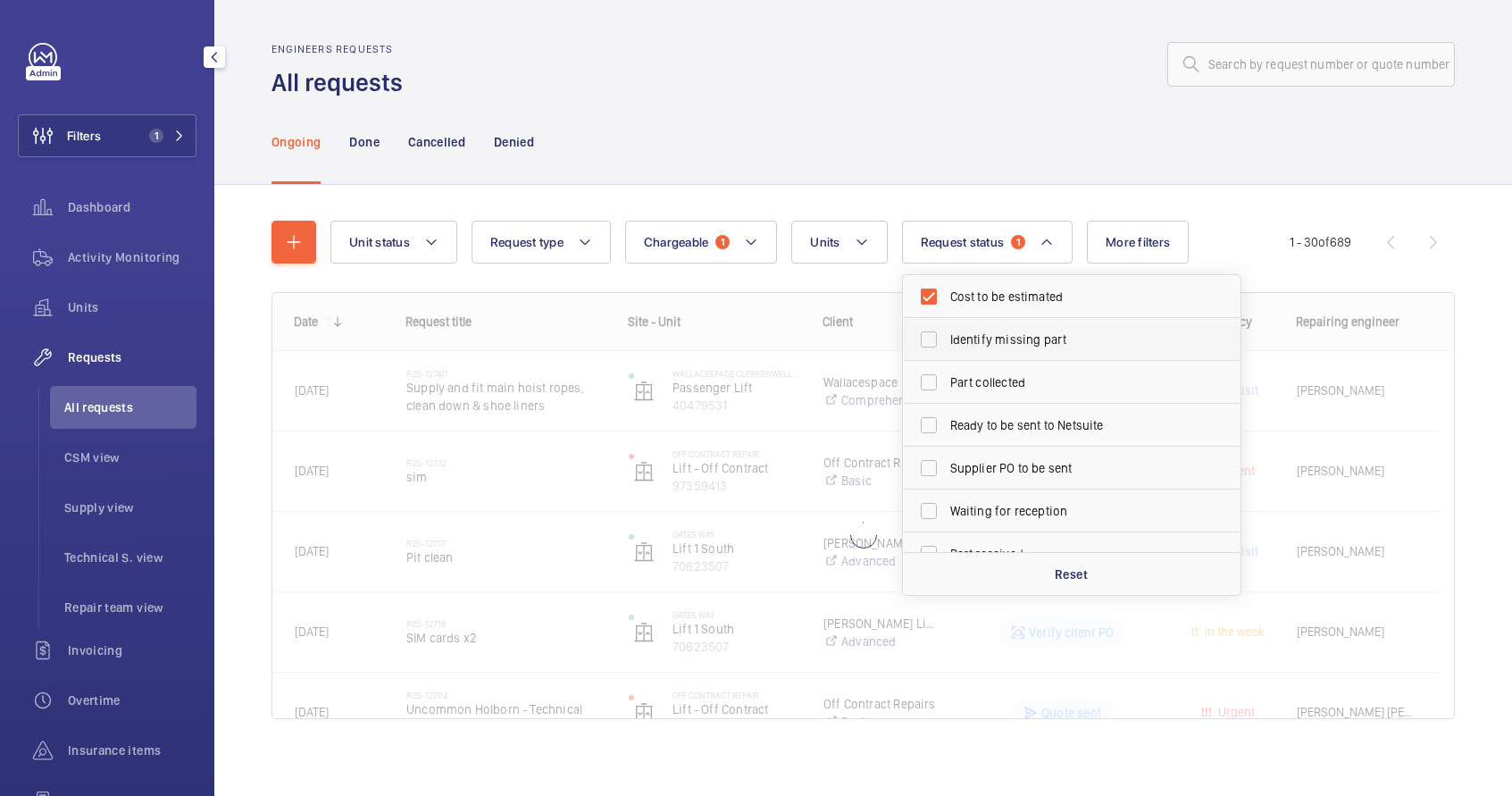
click at [996, 329] on label "Identify missing part" at bounding box center [1058, 340] width 311 height 43
click at [947, 329] on input "Identify missing part" at bounding box center [929, 340] width 36 height 36
checkbox input "true"
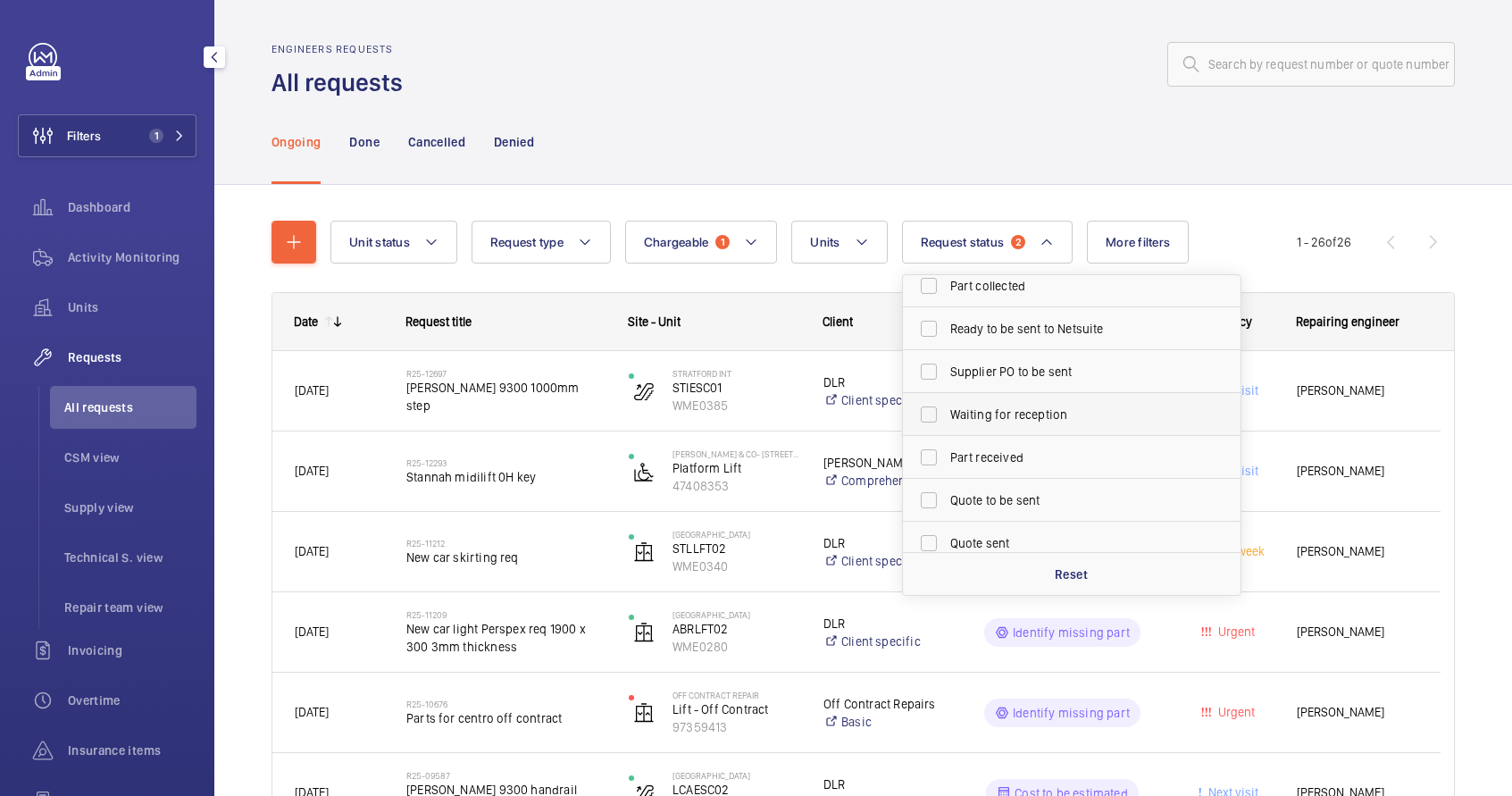
scroll to position [97, 0]
click at [990, 493] on span "Quote to be sent" at bounding box center [1073, 499] width 246 height 18
click at [947, 493] on input "Quote to be sent" at bounding box center [929, 499] width 36 height 36
checkbox input "true"
click at [780, 104] on div "Ongoing Done Cancelled Denied" at bounding box center [863, 141] width 1184 height 85
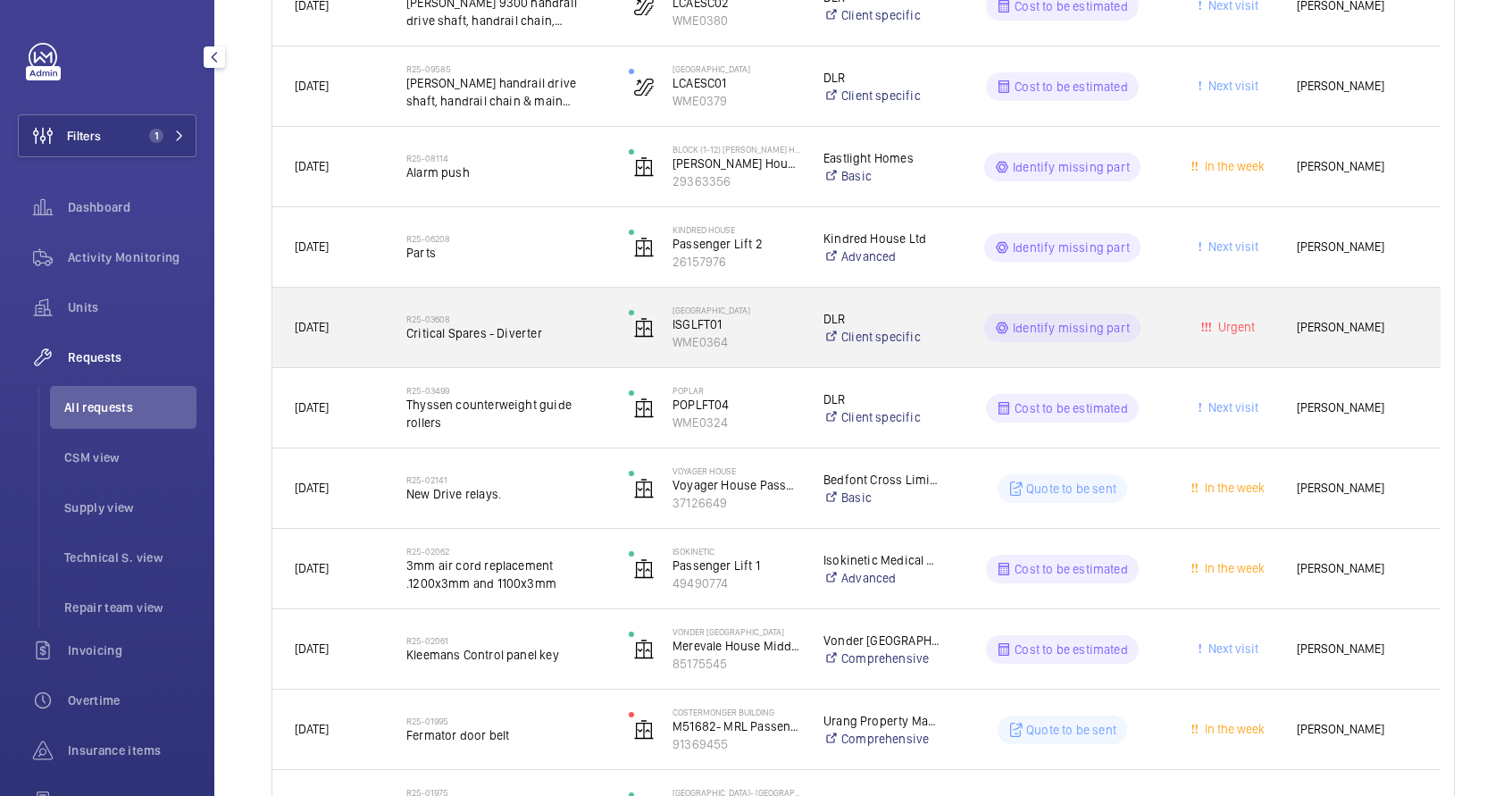
scroll to position [799, 0]
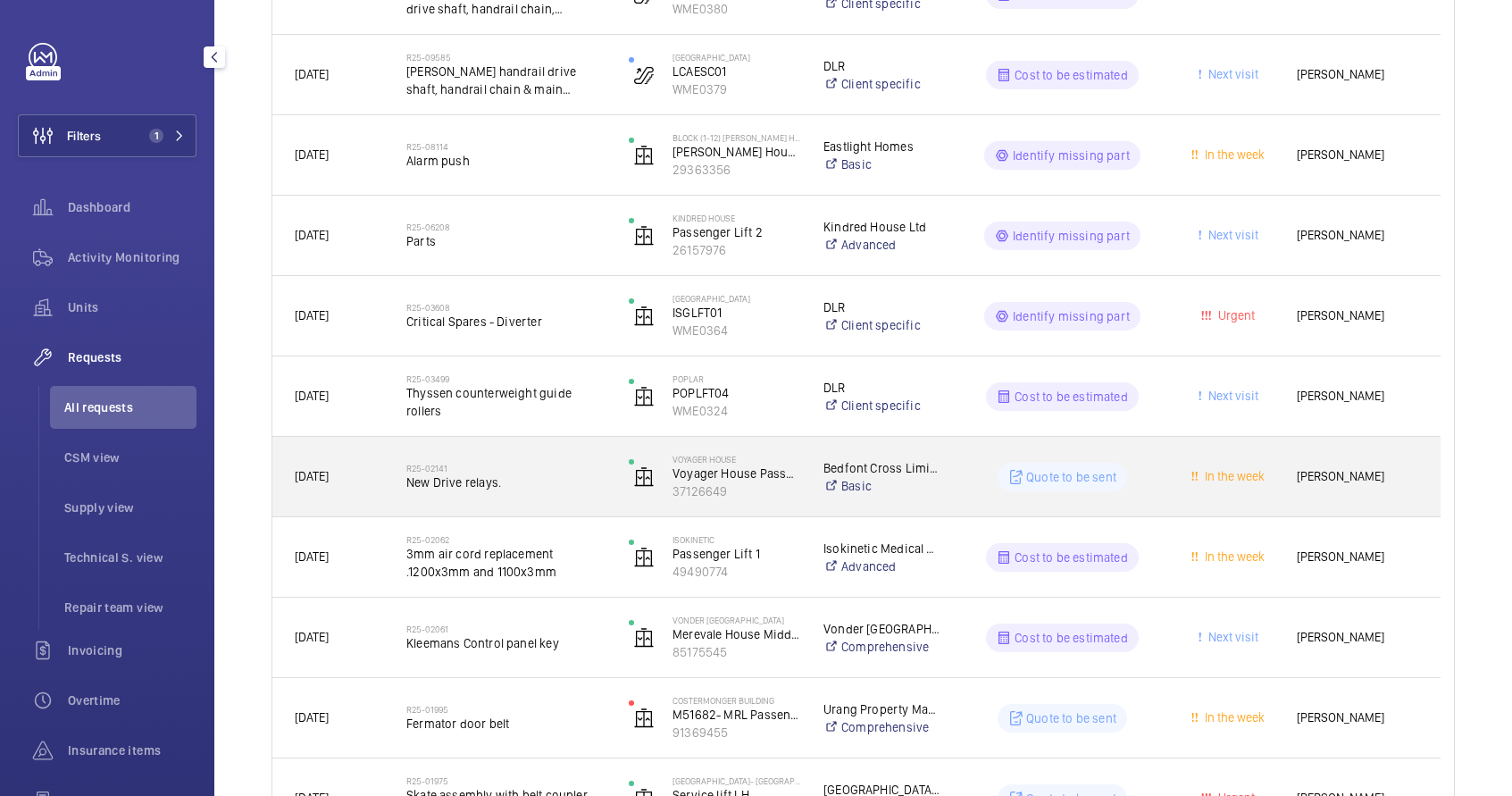
click at [521, 493] on div "R25-02141 New Drive relays." at bounding box center [505, 476] width 199 height 51
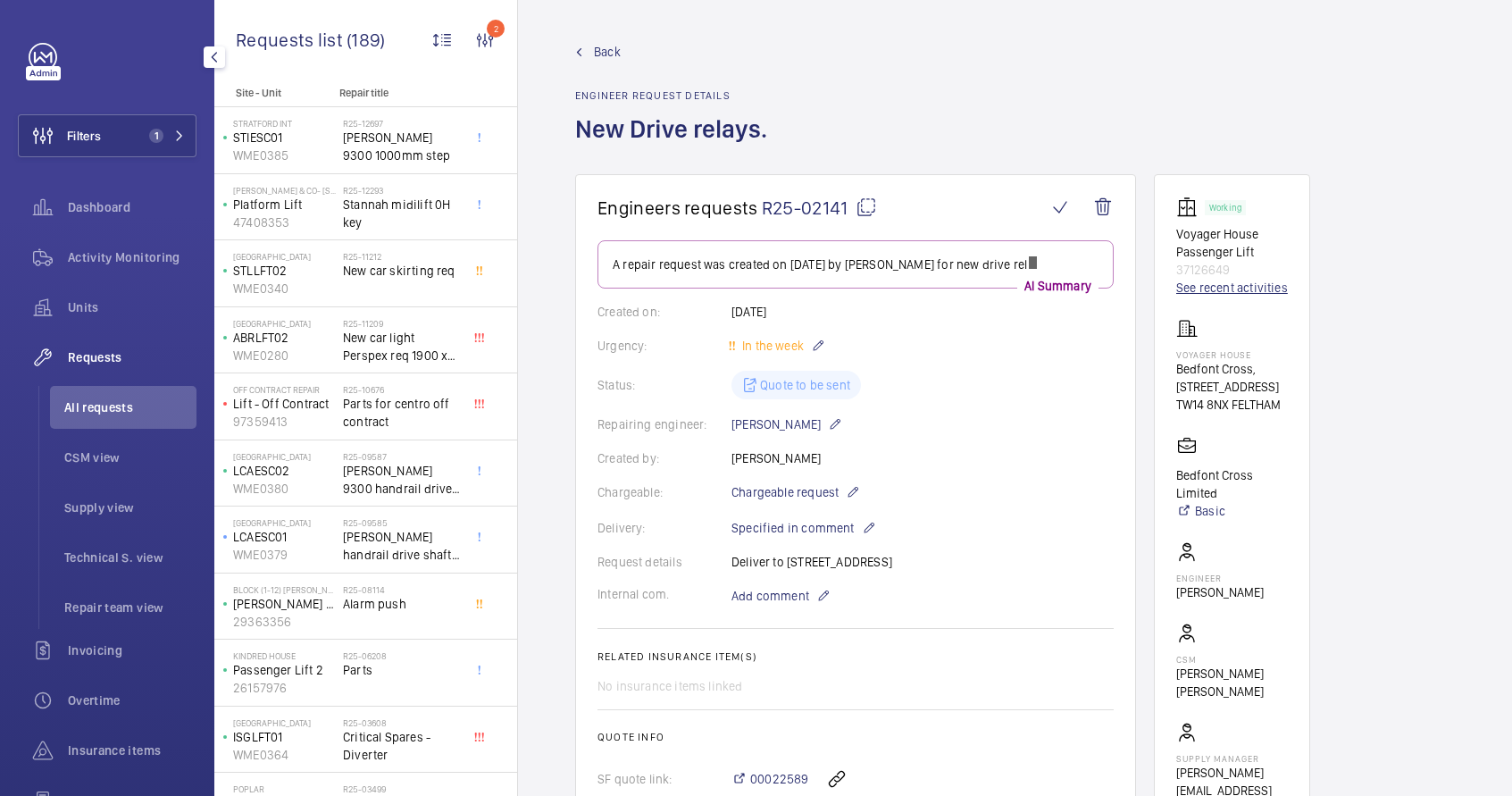
click at [1193, 296] on link "See recent activities" at bounding box center [1231, 287] width 111 height 18
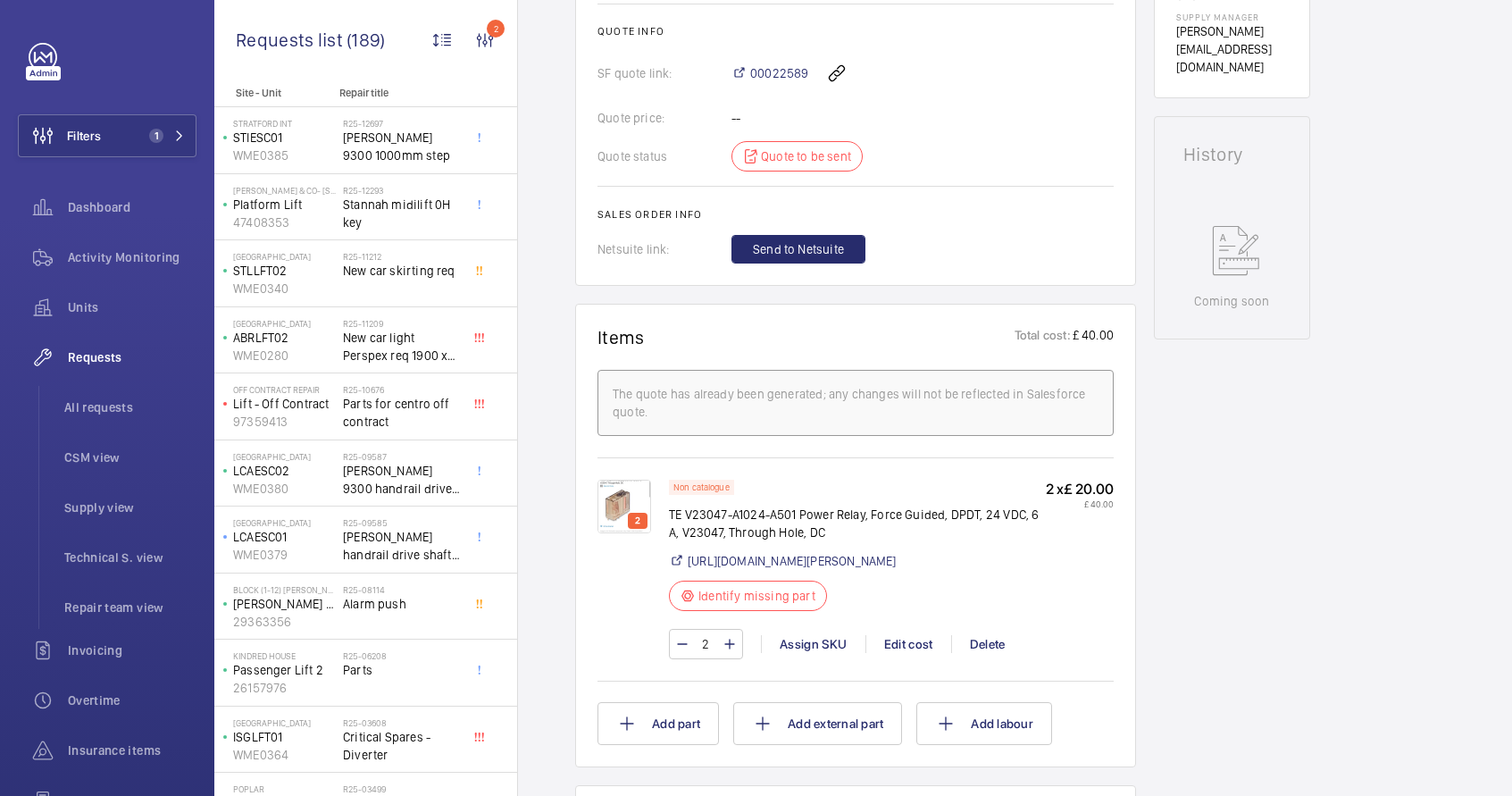
scroll to position [742, 0]
click at [731, 569] on link "[URL][DOMAIN_NAME][PERSON_NAME]" at bounding box center [792, 559] width 209 height 18
click at [718, 512] on p "TE V23047-A1024-A501 Power Relay, Force Guided, DPDT, 24 VDC, 6 A, V23047, Thro…" at bounding box center [857, 522] width 377 height 36
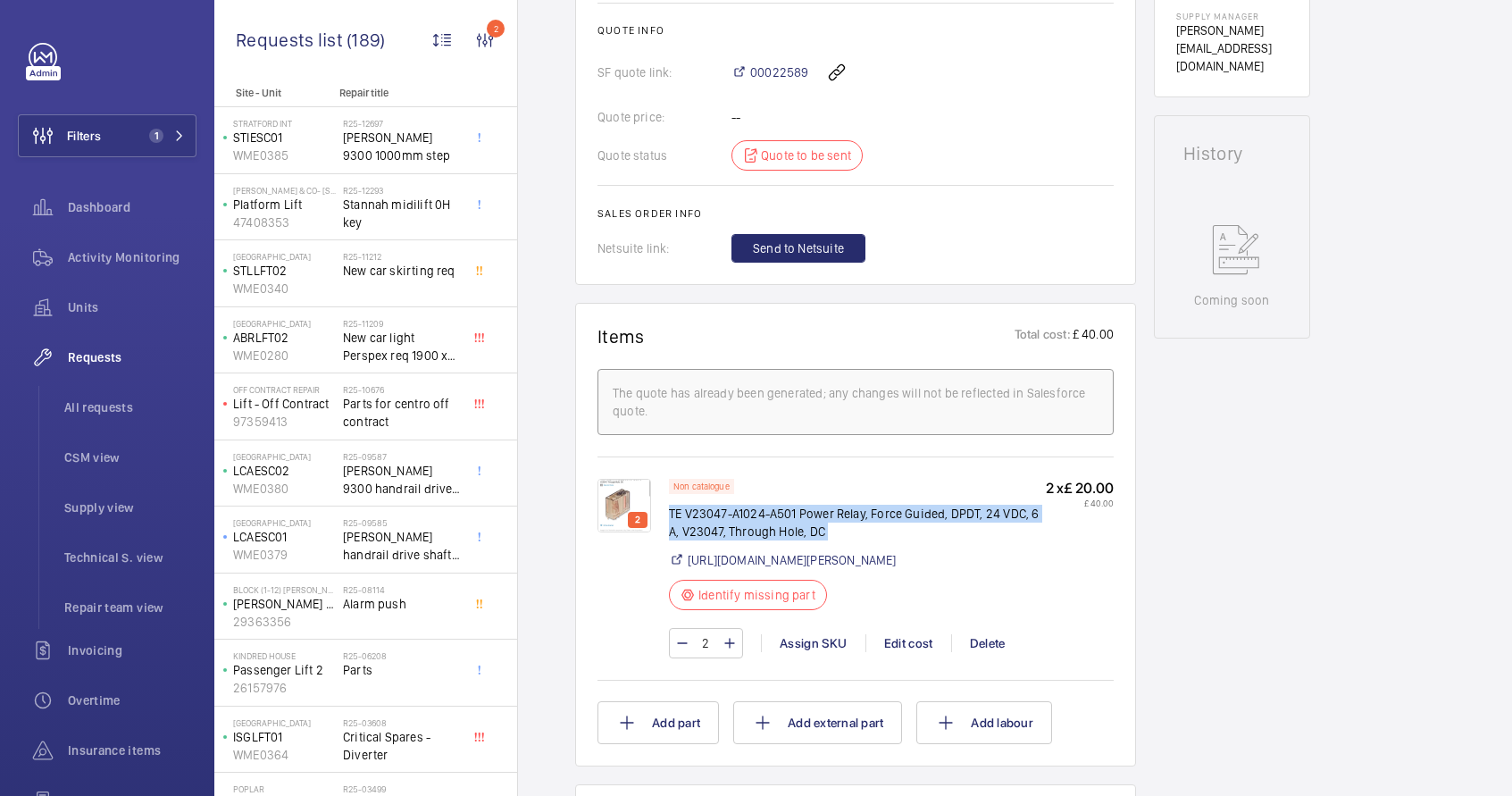
copy div "TE V23047-A1024-A501 Power Relay, Force Guided, DPDT, 24 VDC, 6 A, V23047, Thro…"
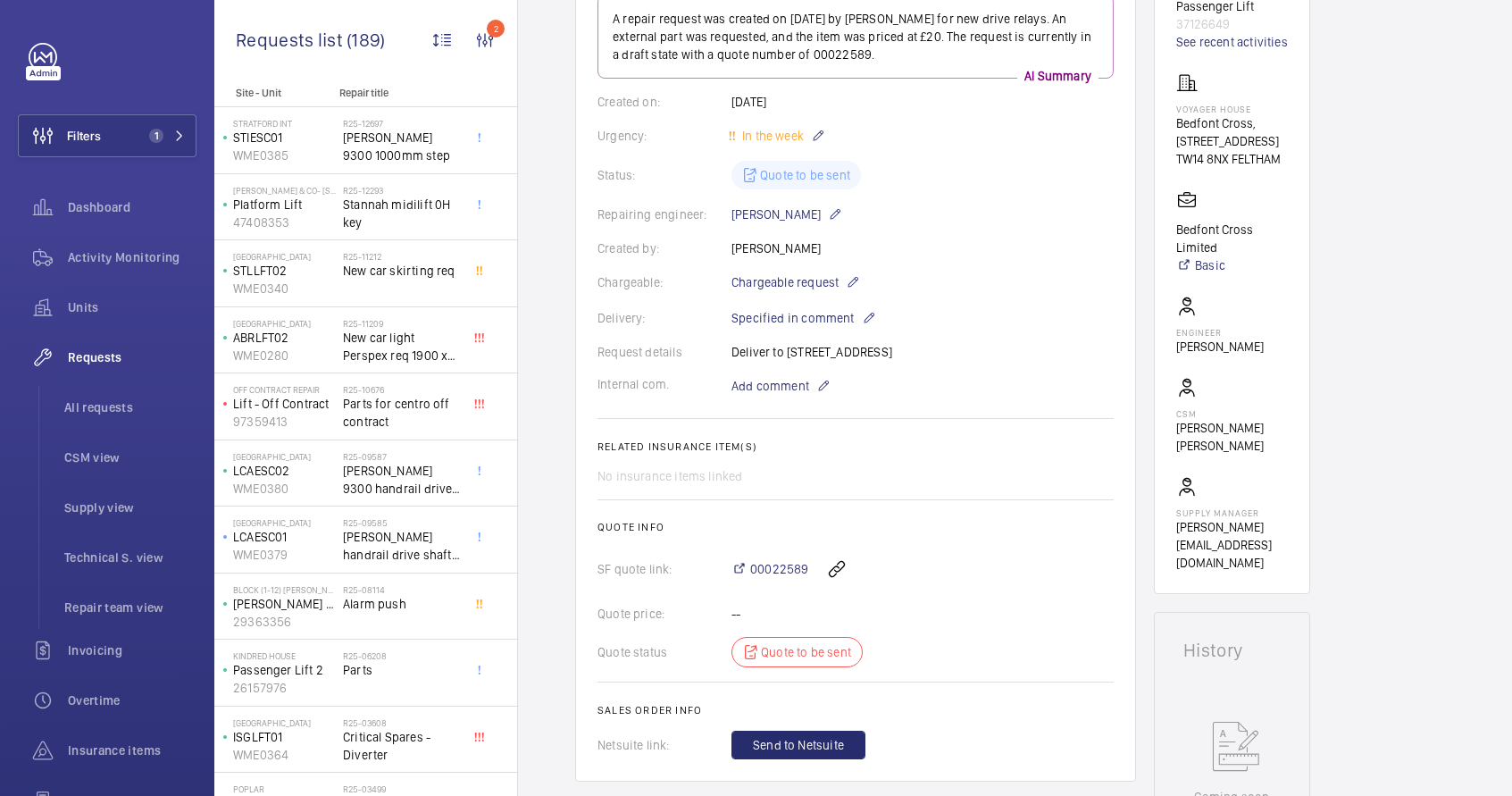
scroll to position [69, 0]
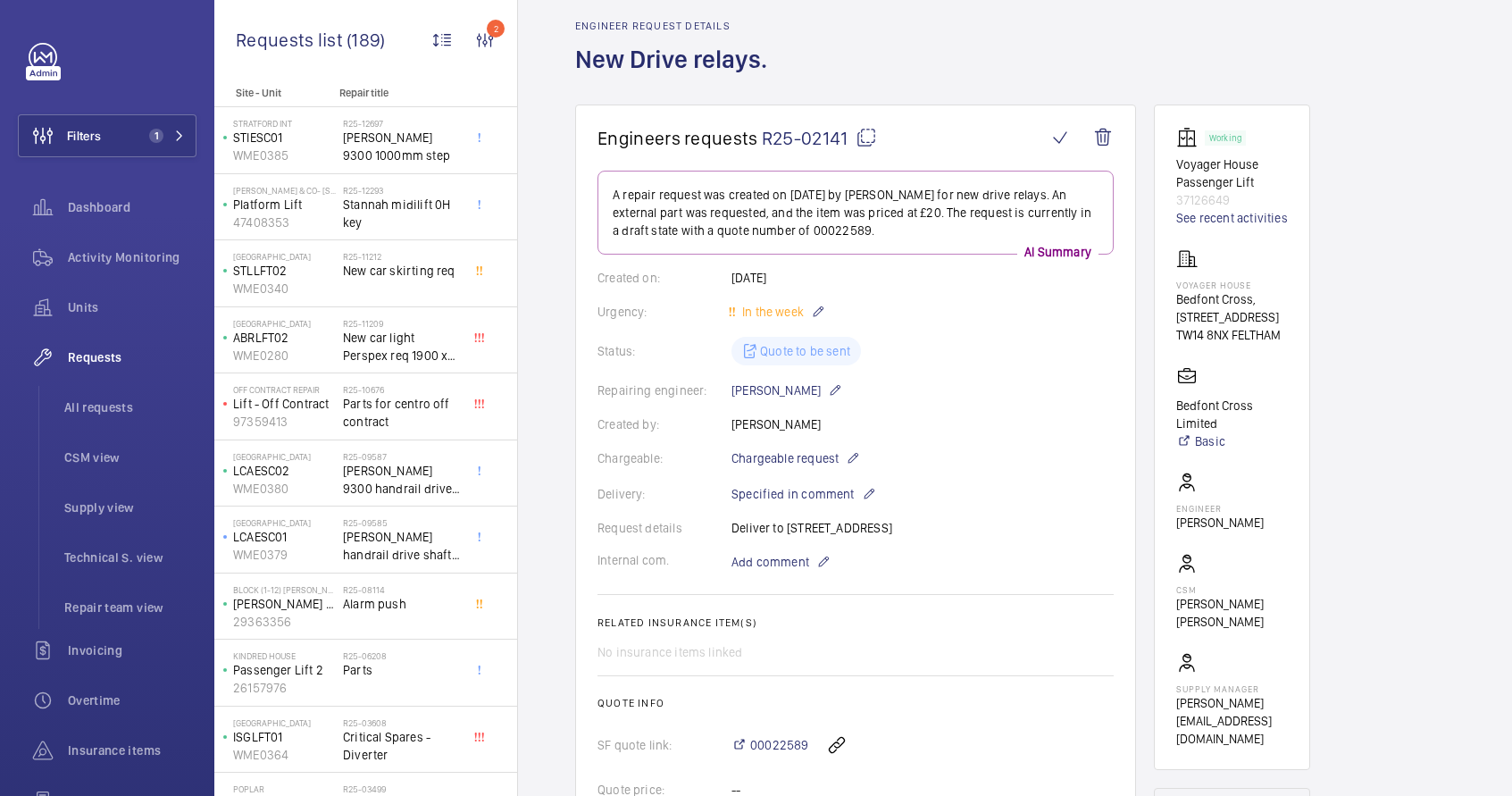
click at [993, 191] on p "A repair request was created on [DATE] by [PERSON_NAME] for new drive relays. A…" at bounding box center [855, 212] width 486 height 53
drag, startPoint x: 981, startPoint y: 195, endPoint x: 1071, endPoint y: 200, distance: 90.1
click at [1071, 200] on p "A repair request was created on [DATE] by [PERSON_NAME] for new drive relays. A…" at bounding box center [855, 212] width 486 height 53
click at [663, 61] on h1 "New Drive relays." at bounding box center [676, 74] width 203 height 62
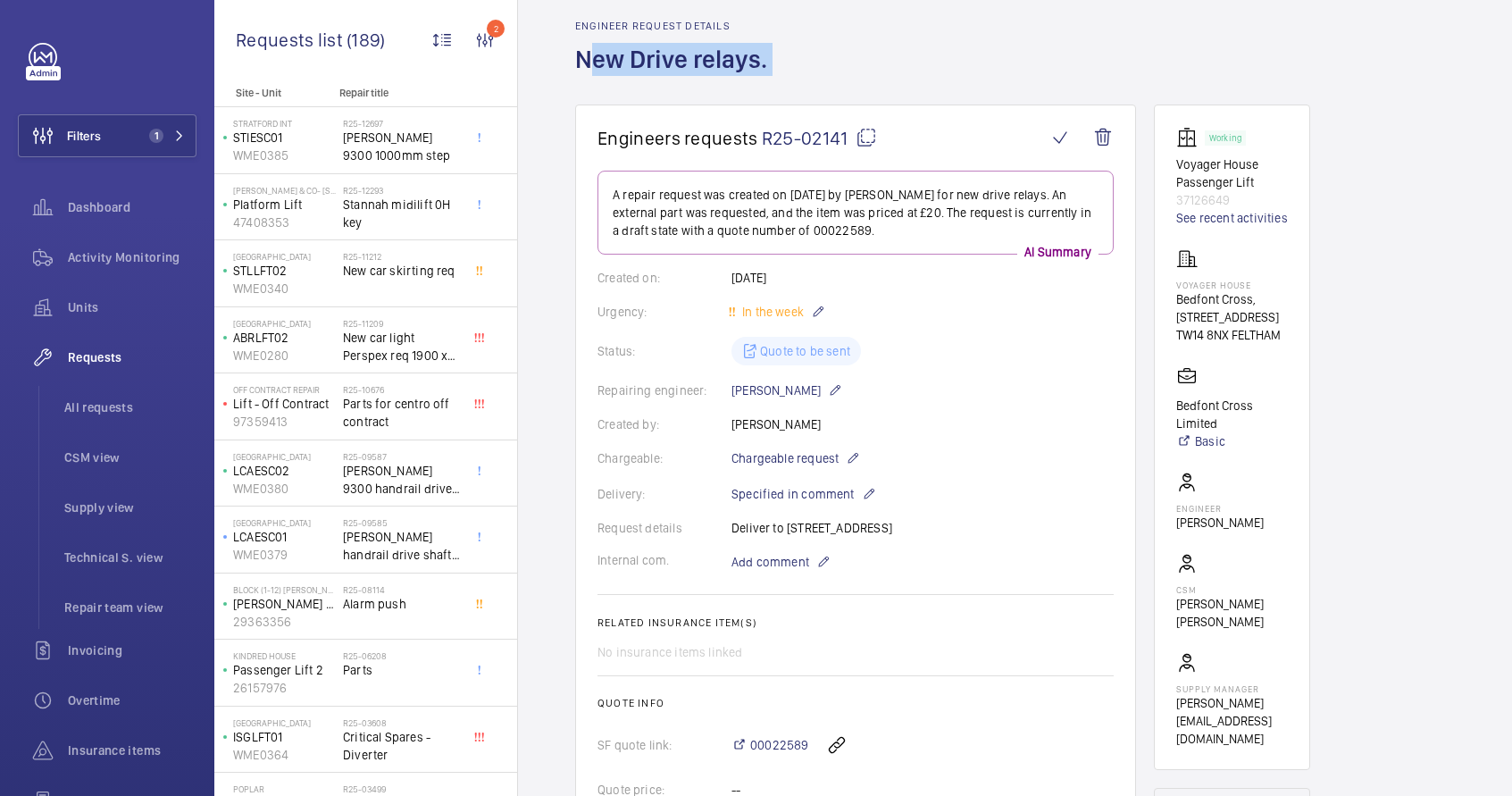
click at [663, 61] on h1 "New Drive relays." at bounding box center [676, 74] width 203 height 62
copy h1 "New Drive relays."
click at [1206, 223] on link "See recent activities" at bounding box center [1231, 217] width 111 height 18
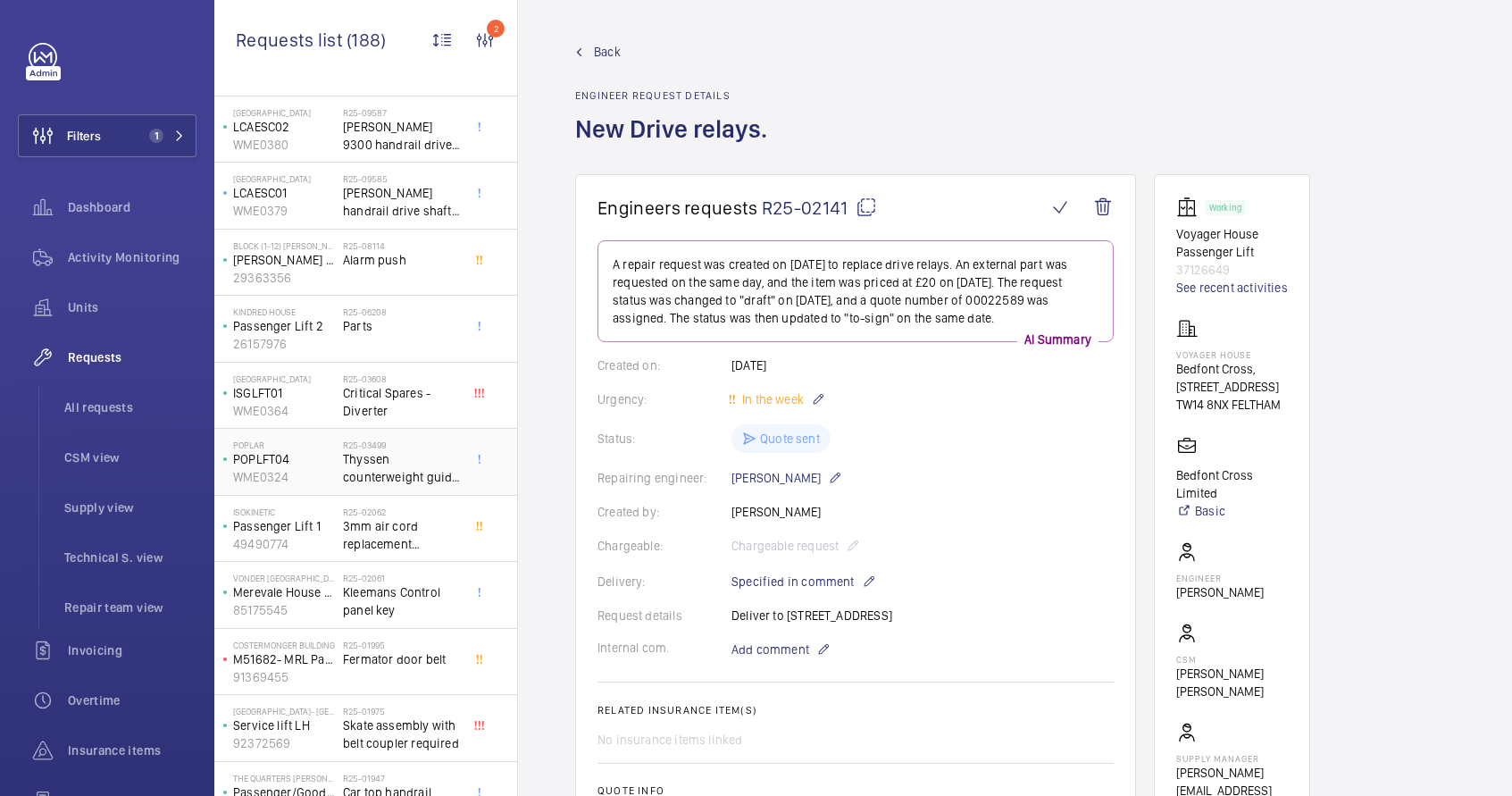
scroll to position [347, 0]
click at [401, 534] on span "3mm air cord replacement .1200x3mm and 1100x3mm" at bounding box center [402, 531] width 118 height 36
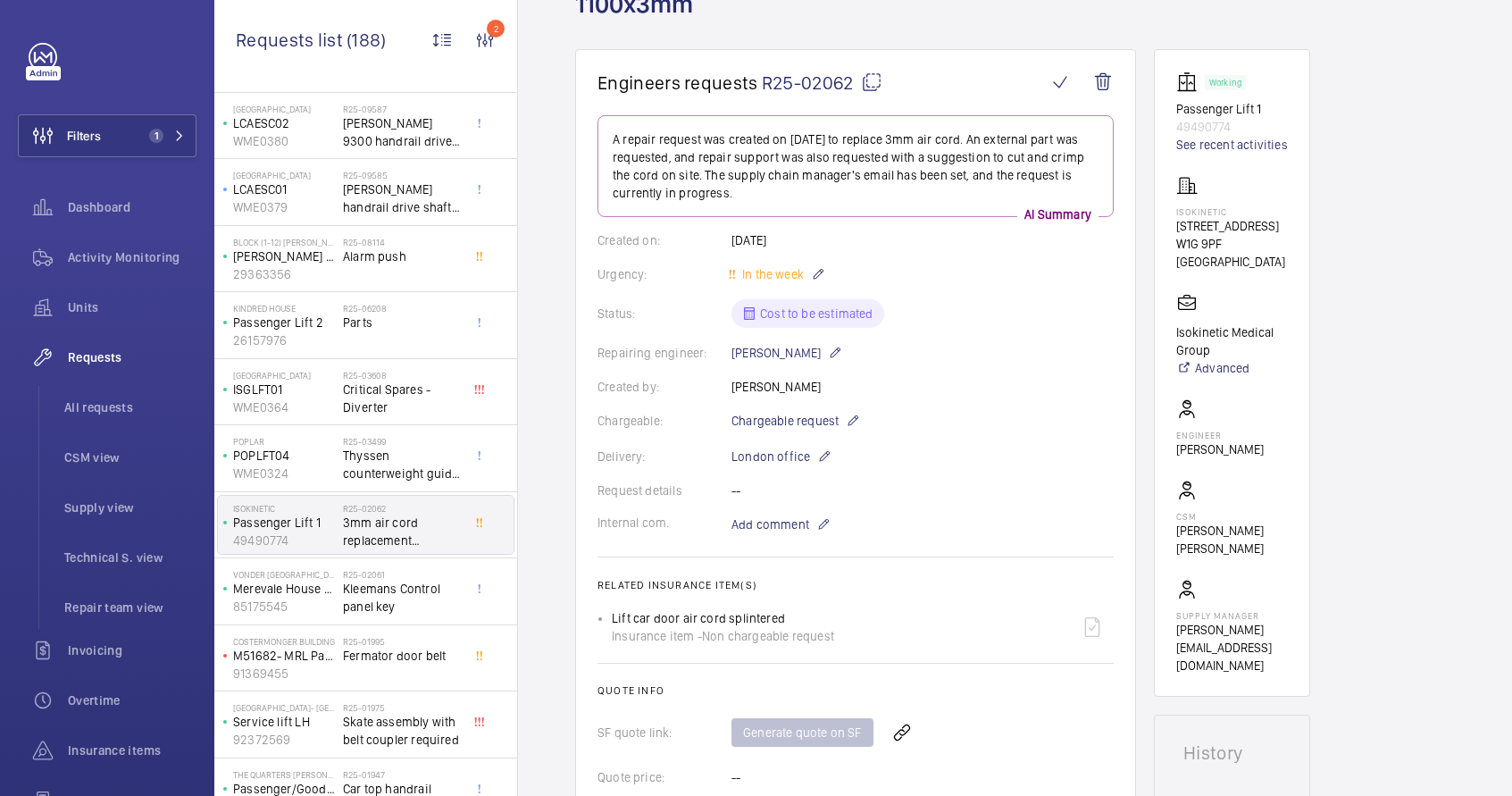
scroll to position [304, 0]
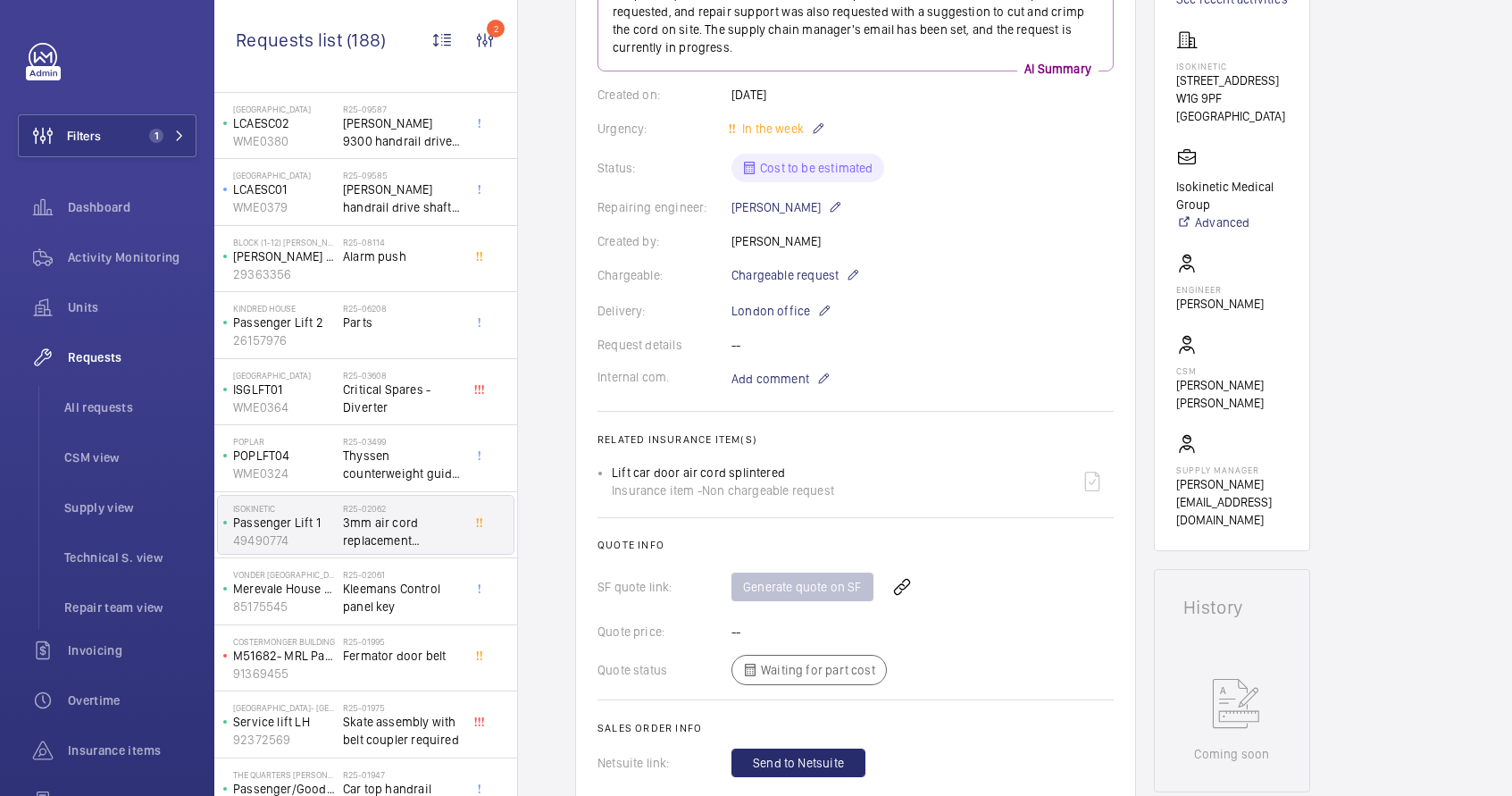
click at [653, 468] on div "Lift car door air cord splintered Insurance item - Non chargeable request" at bounding box center [723, 482] width 223 height 36
drag, startPoint x: 596, startPoint y: 440, endPoint x: 862, endPoint y: 494, distance: 271.4
click at [862, 494] on wm-front-card "Engineers requests R25-02062 A repair request was created on [DATE] to replace …" at bounding box center [856, 352] width 561 height 896
copy wm-front-card-body "Related insurance item(s) Lift car door air cord splintered Insurance item - No…"
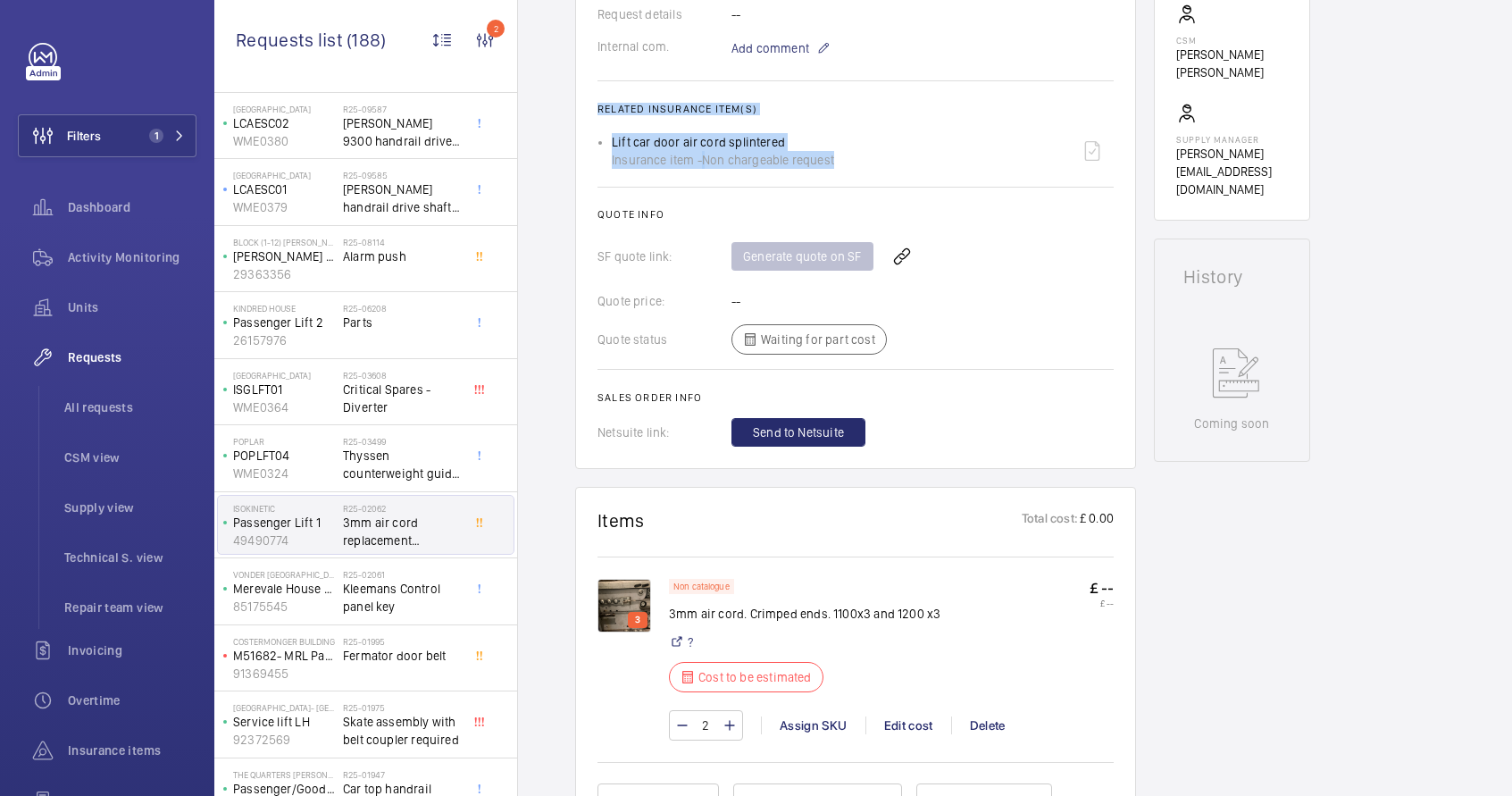
scroll to position [648, 0]
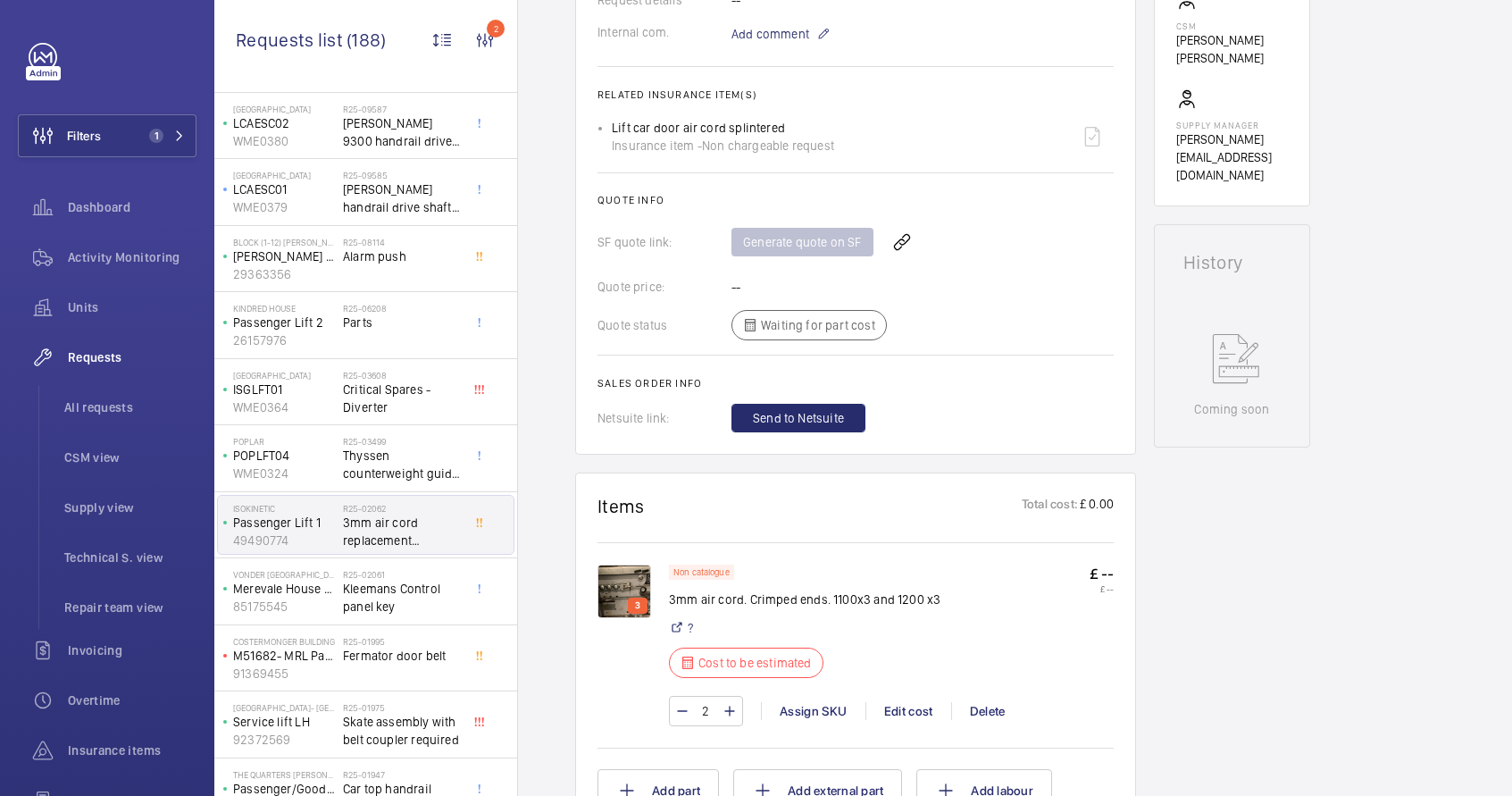
click at [868, 602] on p "3mm air cord. Crimped ends. 1100x3 and 1200 x3" at bounding box center [805, 599] width 271 height 18
copy div "3mm air cord. Crimped ends. 1100x3 and 1200 x3"
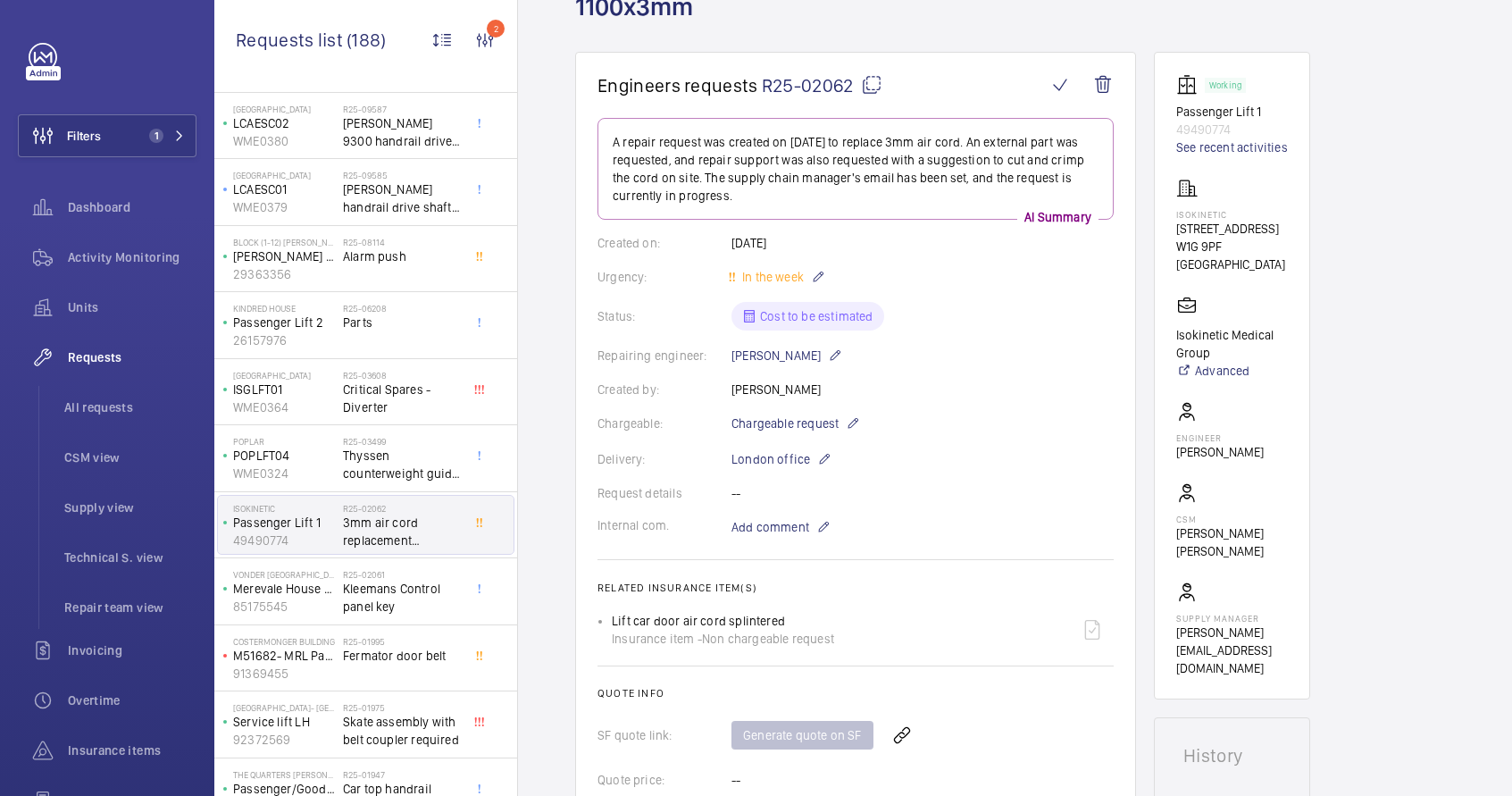
scroll to position [293, 0]
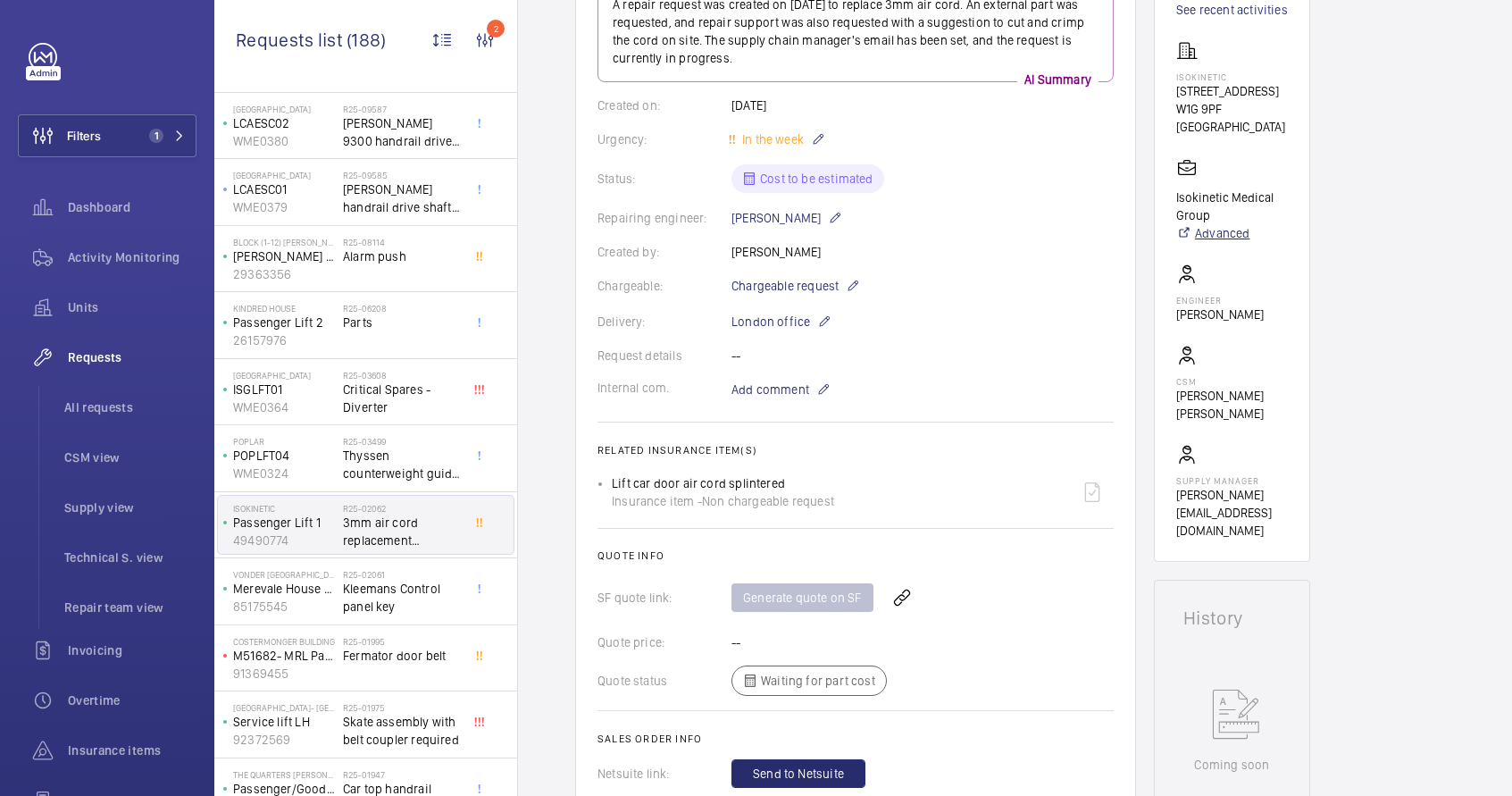
click at [1235, 224] on link "Advanced" at bounding box center [1231, 233] width 111 height 18
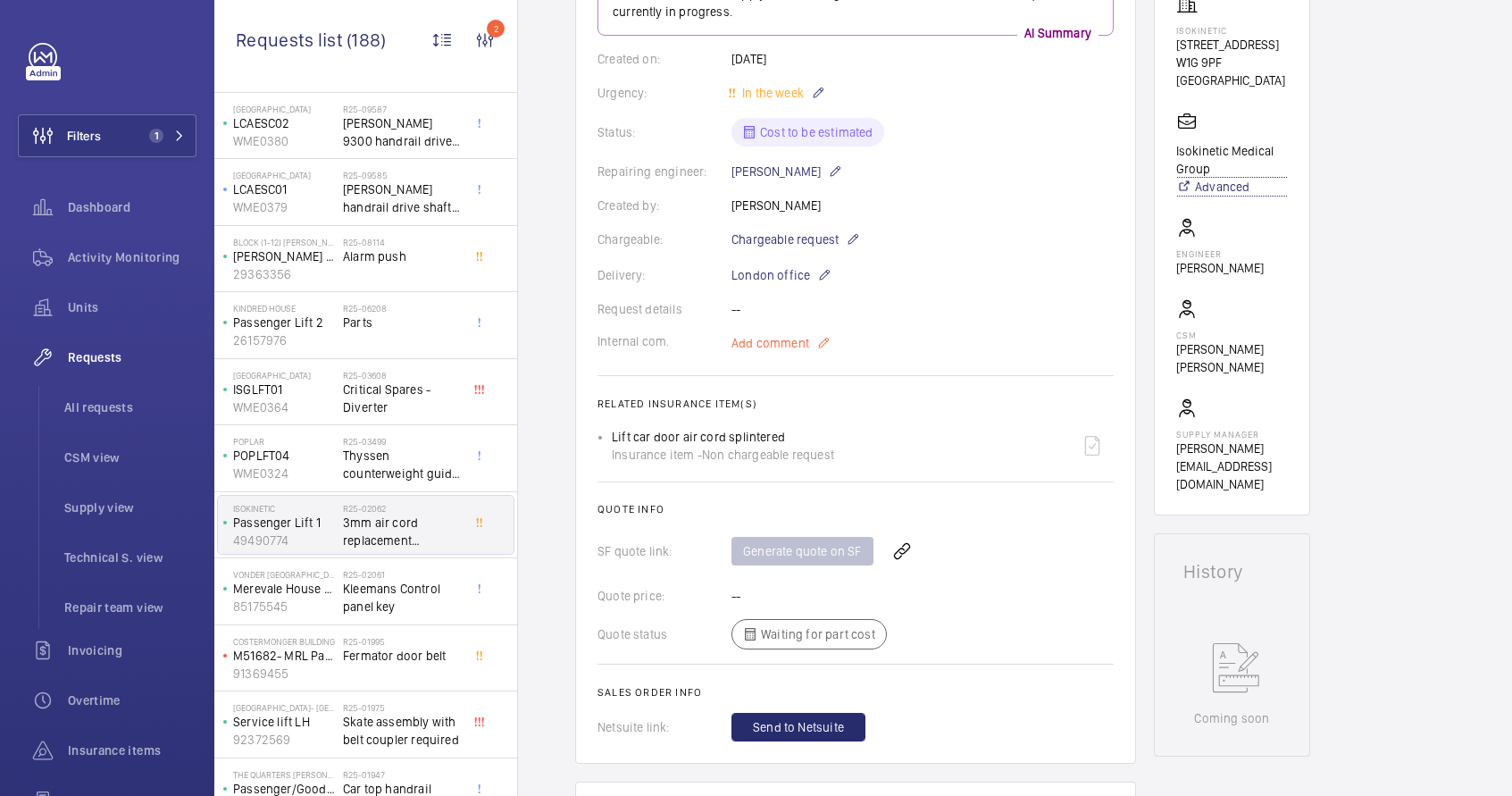
scroll to position [362, 0]
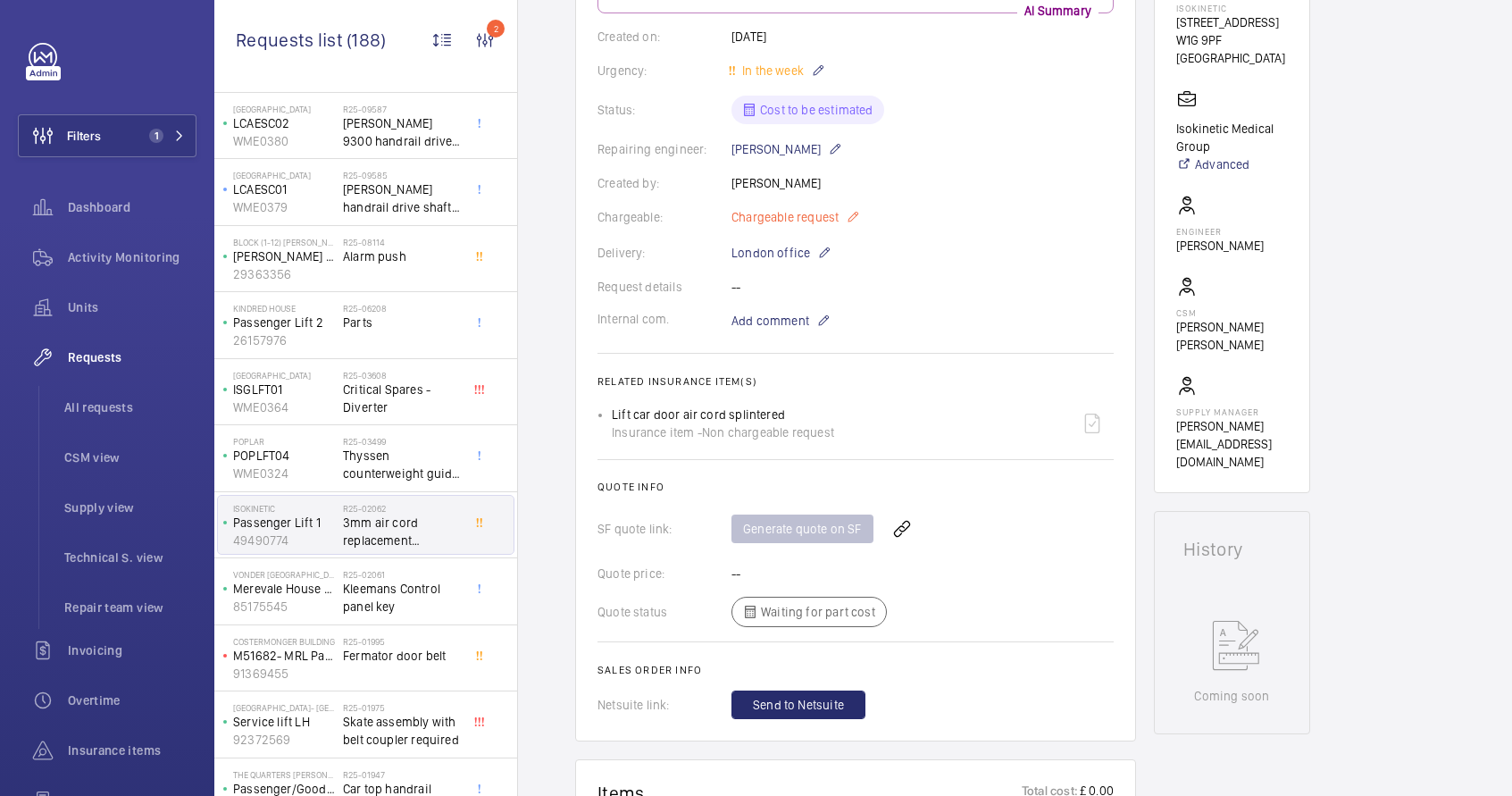
click at [853, 218] on mat-icon at bounding box center [852, 217] width 14 height 22
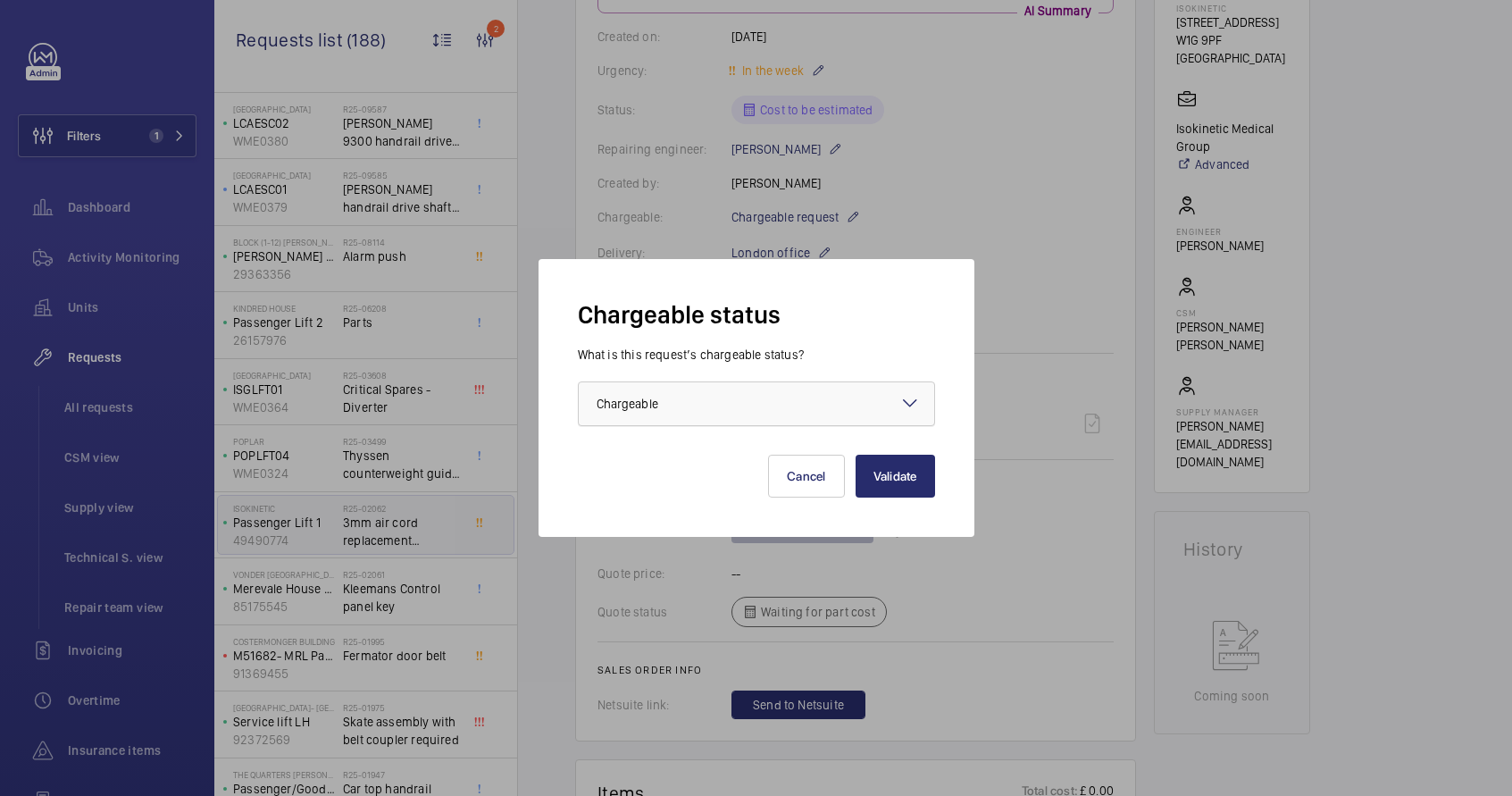
click at [788, 406] on div at bounding box center [757, 404] width 356 height 43
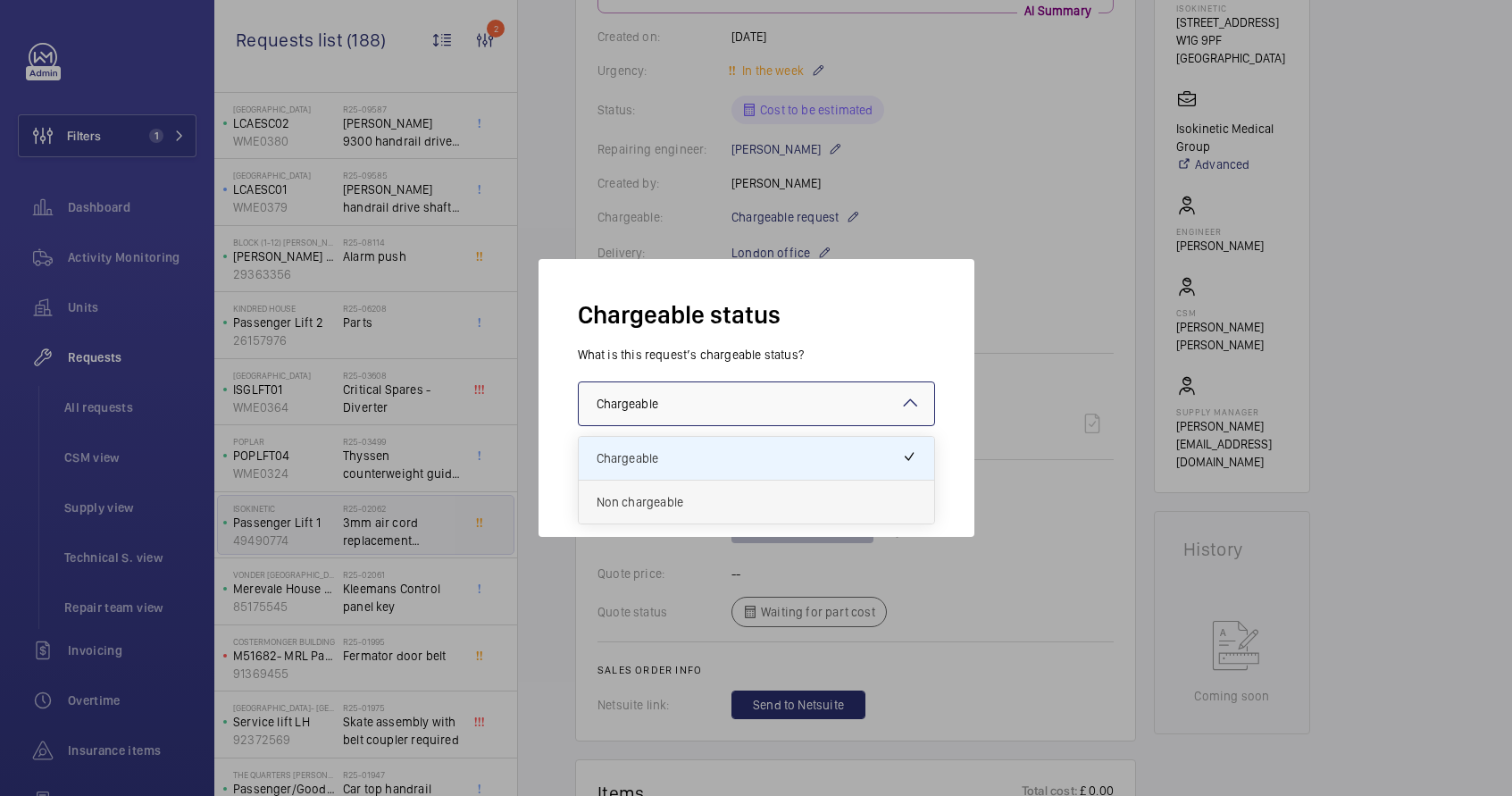
click at [745, 499] on span "Non chargeable" at bounding box center [757, 501] width 320 height 18
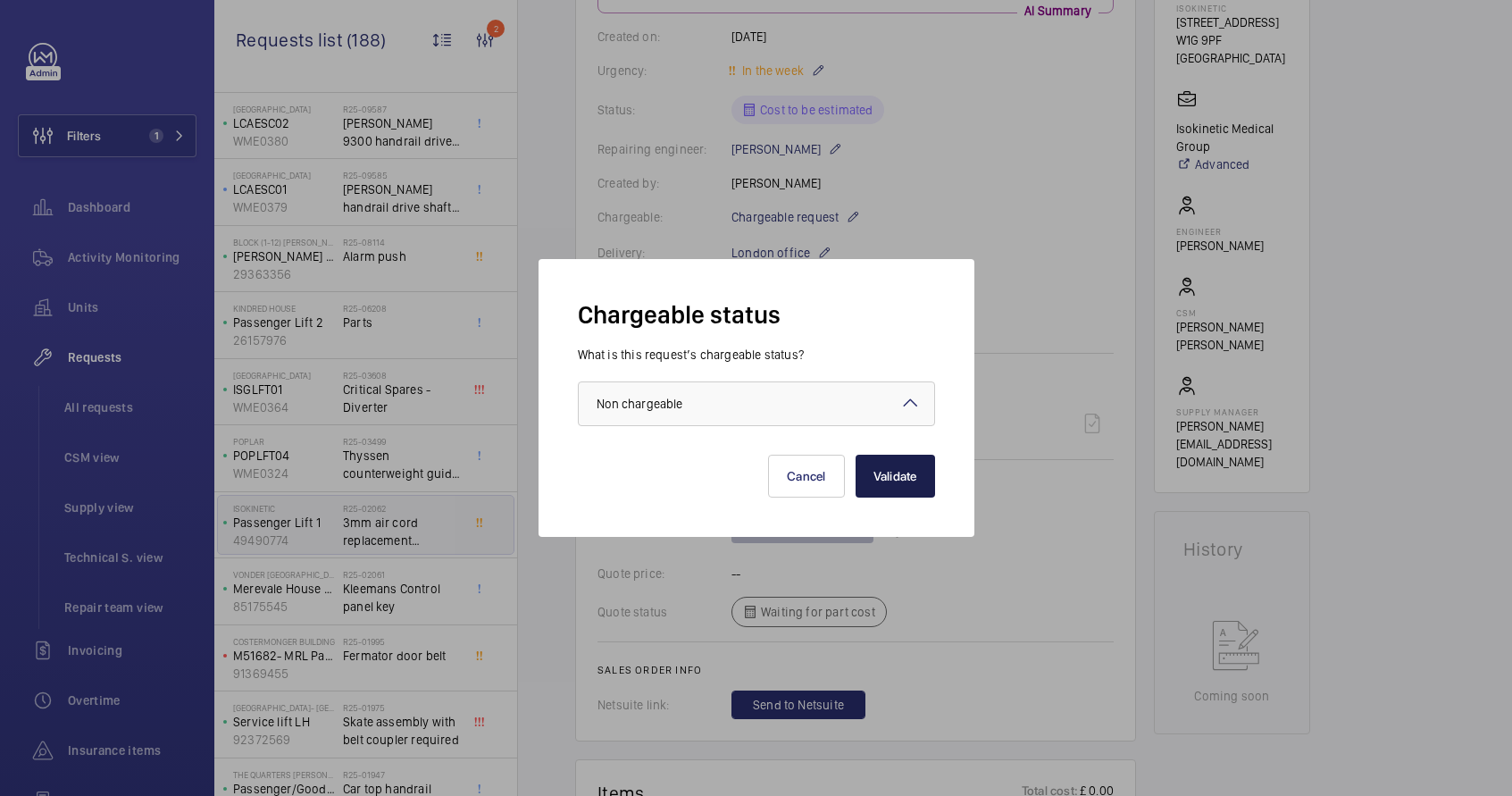
click at [889, 478] on button "Validate" at bounding box center [895, 476] width 80 height 43
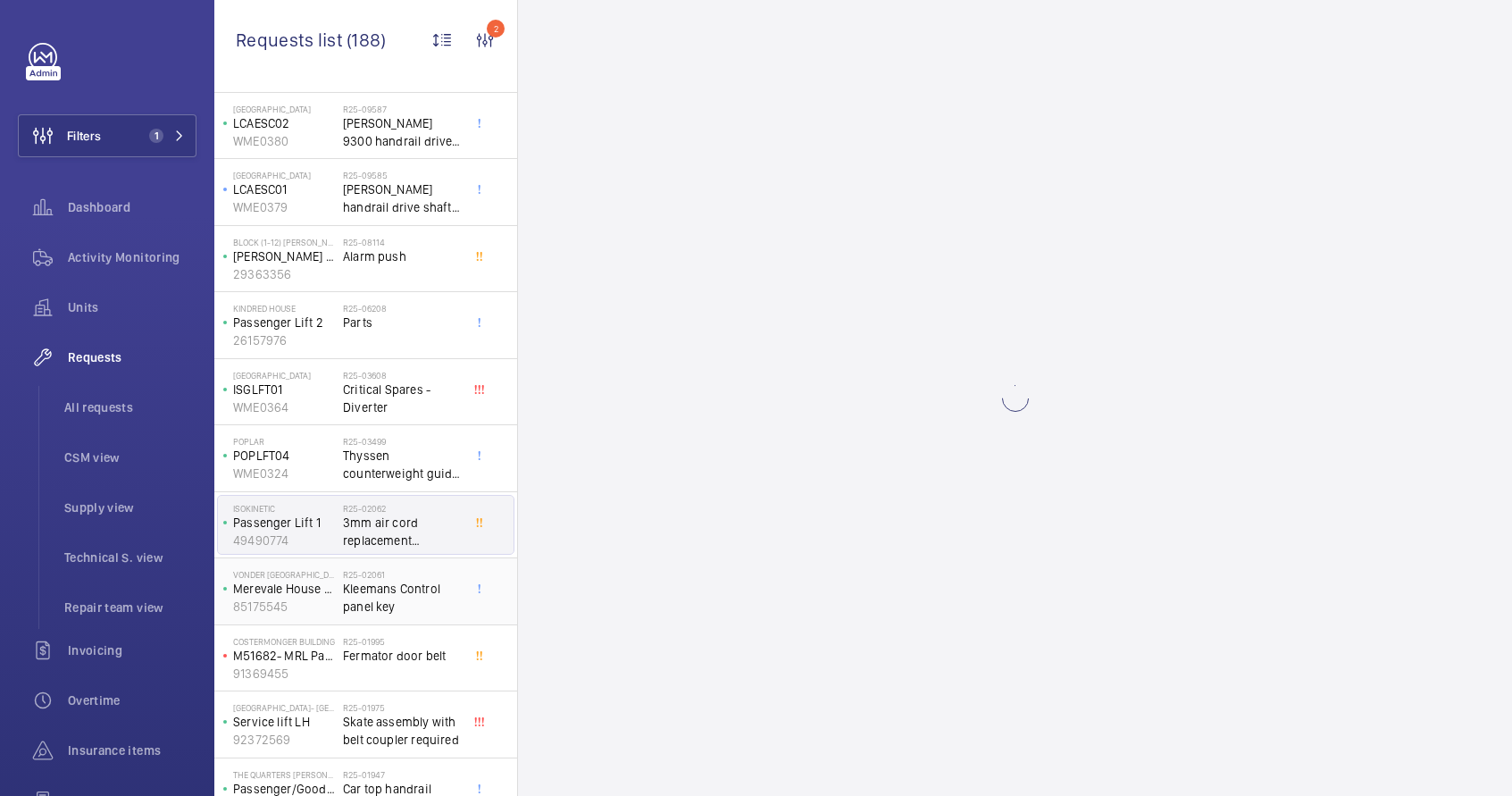
scroll to position [0, 0]
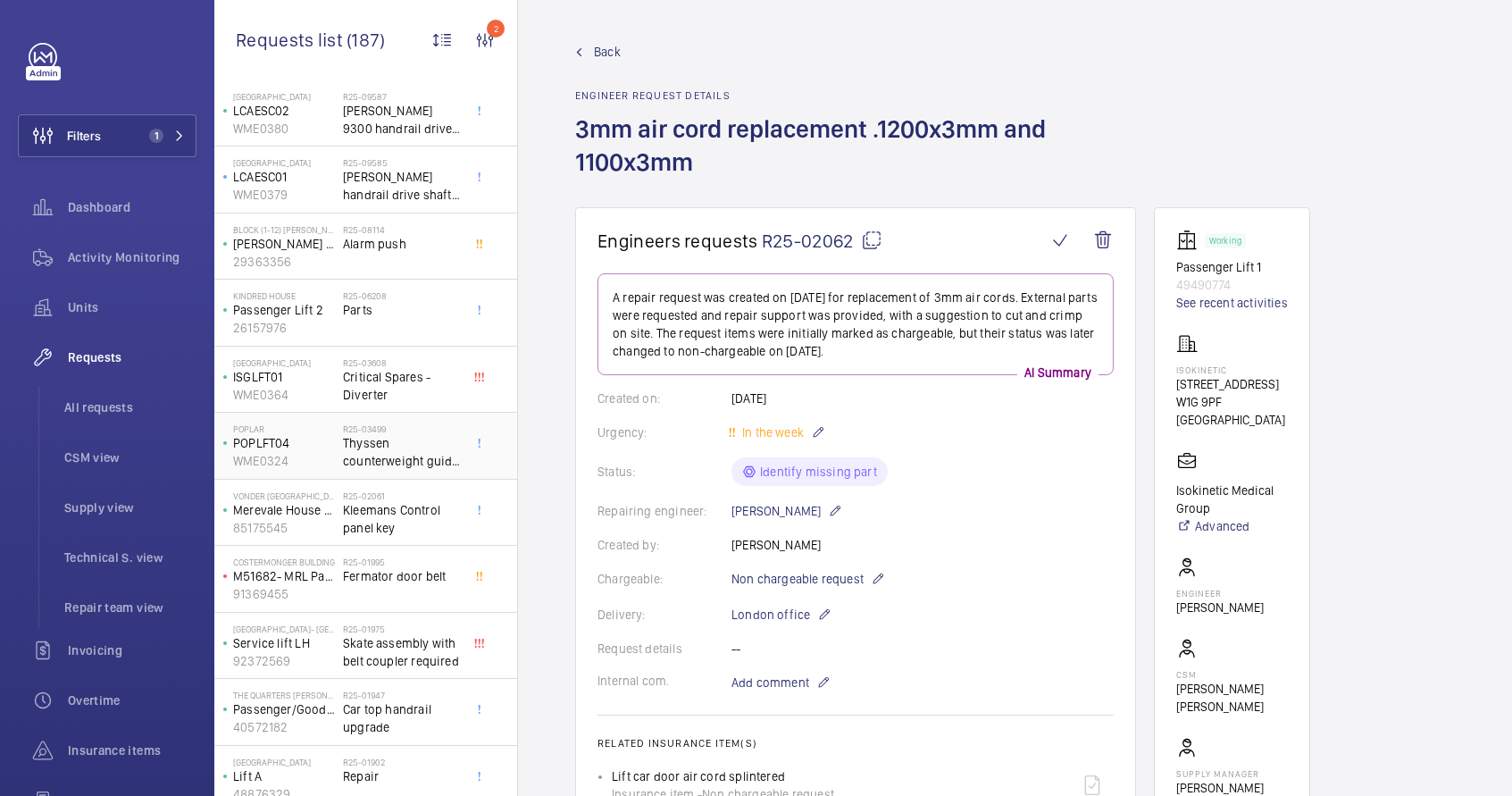
scroll to position [362, 0]
click at [402, 524] on span "Kleemans Control panel key" at bounding box center [402, 517] width 118 height 36
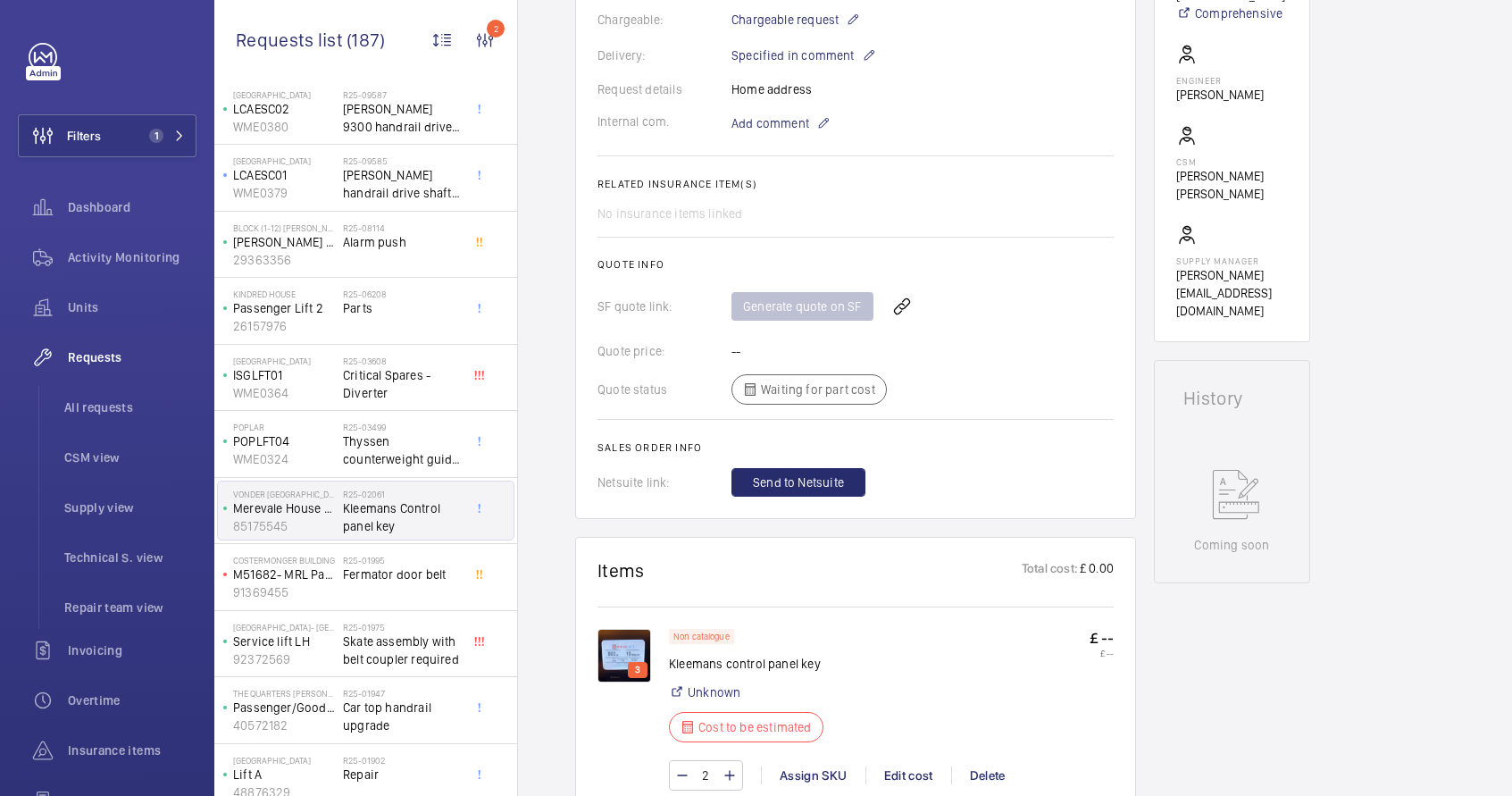
scroll to position [578, 0]
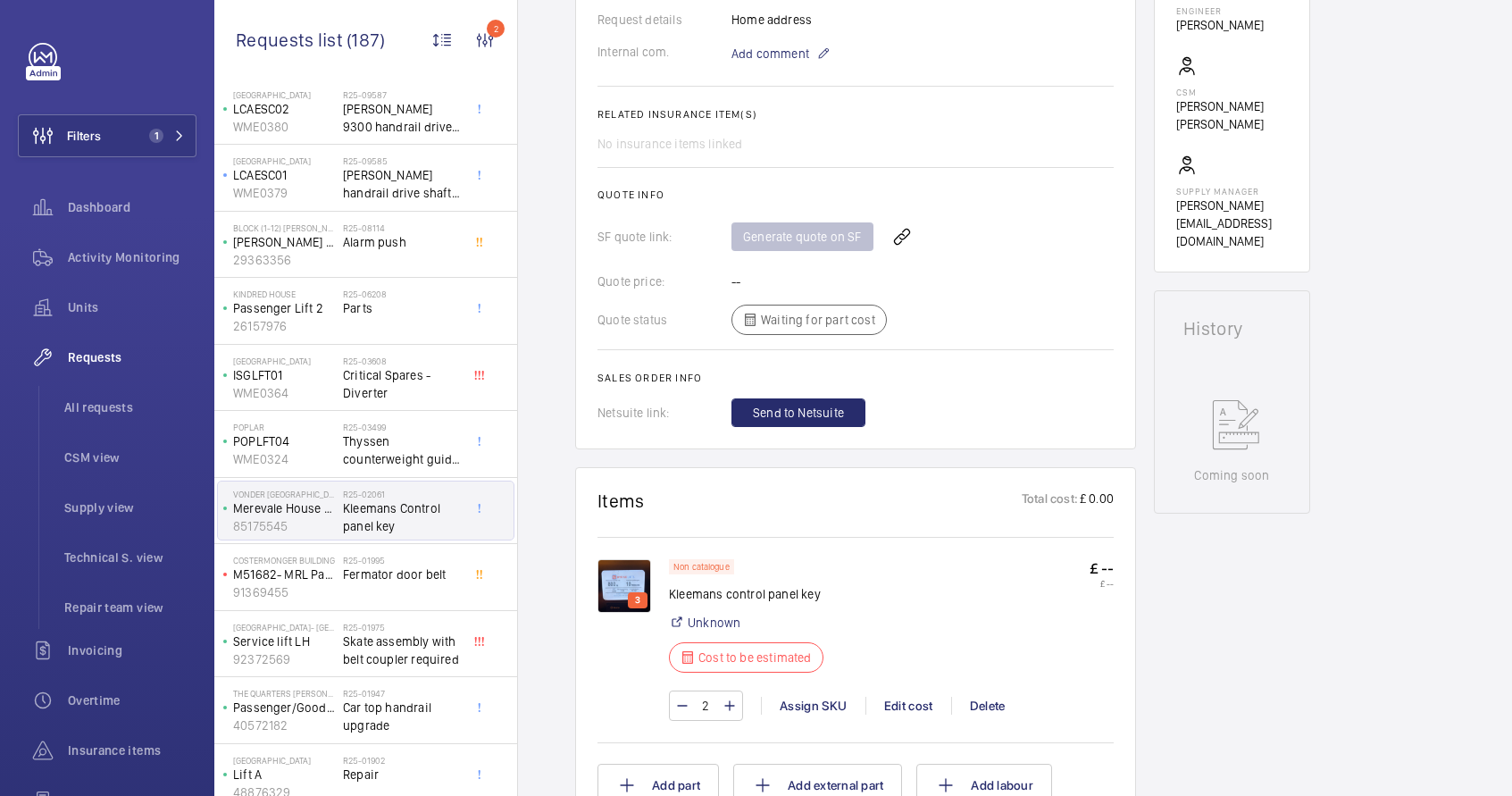
click at [633, 584] on img at bounding box center [624, 586] width 53 height 53
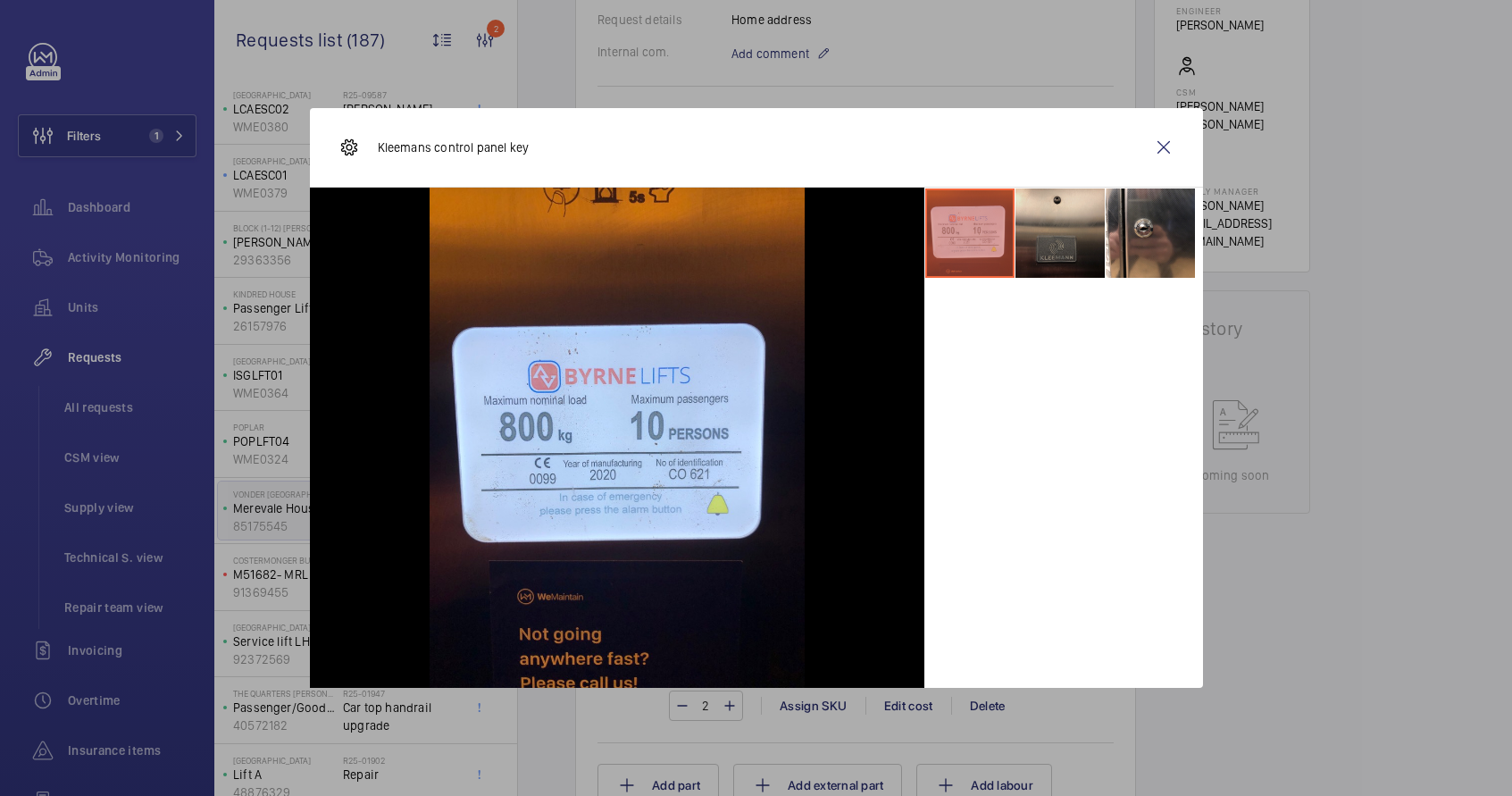
click at [1084, 251] on li at bounding box center [1060, 232] width 89 height 89
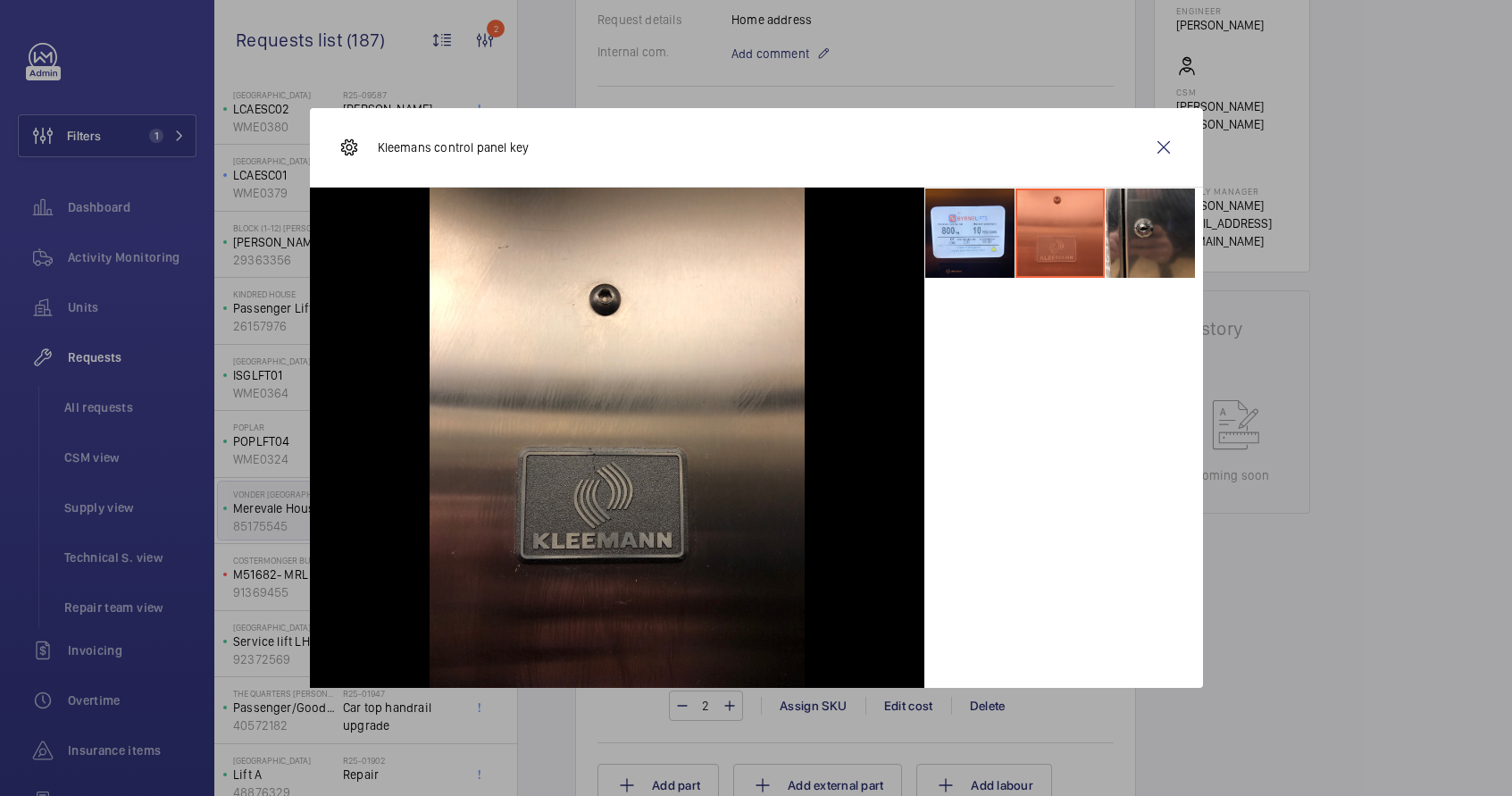
click at [1158, 244] on li at bounding box center [1150, 232] width 89 height 89
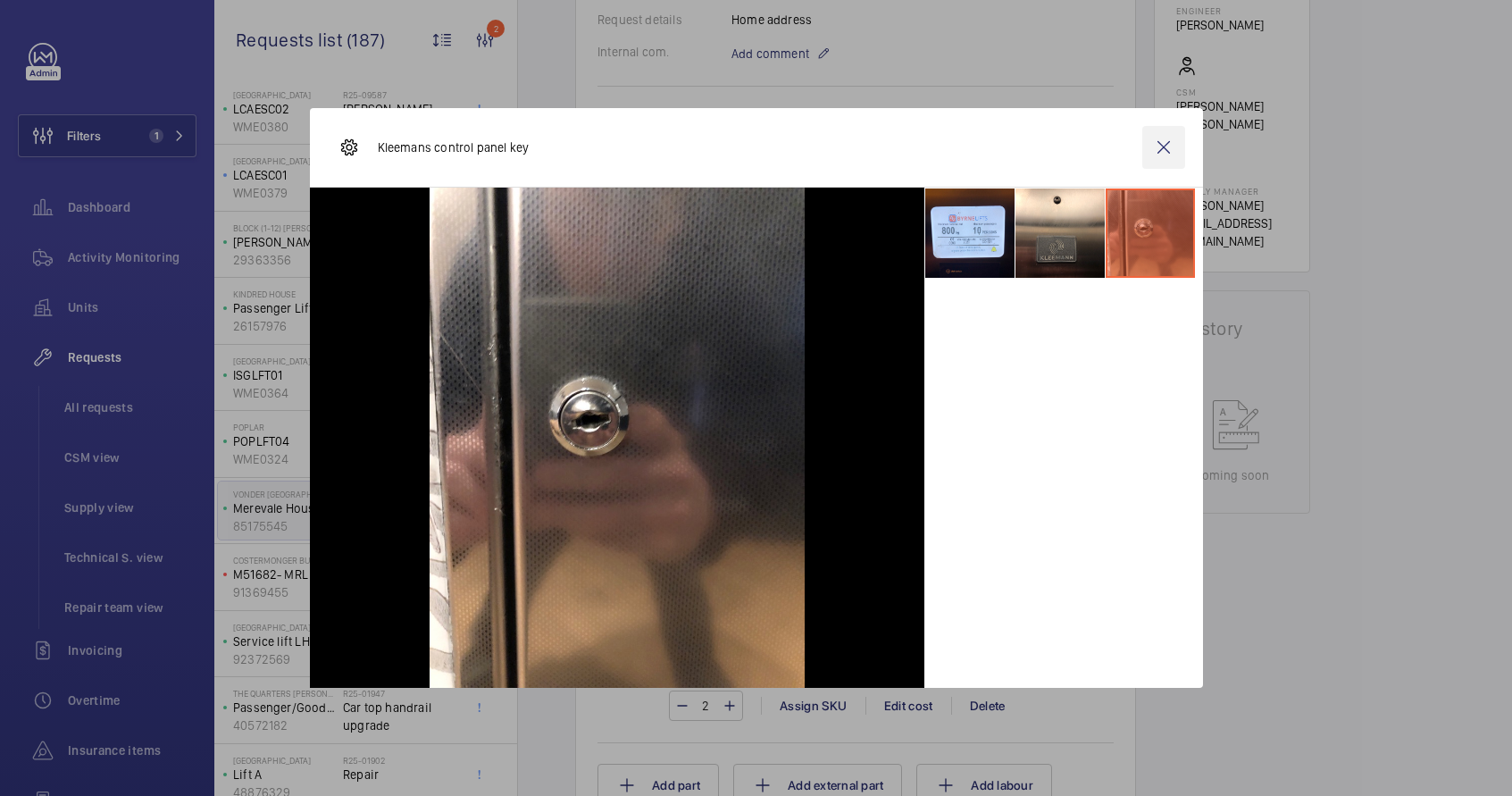
click at [1159, 148] on wm-front-icon-button at bounding box center [1164, 148] width 43 height 43
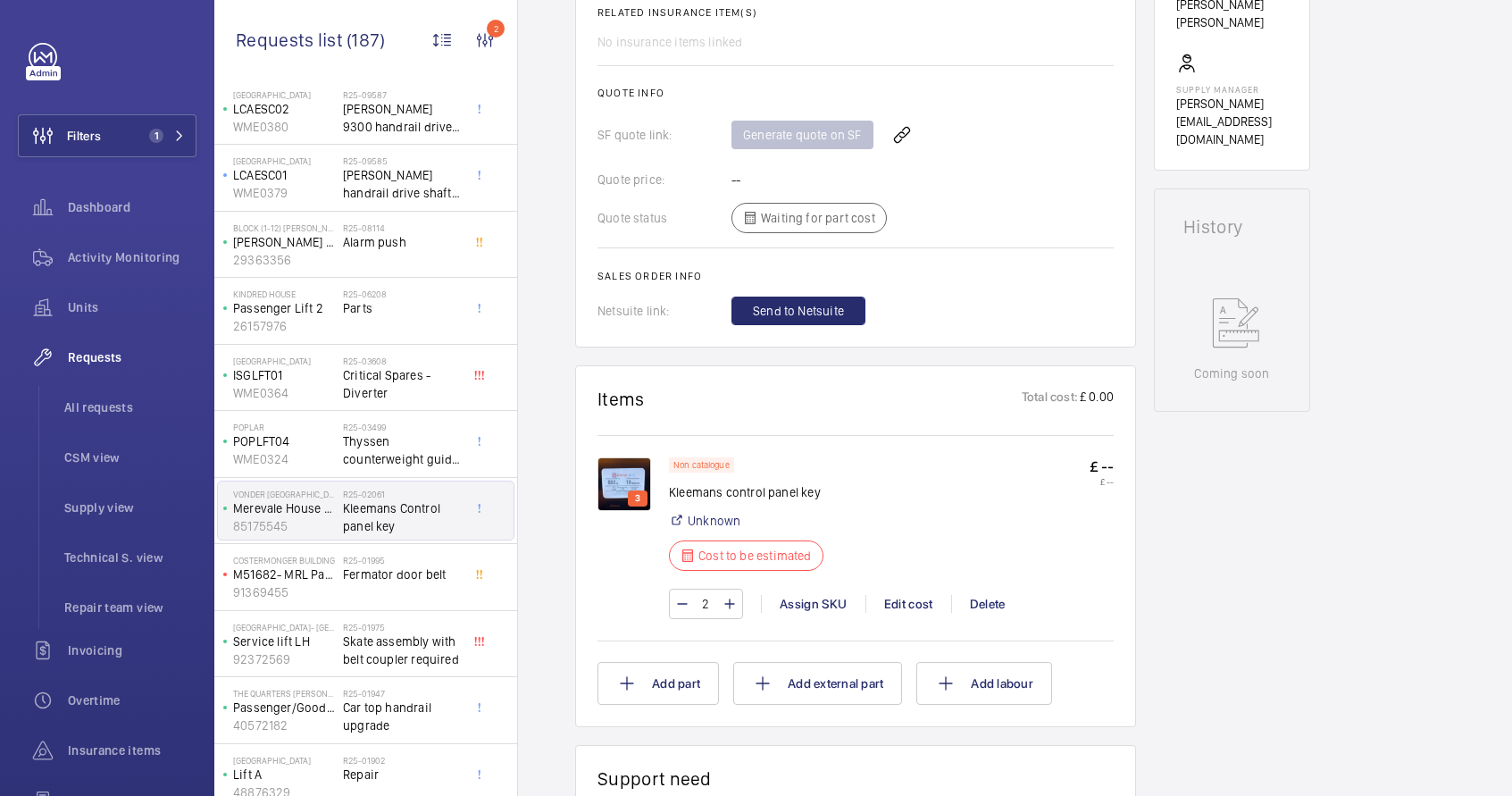
scroll to position [682, 0]
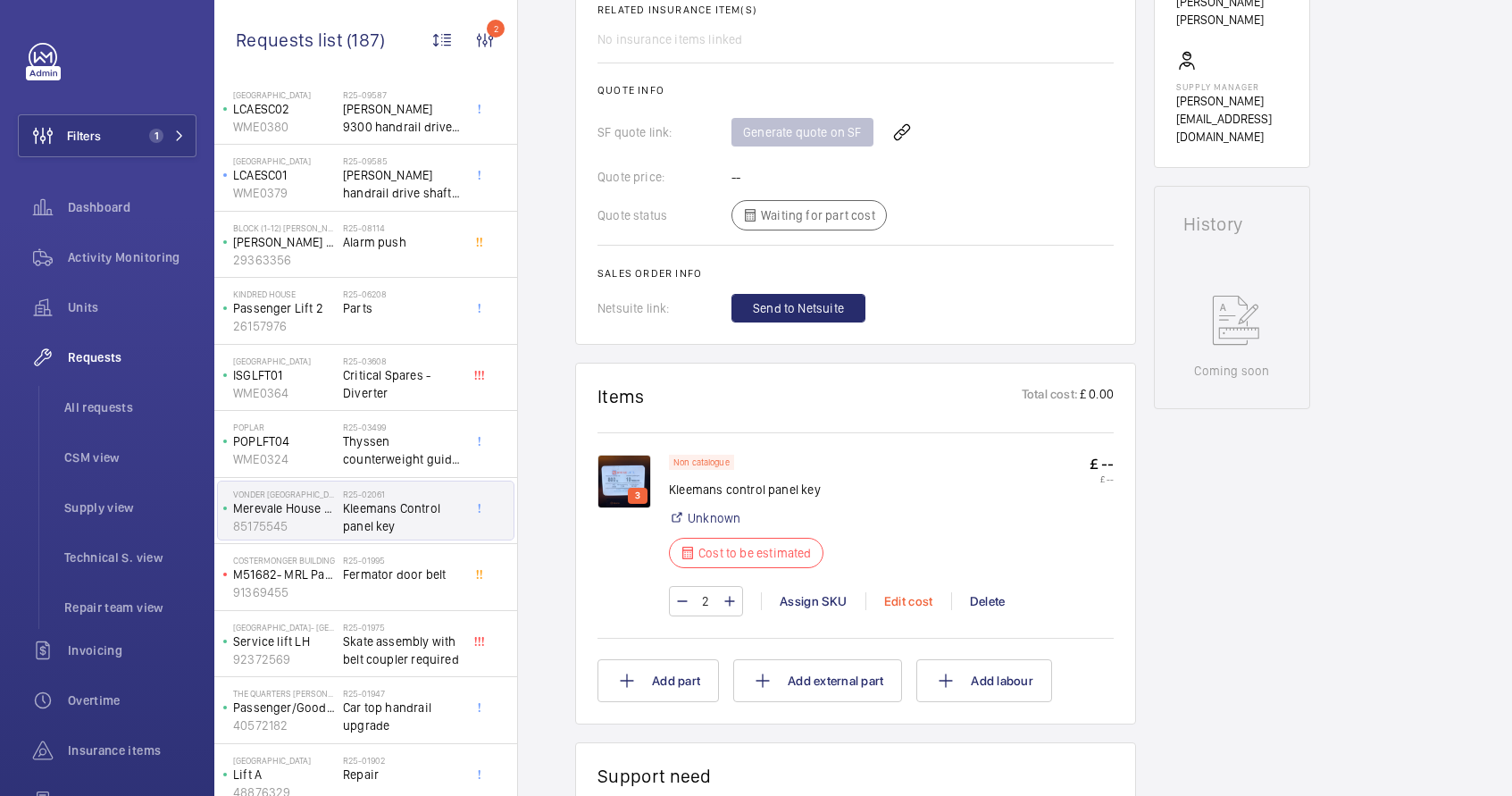
click at [916, 601] on div "Edit cost" at bounding box center [909, 601] width 86 height 18
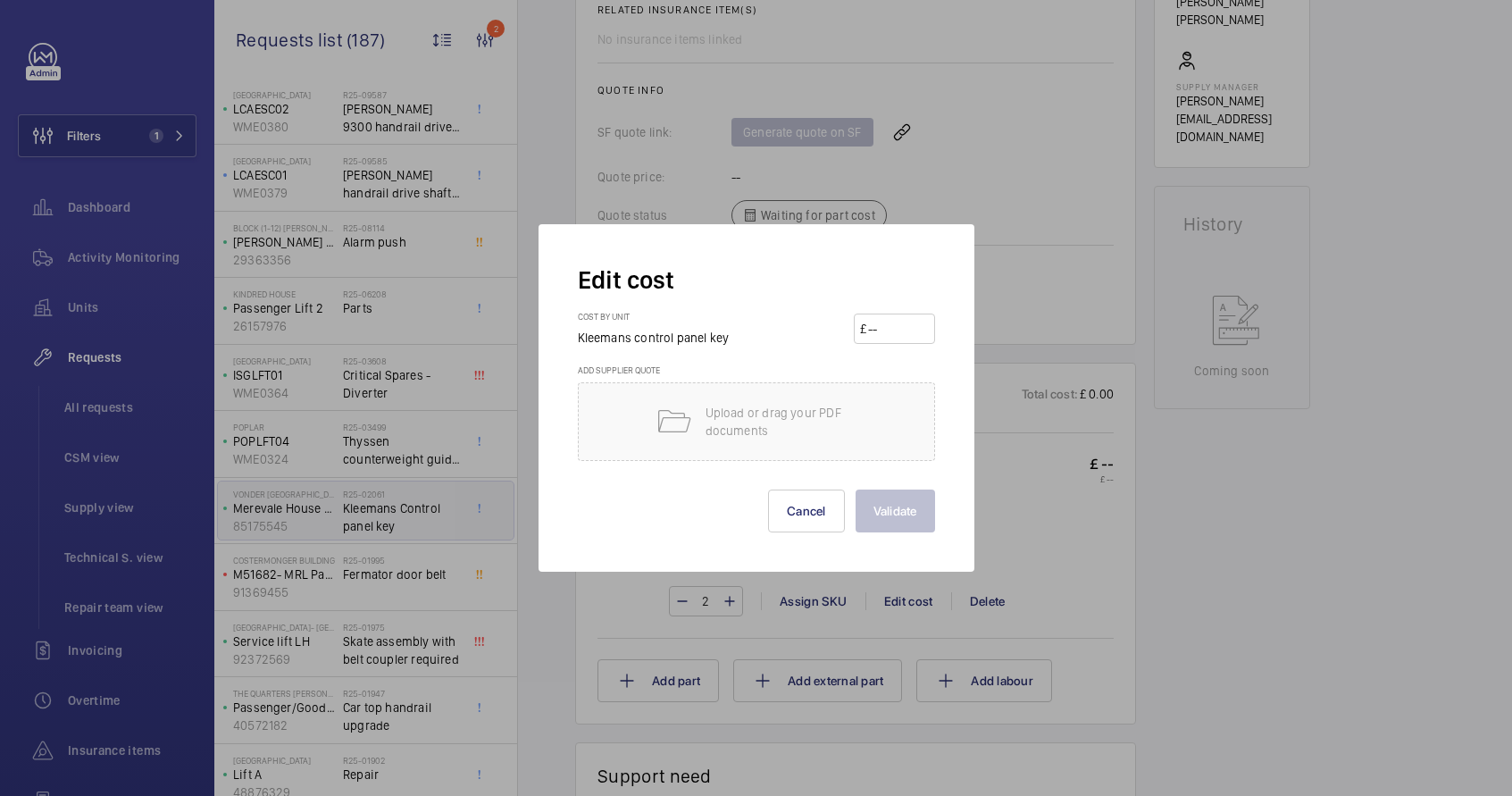
click at [903, 324] on input "number" at bounding box center [897, 328] width 63 height 29
type input "25"
click at [895, 499] on button "Validate" at bounding box center [895, 511] width 80 height 43
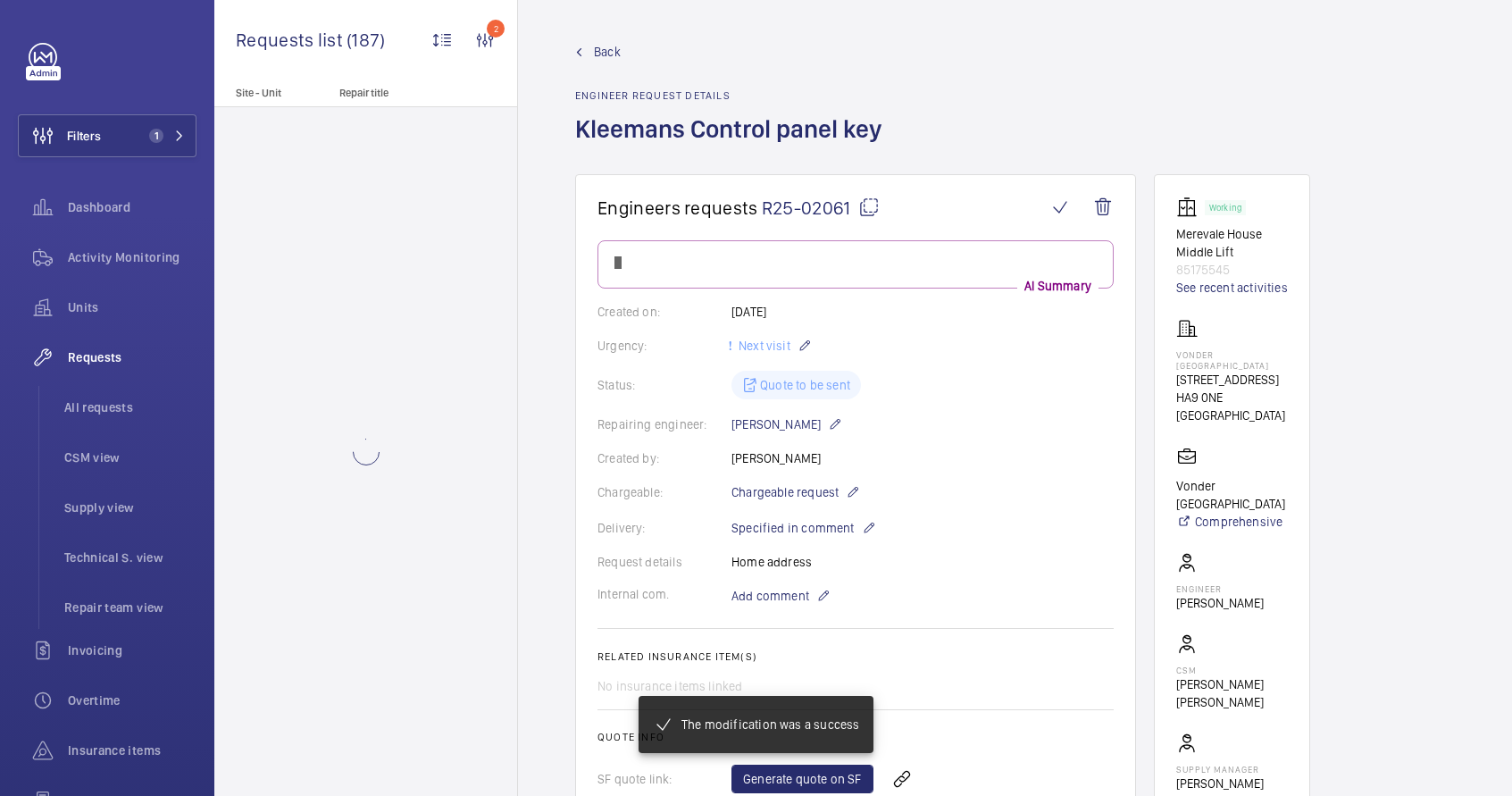
scroll to position [0, 0]
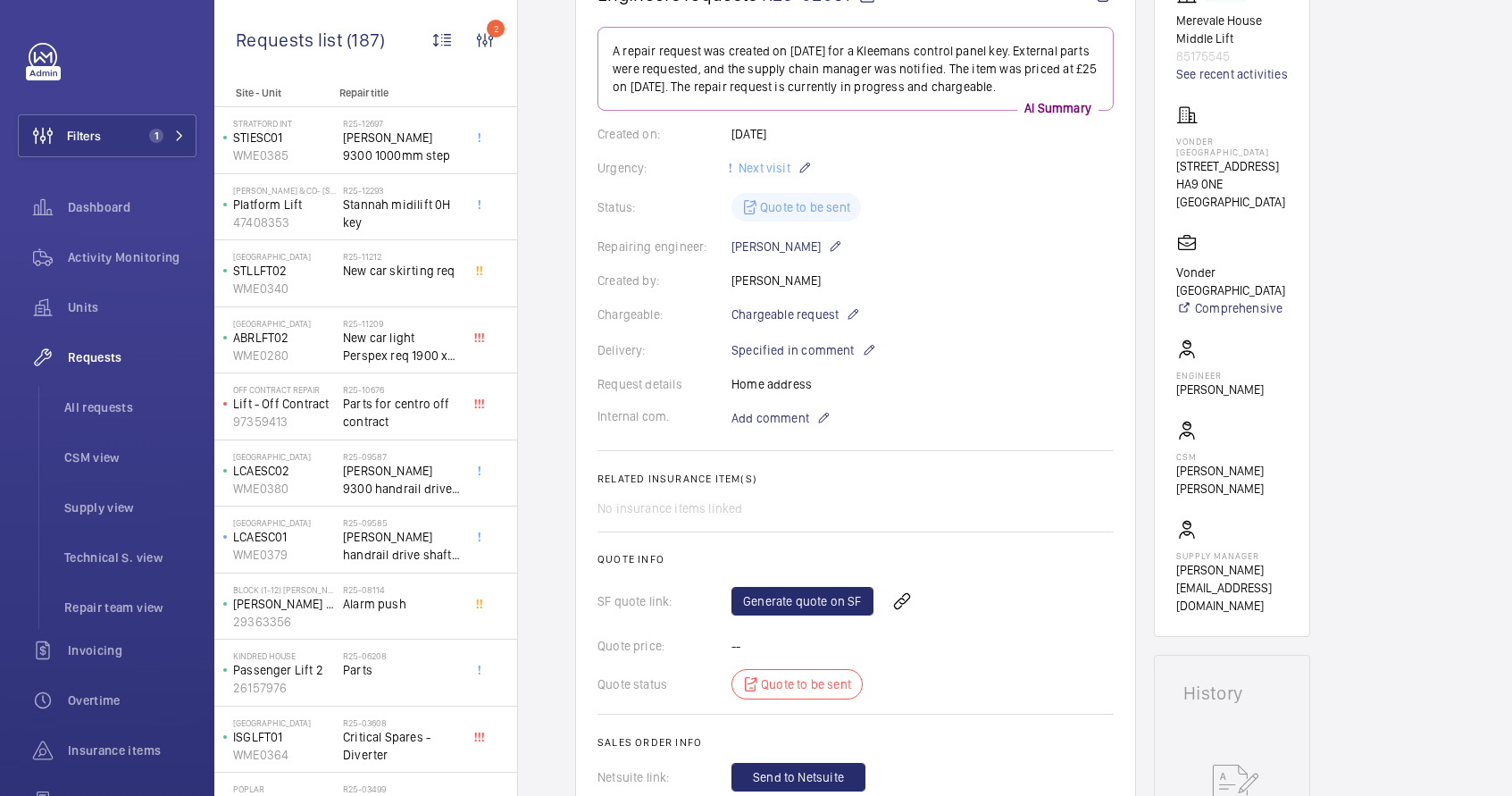
scroll to position [326, 0]
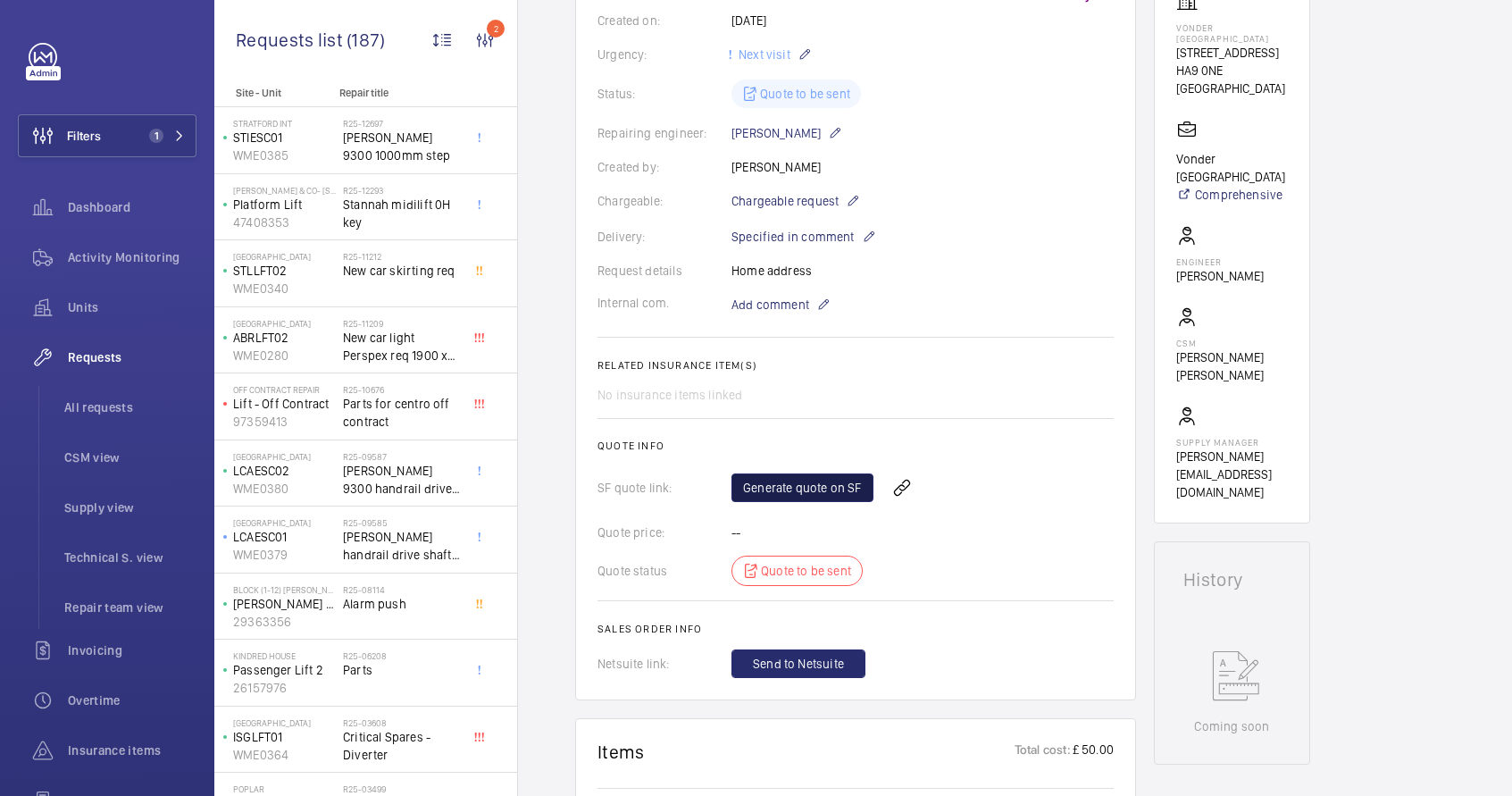
click at [804, 475] on link "Generate quote on SF" at bounding box center [803, 487] width 142 height 29
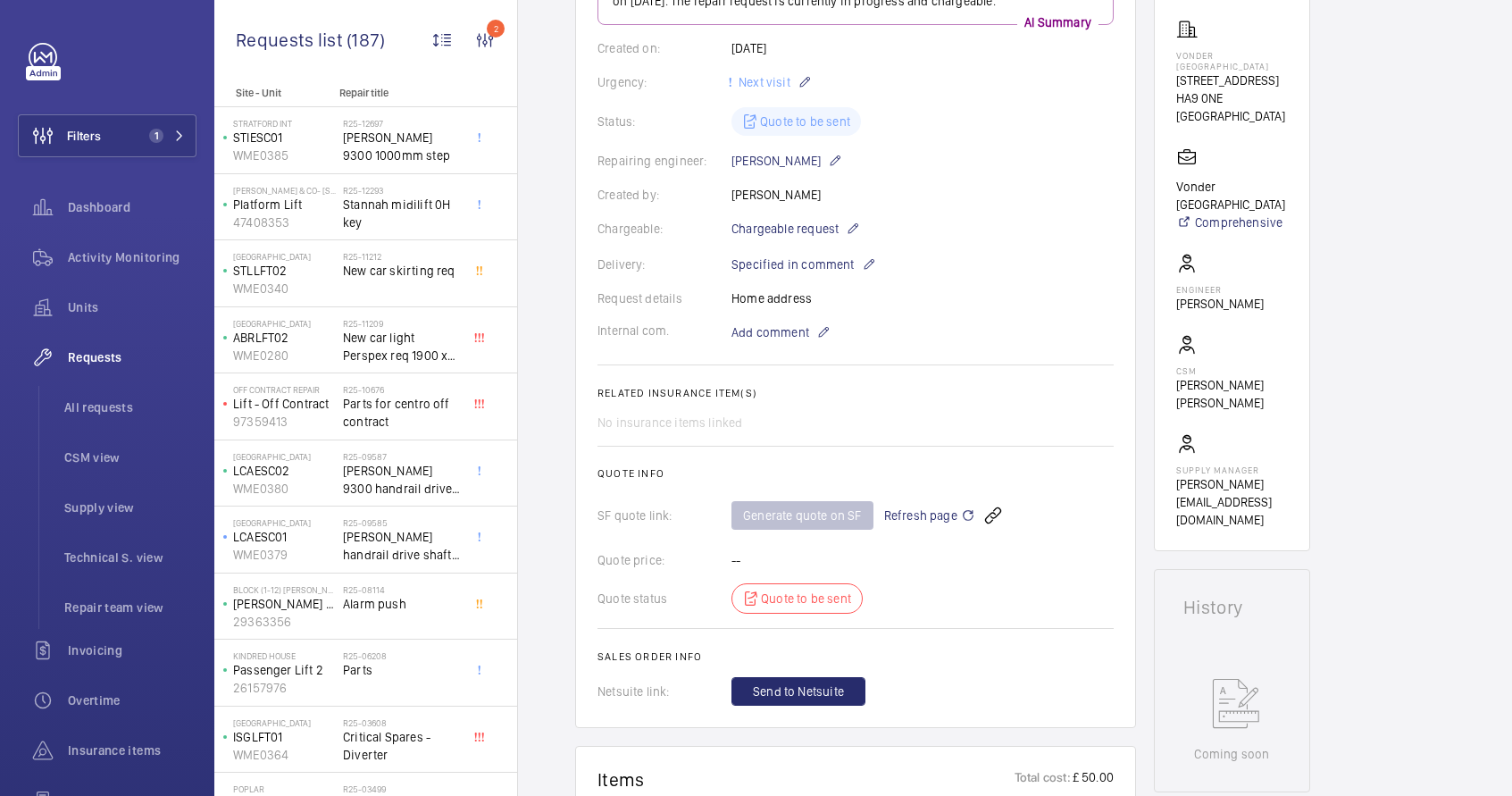
scroll to position [29, 0]
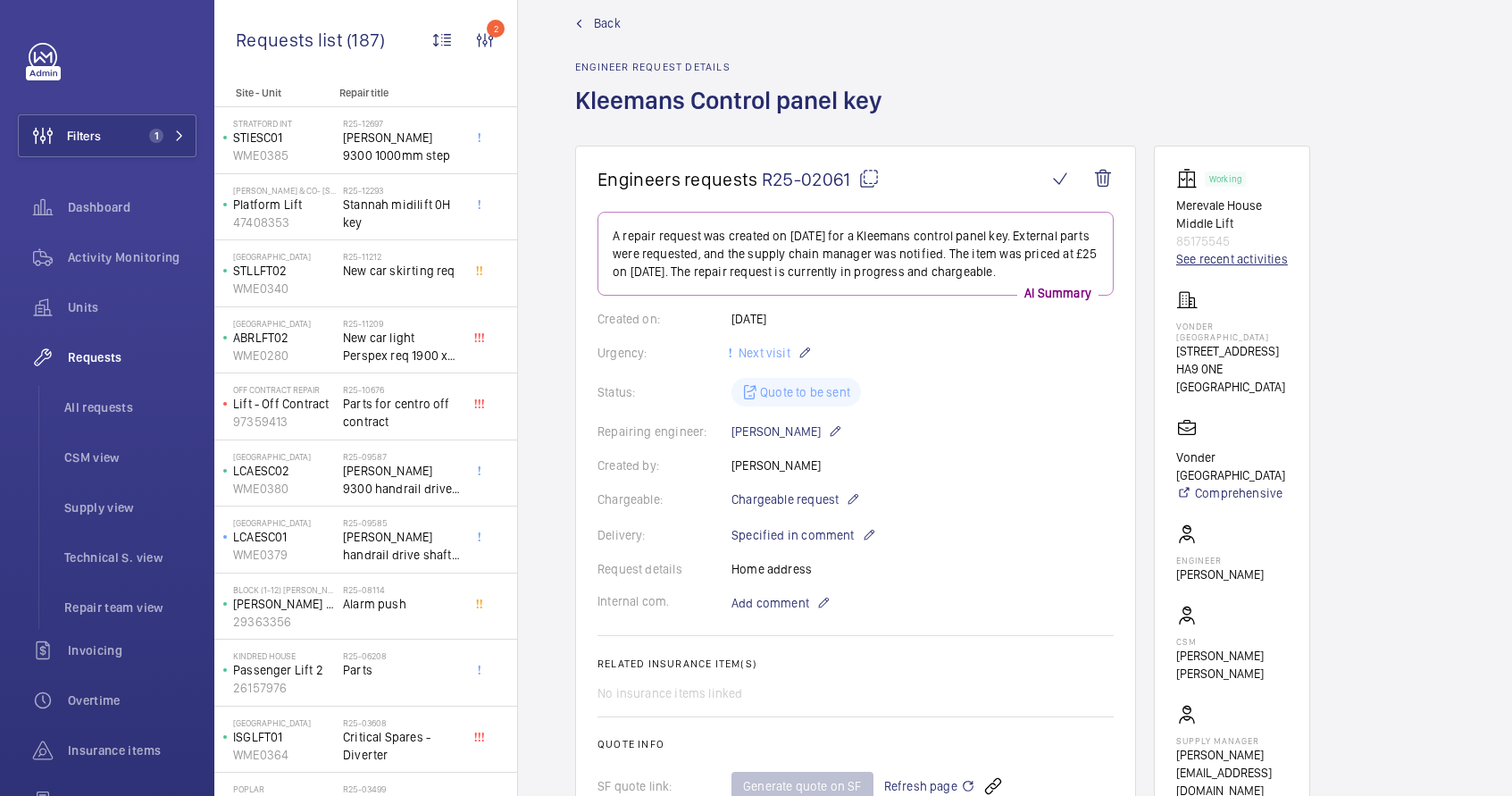
click at [1252, 262] on link "See recent activities" at bounding box center [1231, 258] width 111 height 18
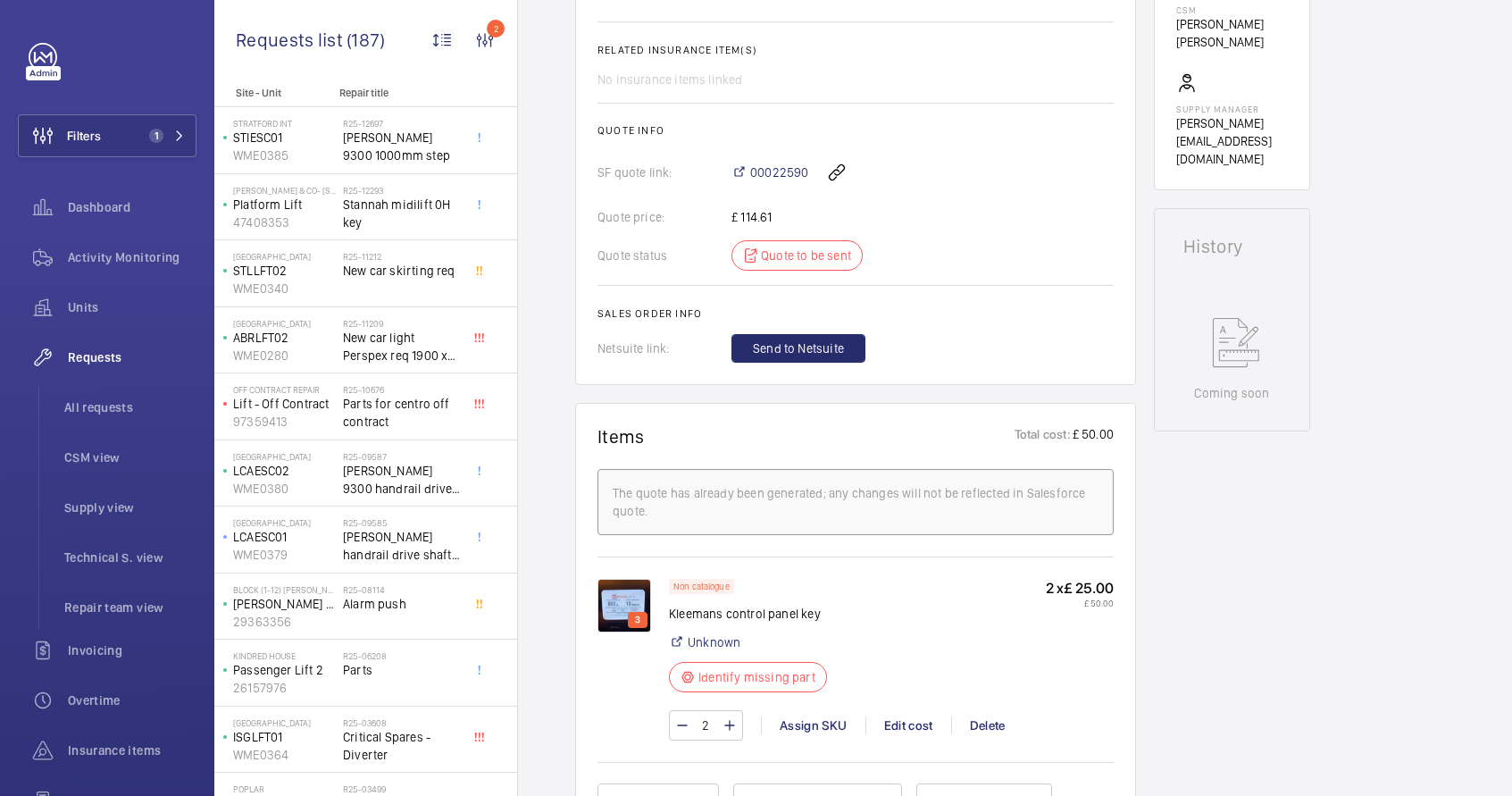
scroll to position [696, 0]
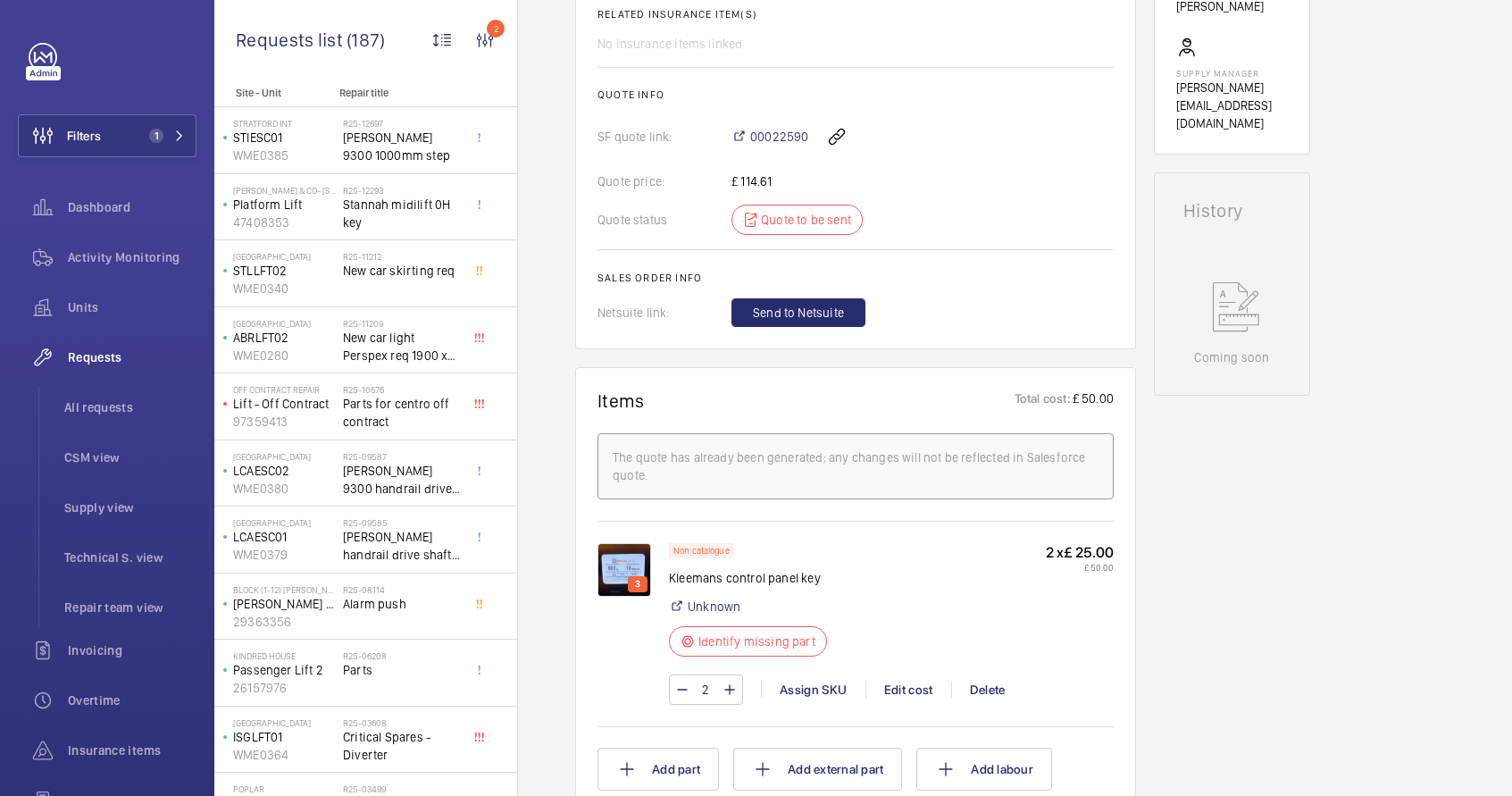
click at [737, 580] on p "Kleemans control panel key" at bounding box center [753, 577] width 168 height 18
copy div "Kleemans control panel key"
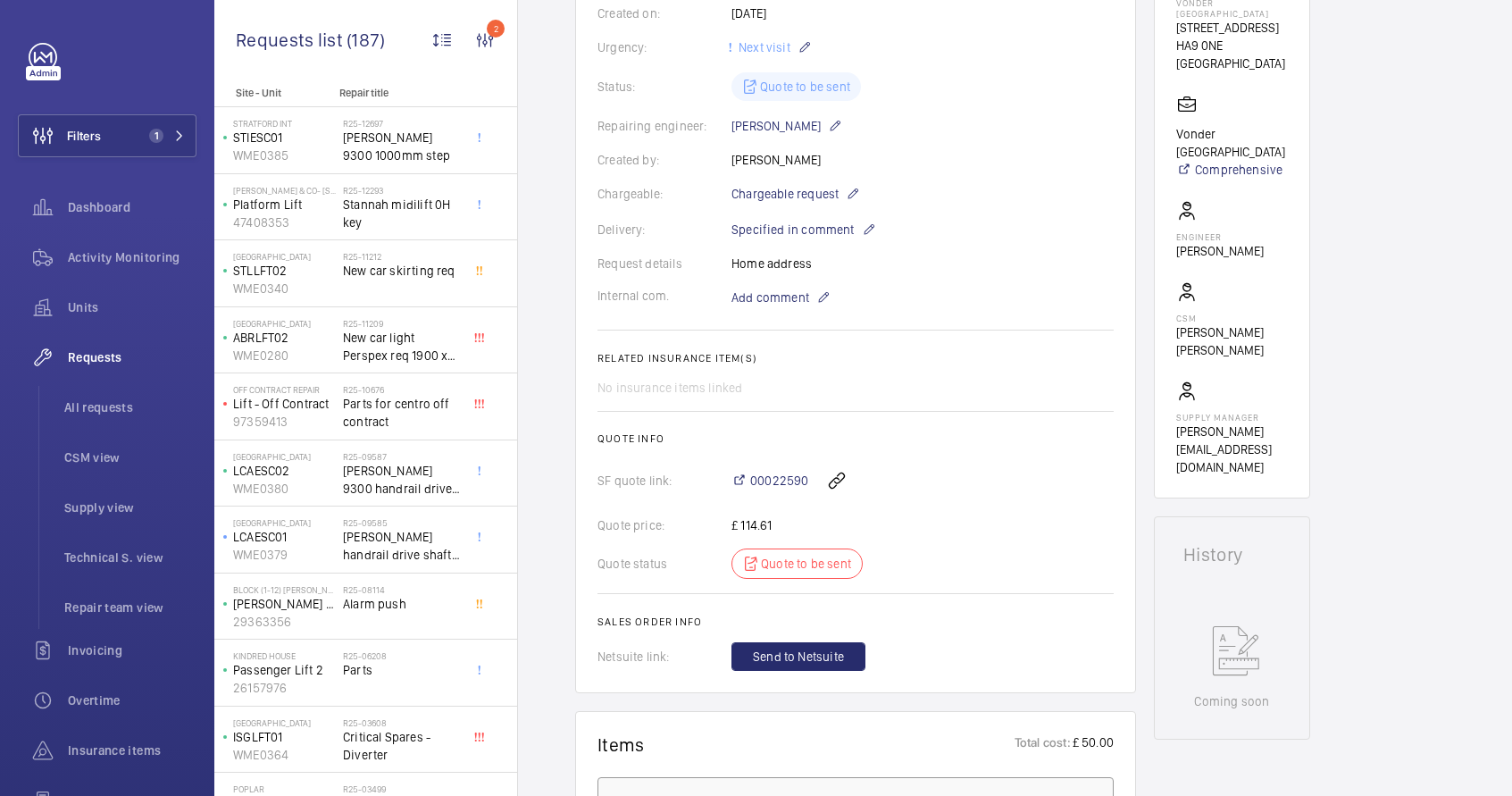
scroll to position [0, 0]
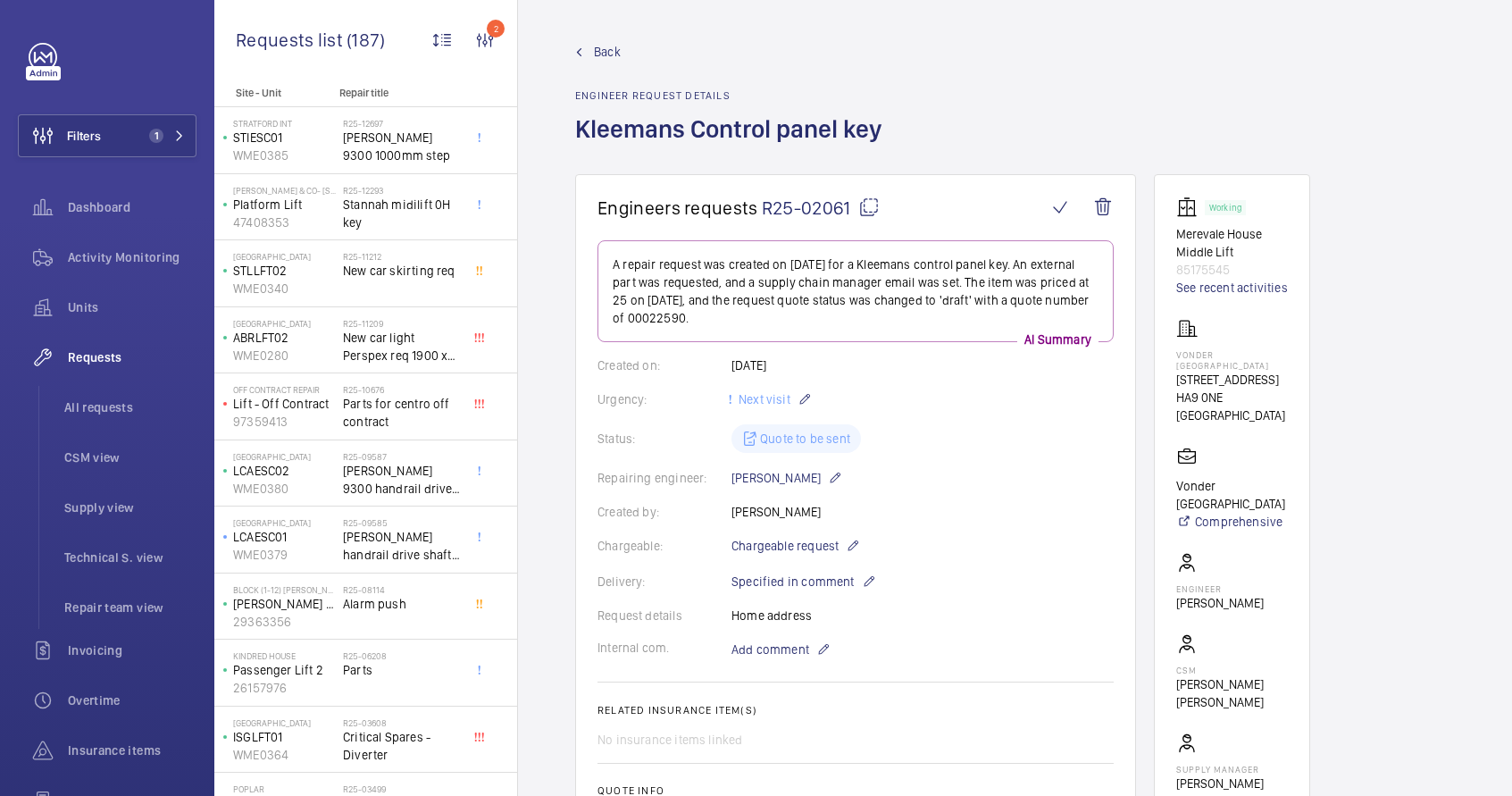
click at [869, 208] on mat-icon at bounding box center [869, 207] width 22 height 22
copy div "Kleemans control panel key"
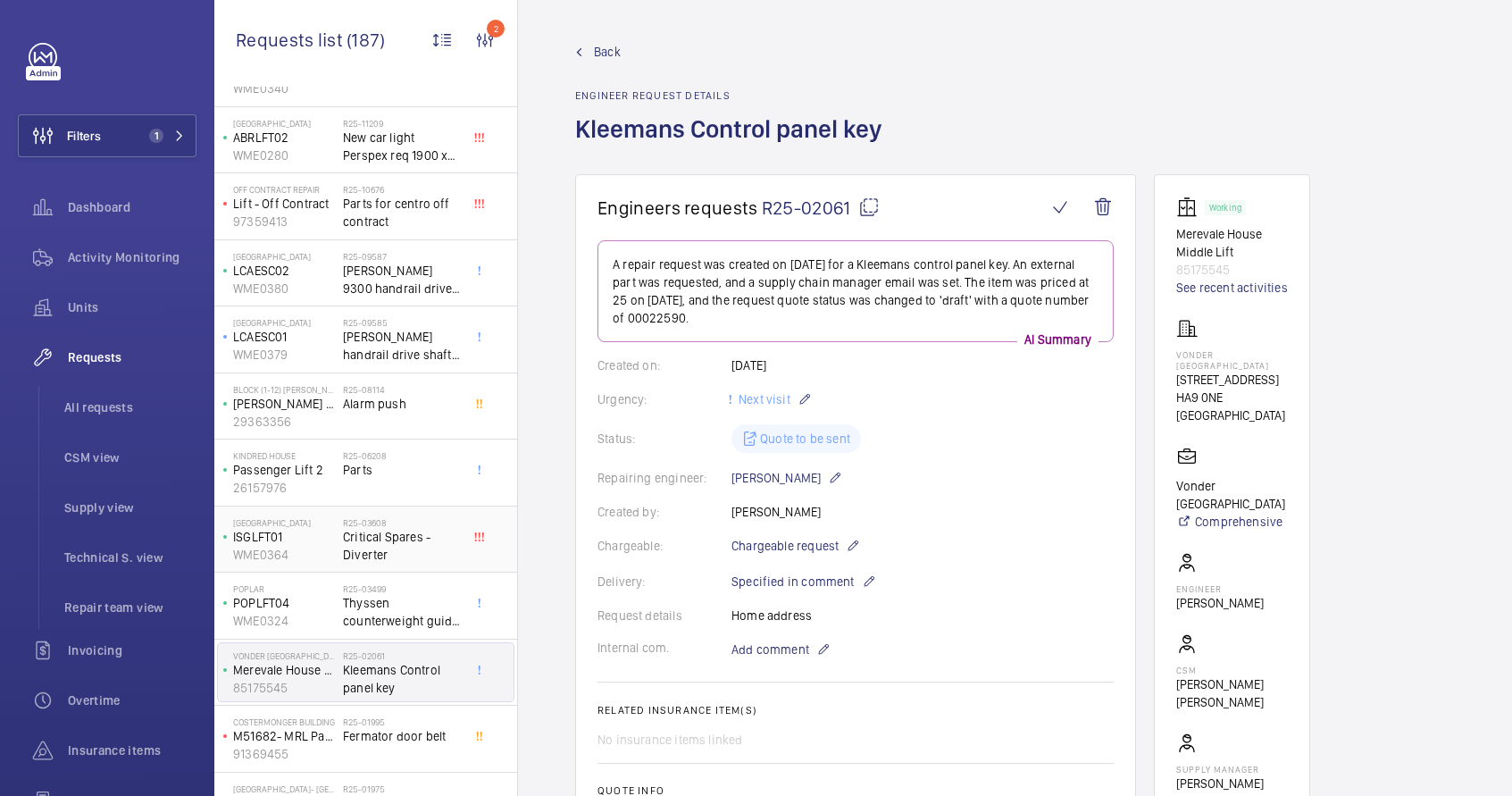
scroll to position [451, 0]
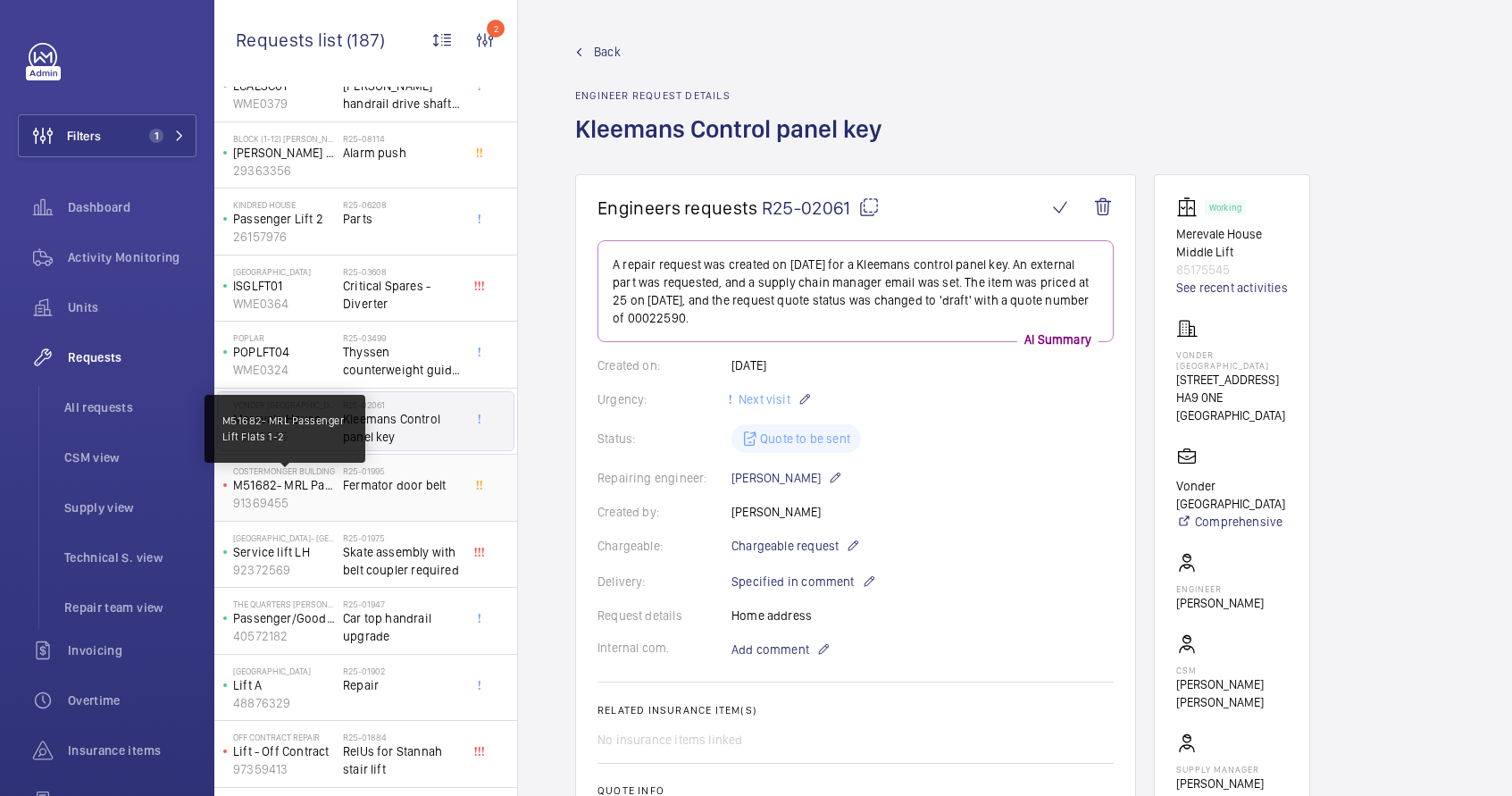
click at [335, 485] on p "M51682- MRL Passenger Lift Flats 1-2" at bounding box center [284, 485] width 103 height 18
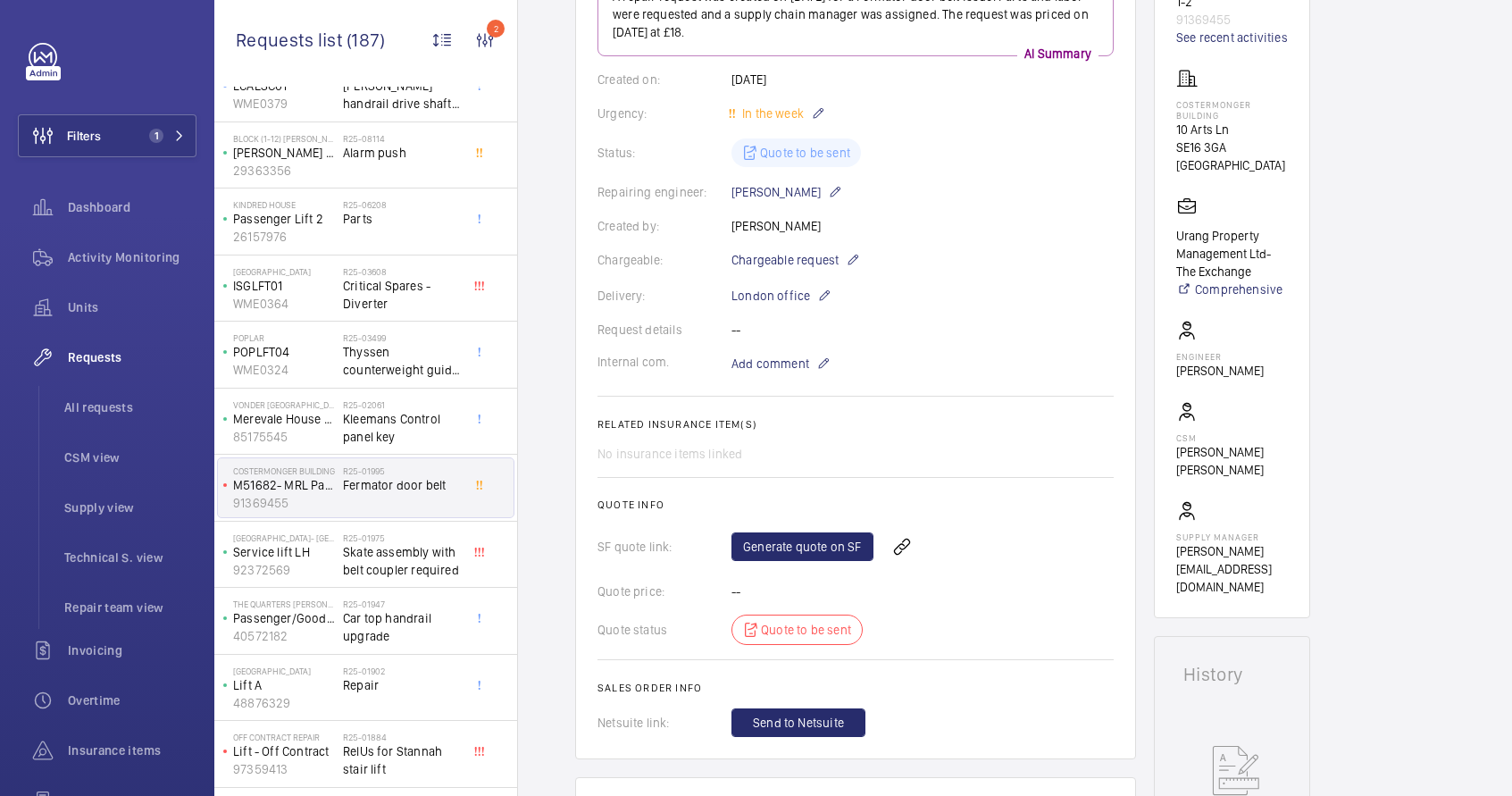
scroll to position [77, 0]
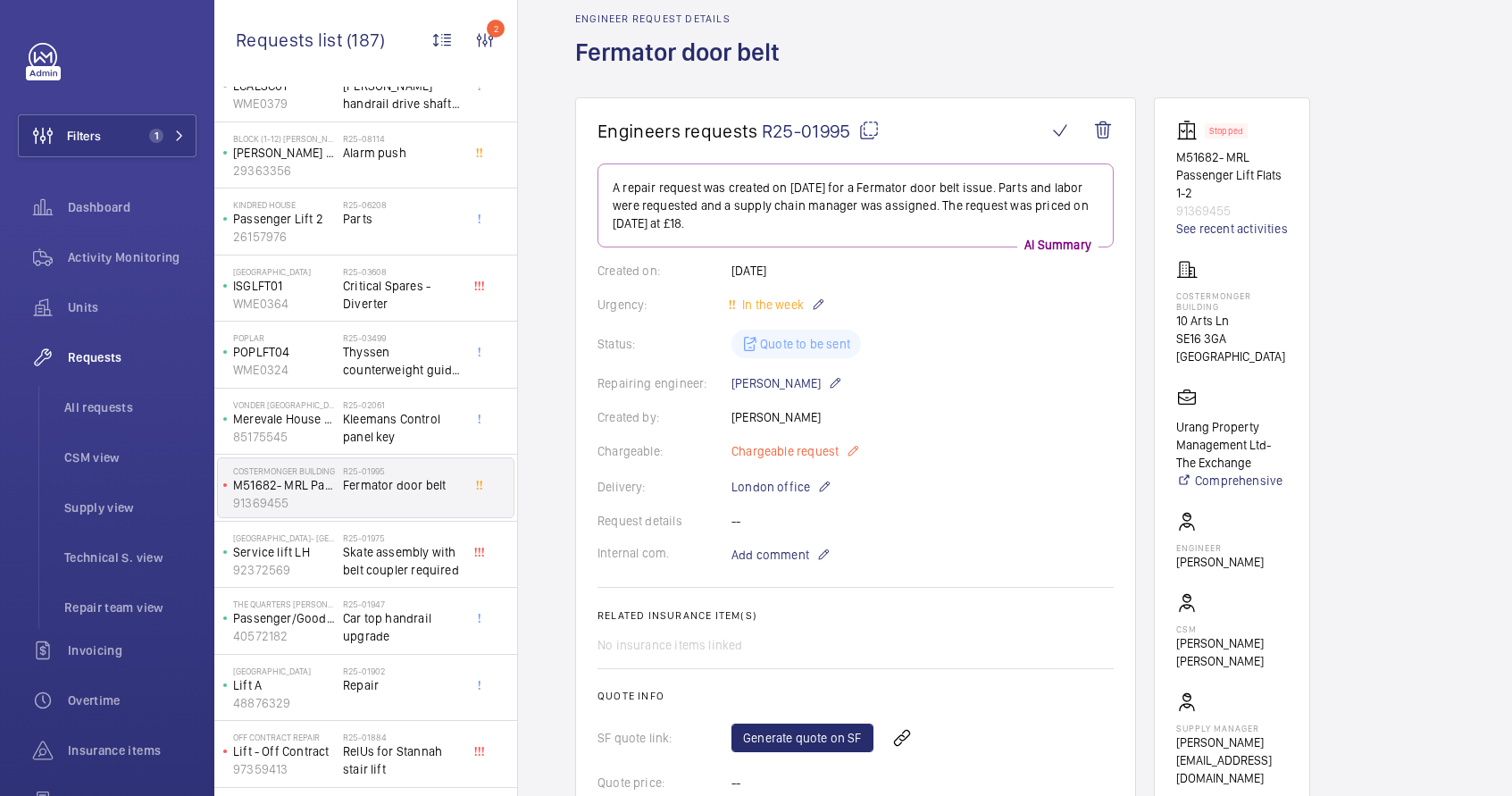
click at [843, 459] on p "Chargeable request" at bounding box center [795, 451] width 128 height 22
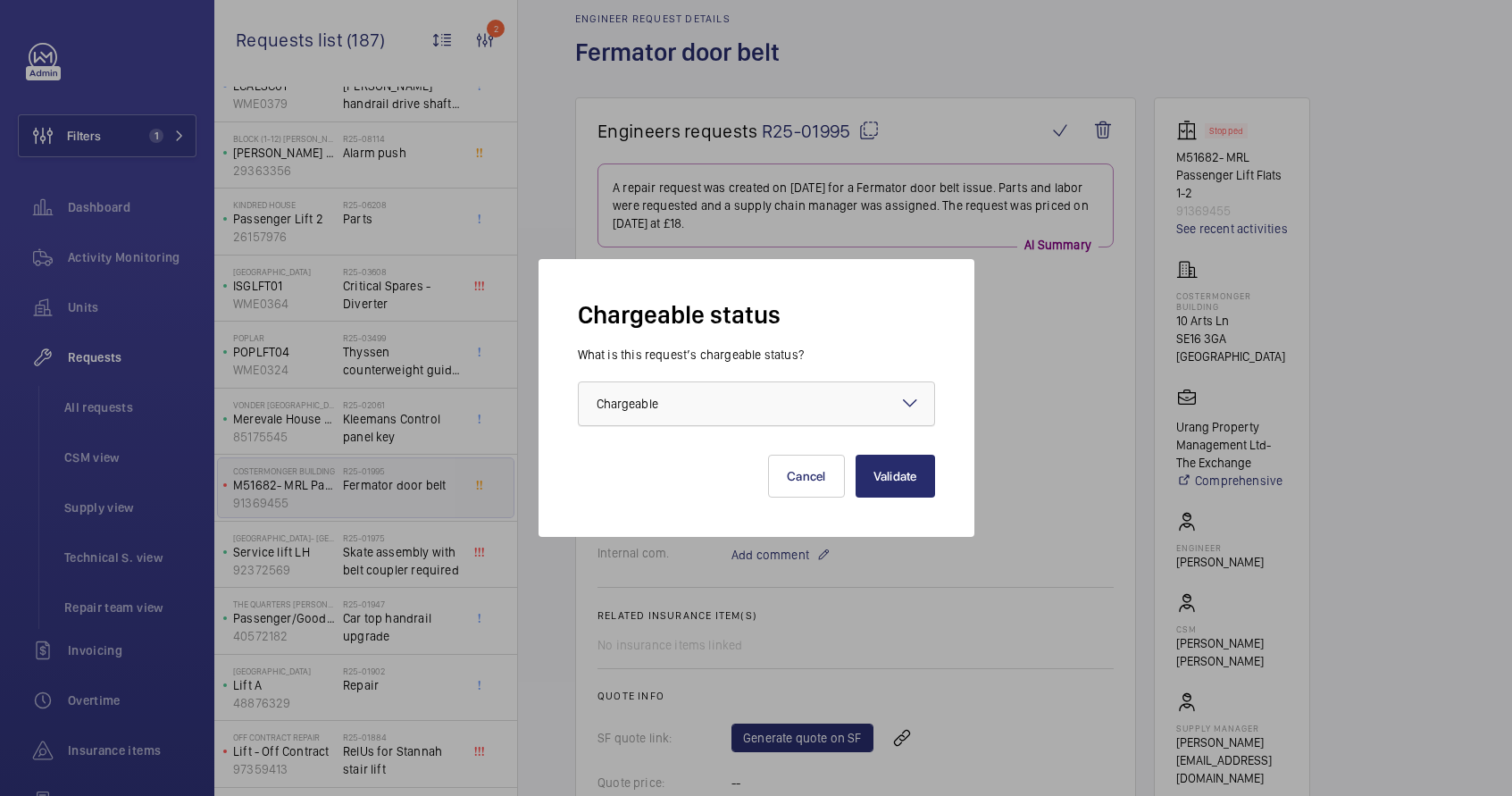
click at [846, 411] on div at bounding box center [757, 404] width 356 height 43
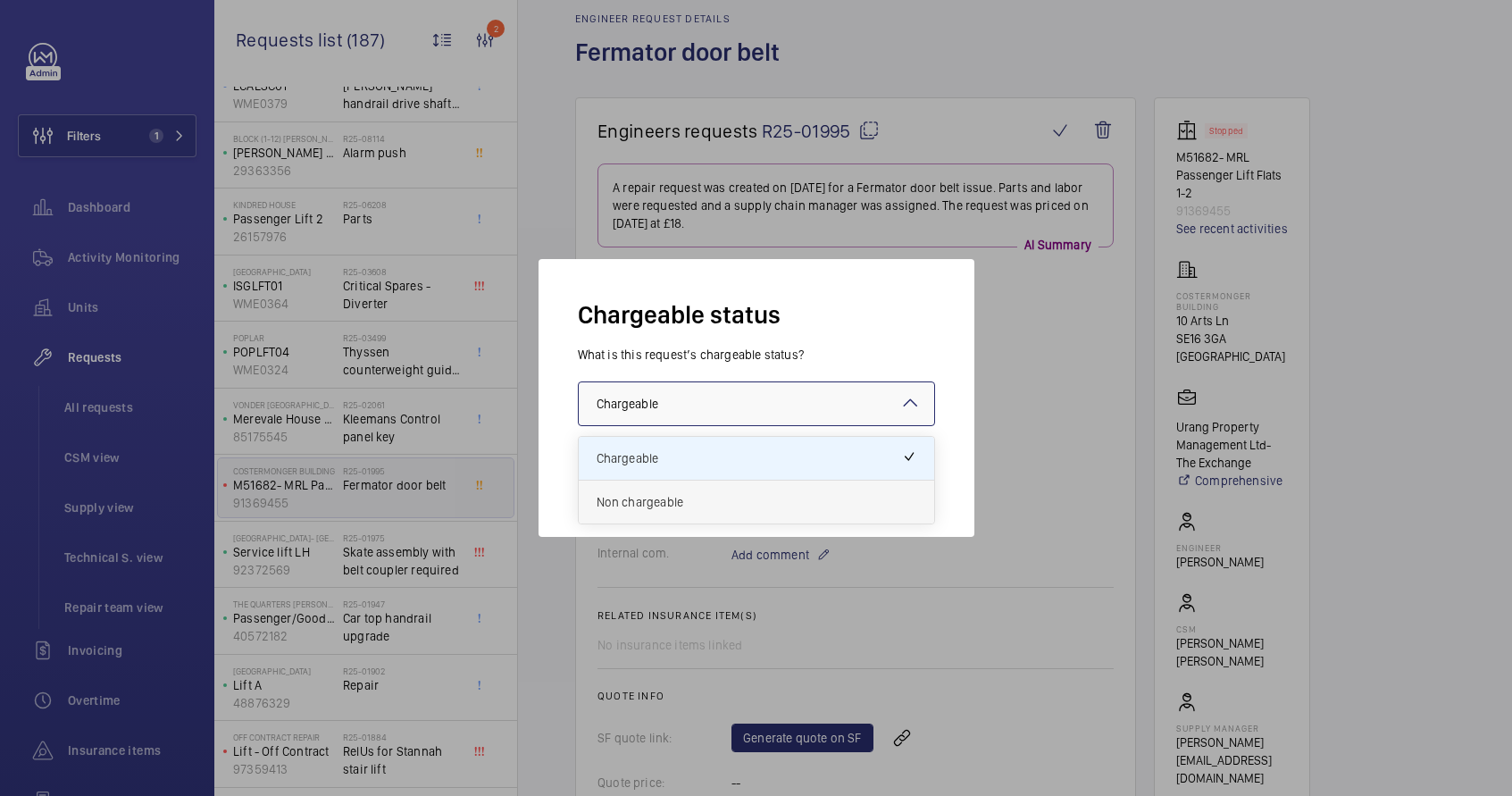
click at [795, 499] on span "Non chargeable" at bounding box center [757, 501] width 320 height 18
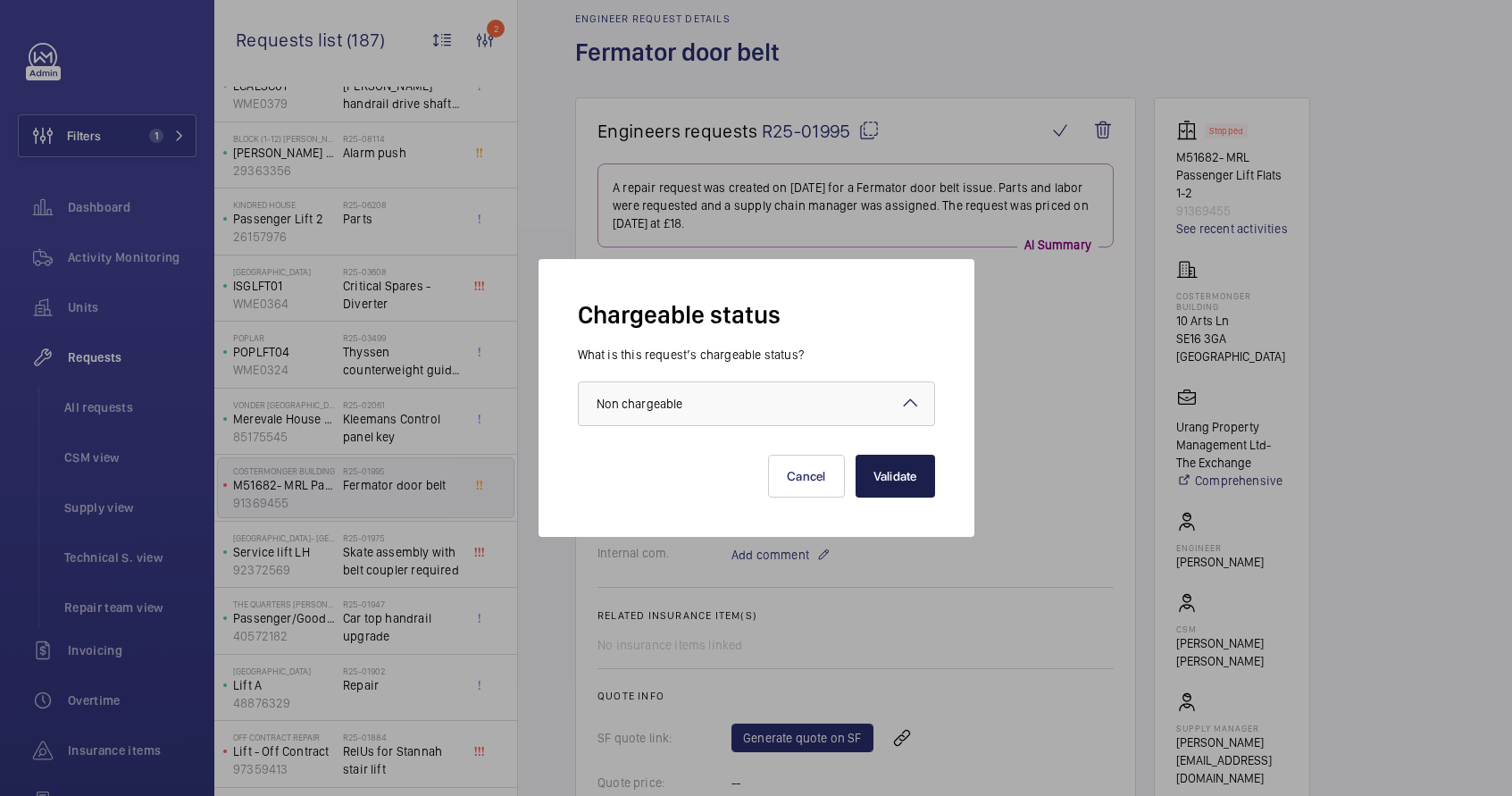
click at [880, 486] on button "Validate" at bounding box center [895, 476] width 80 height 43
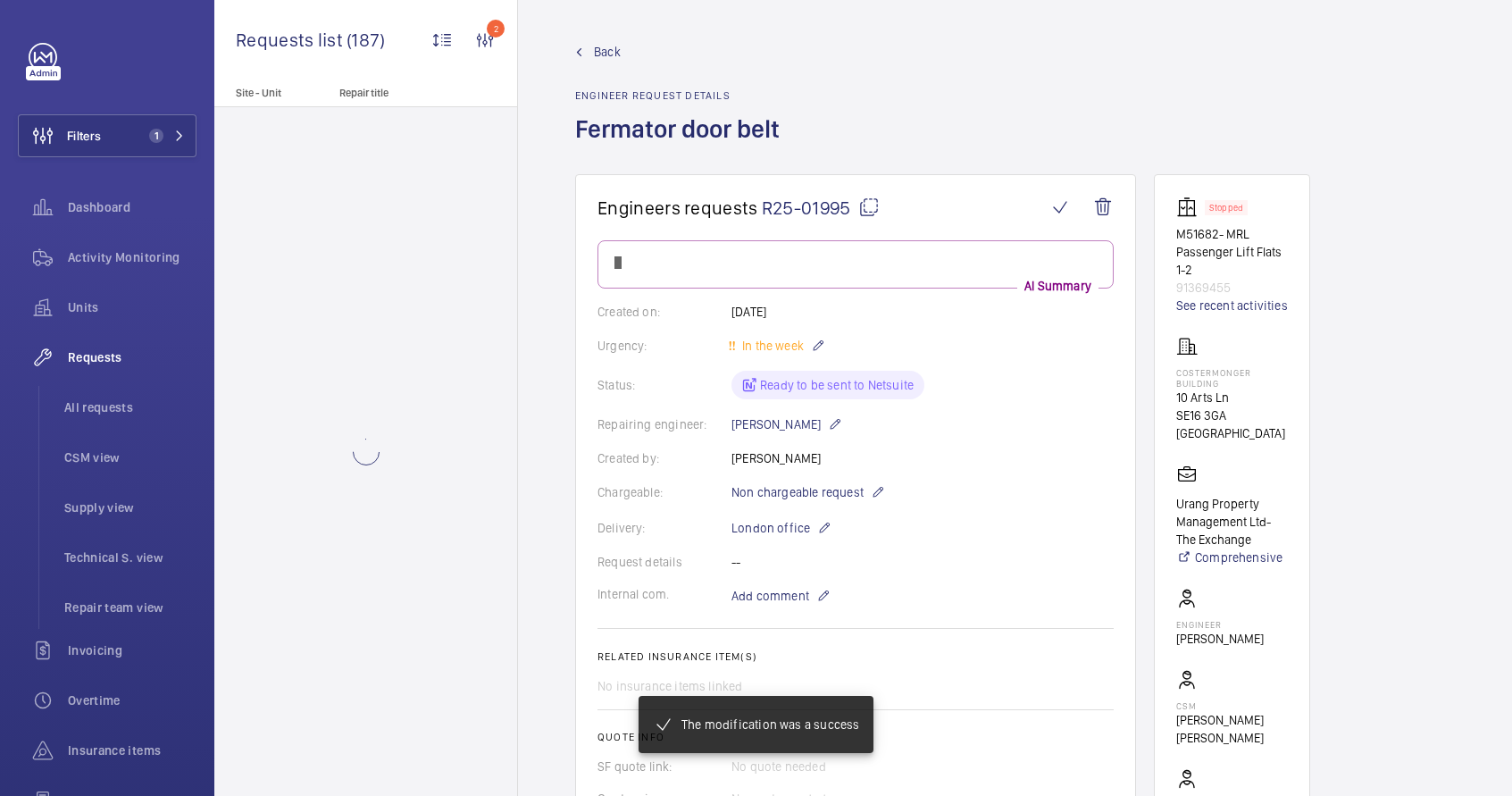
scroll to position [0, 0]
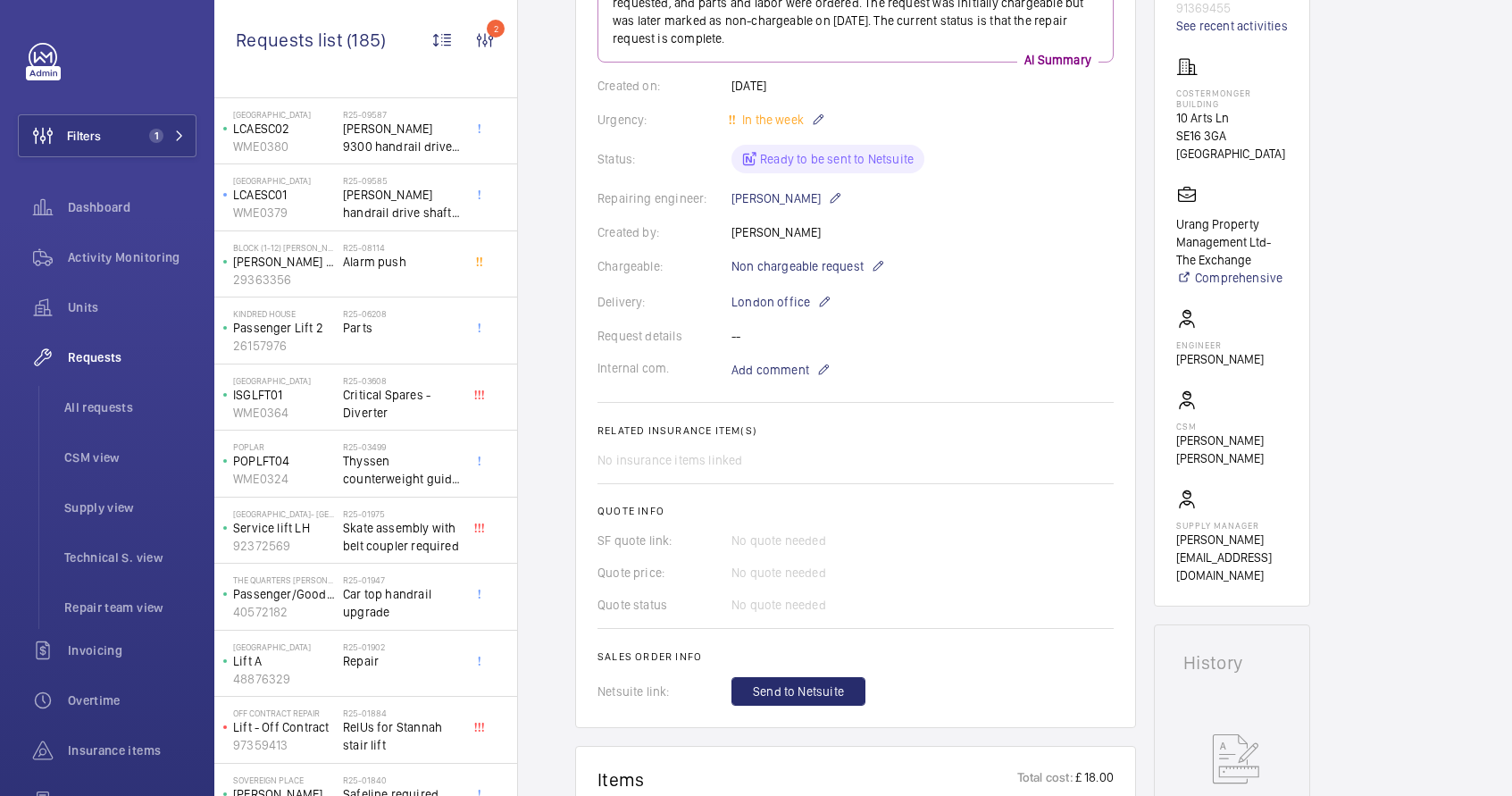
scroll to position [307, 0]
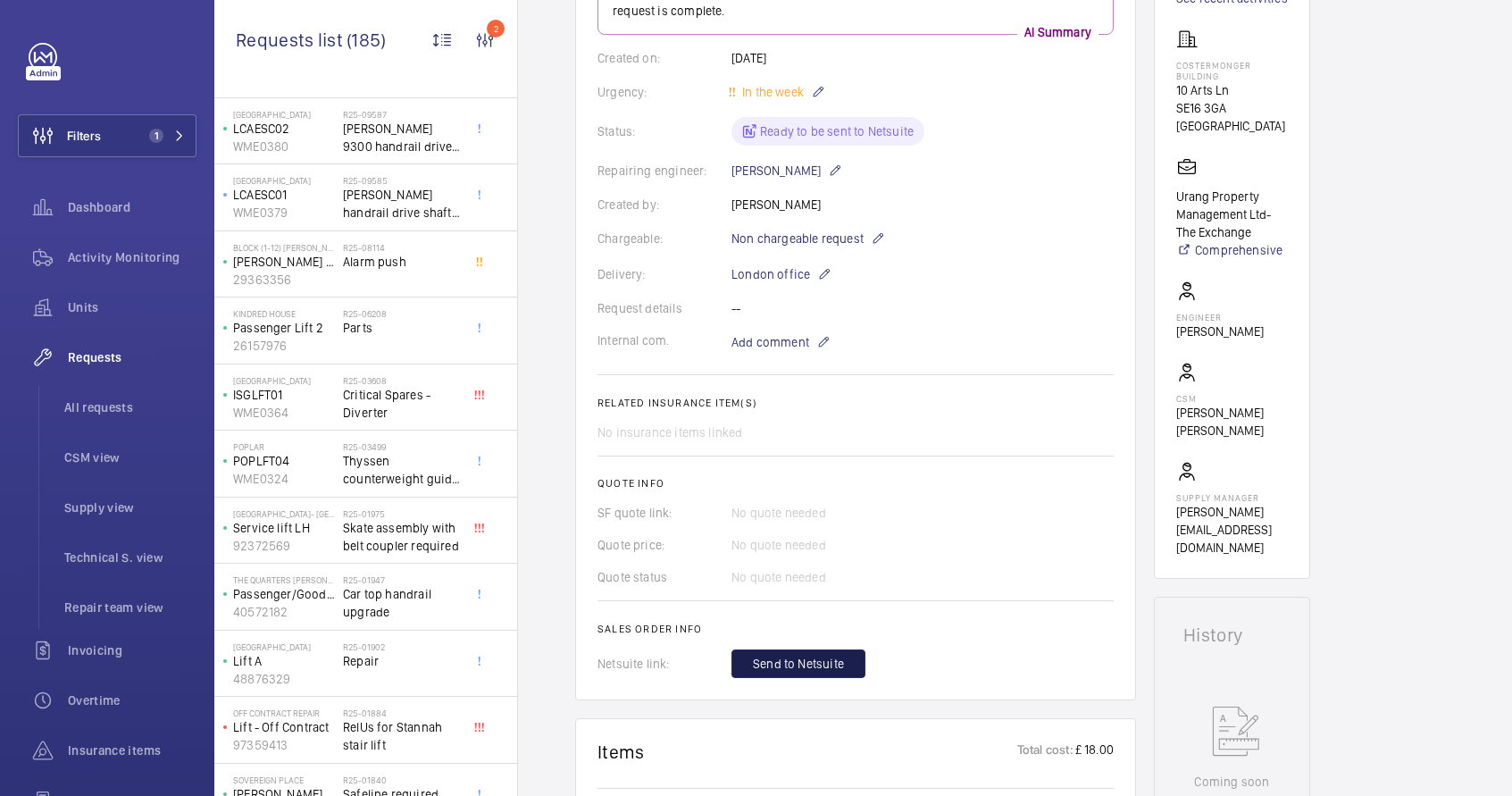
click at [780, 670] on span "Send to Netsuite" at bounding box center [798, 663] width 91 height 18
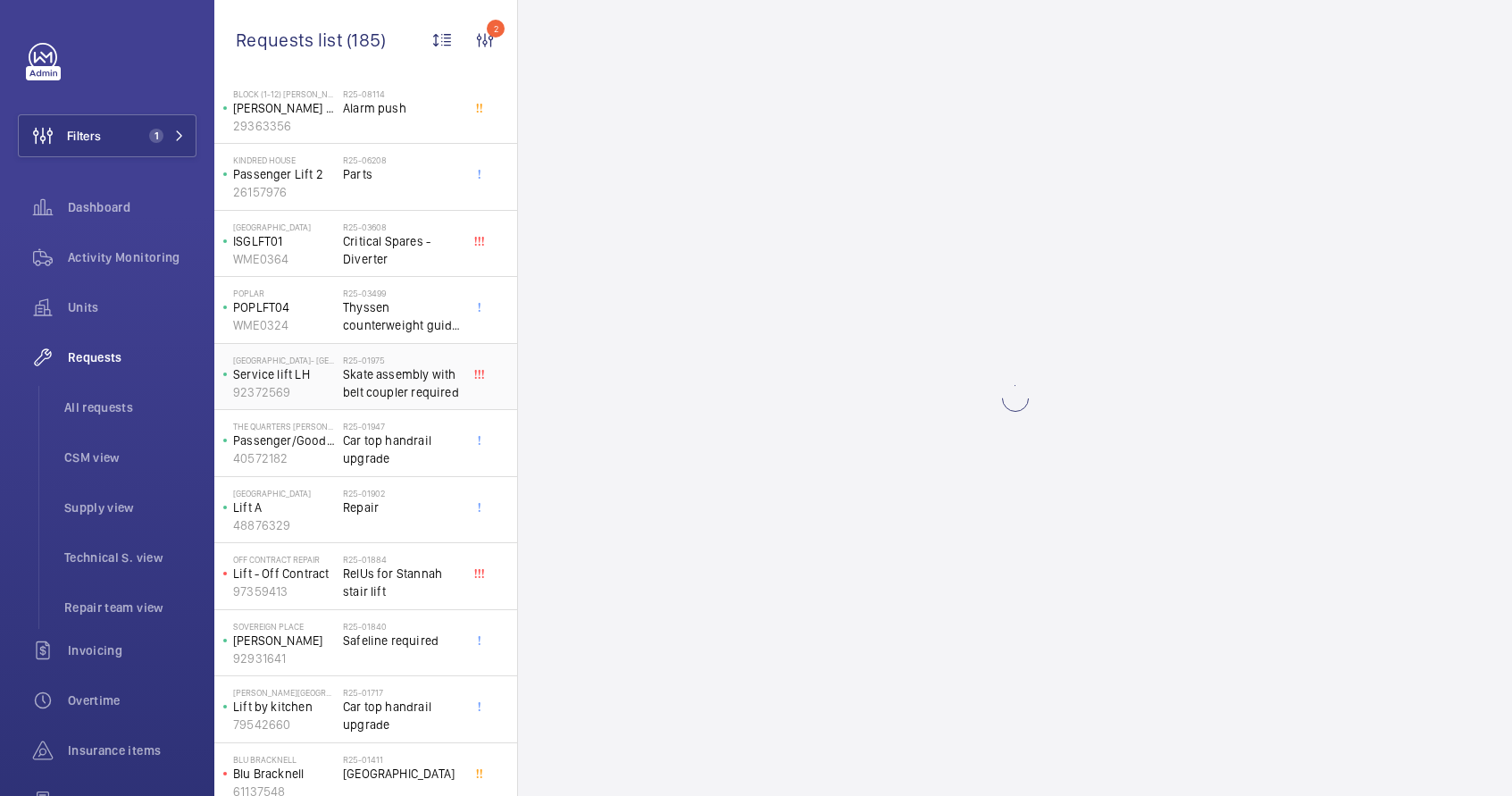
scroll to position [0, 0]
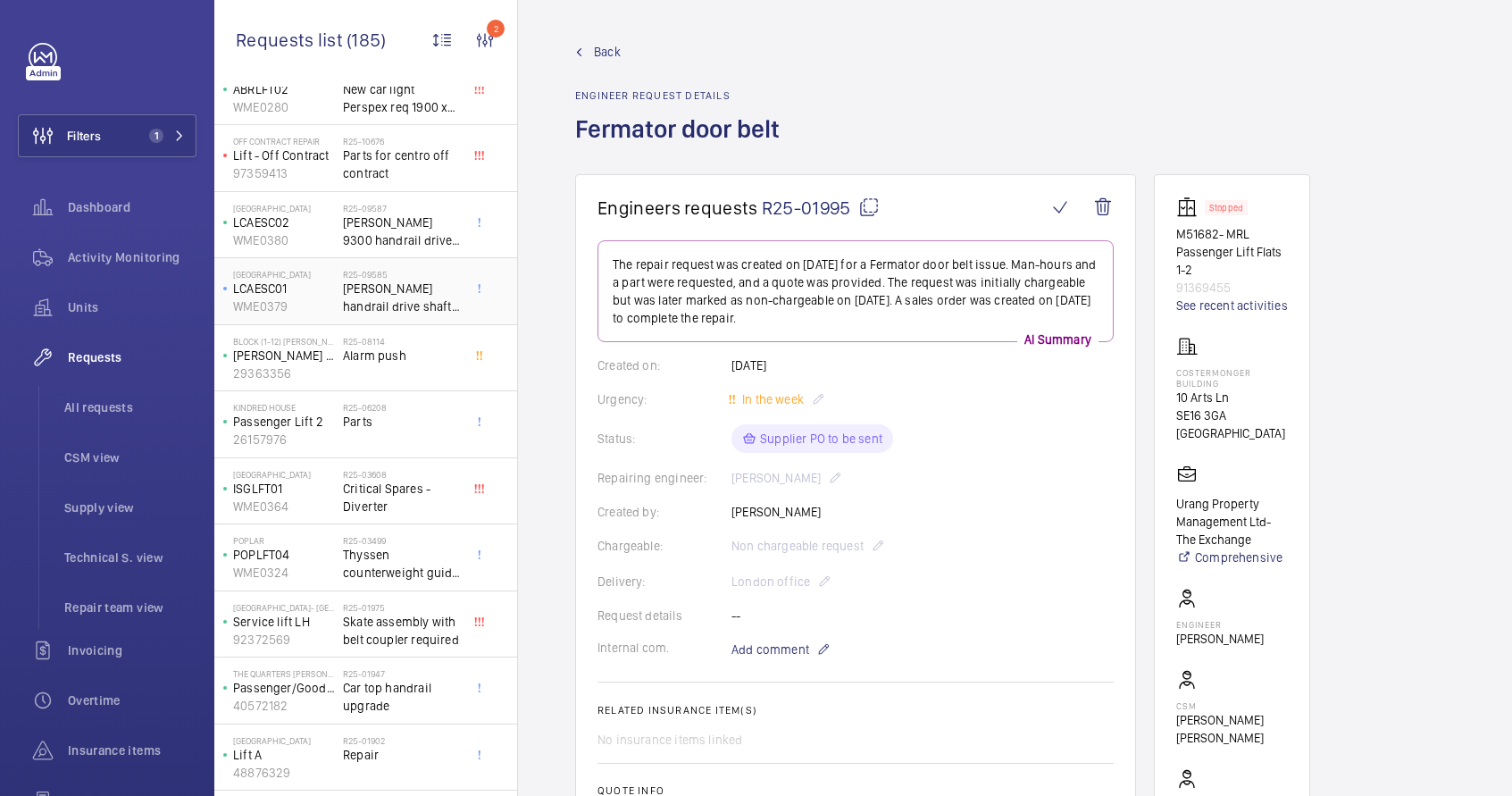
scroll to position [366, 0]
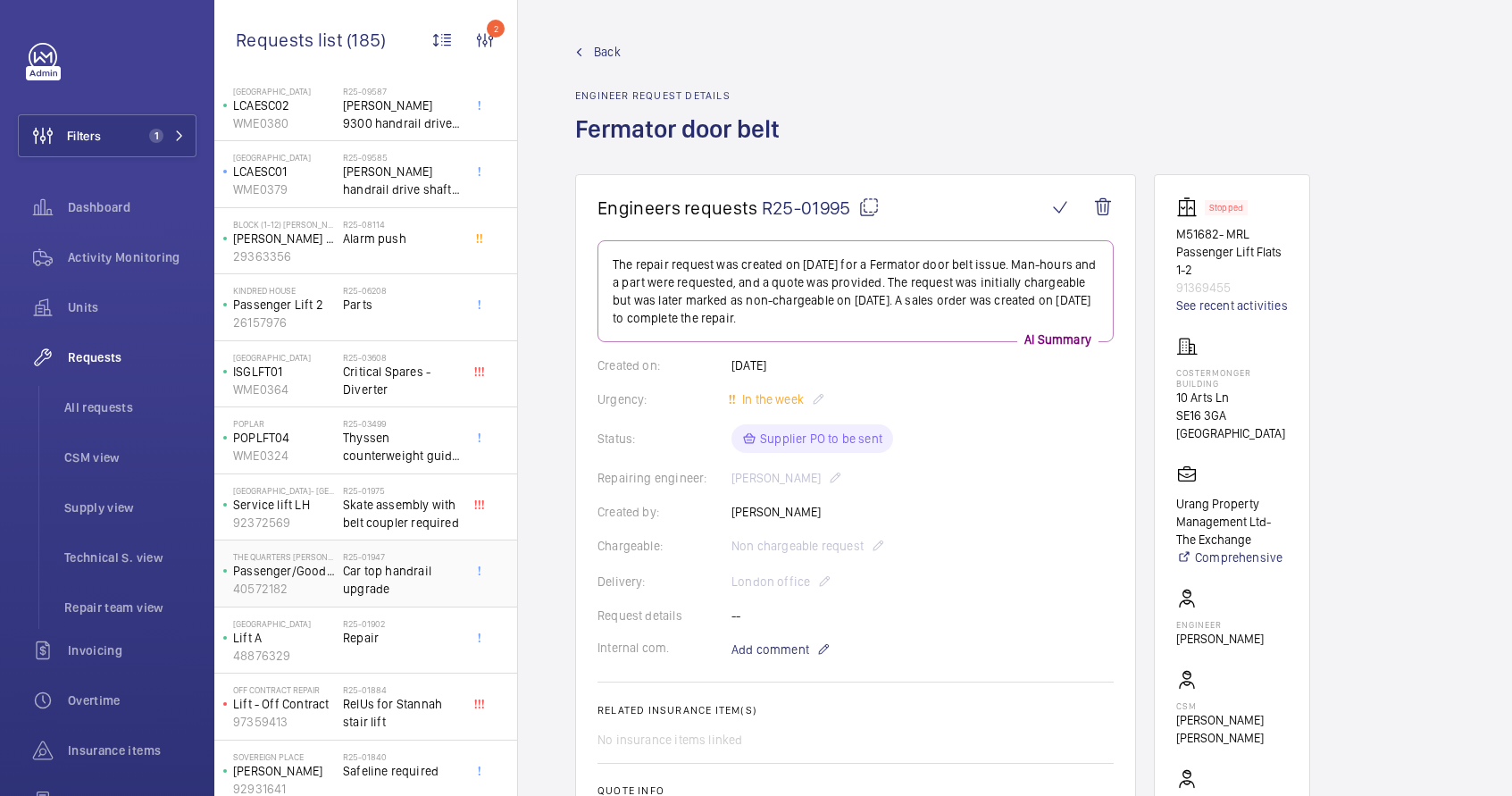
click at [399, 583] on span "Car top handrail upgrade" at bounding box center [402, 580] width 118 height 36
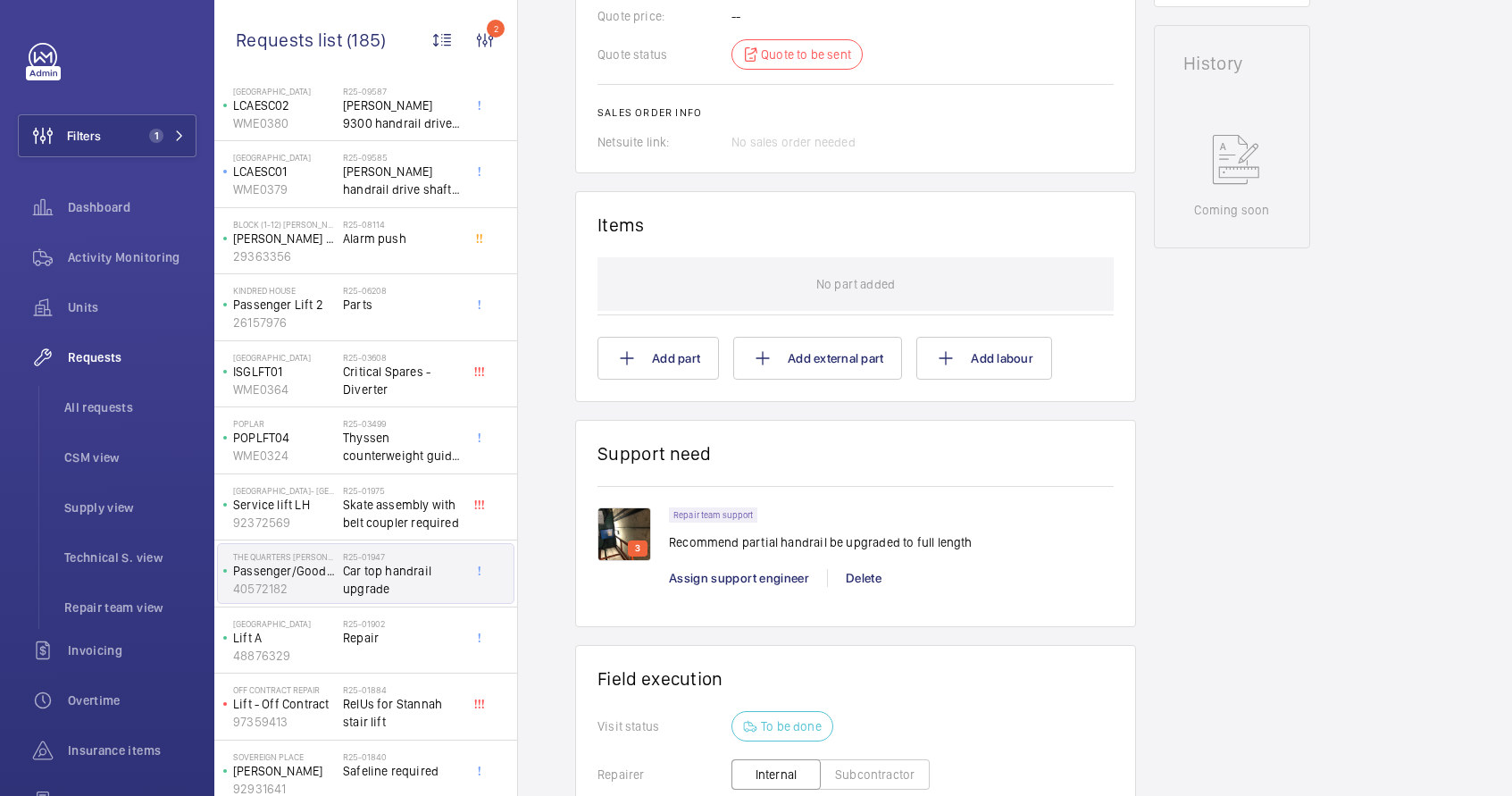
scroll to position [861, 0]
click at [629, 530] on img at bounding box center [624, 532] width 53 height 53
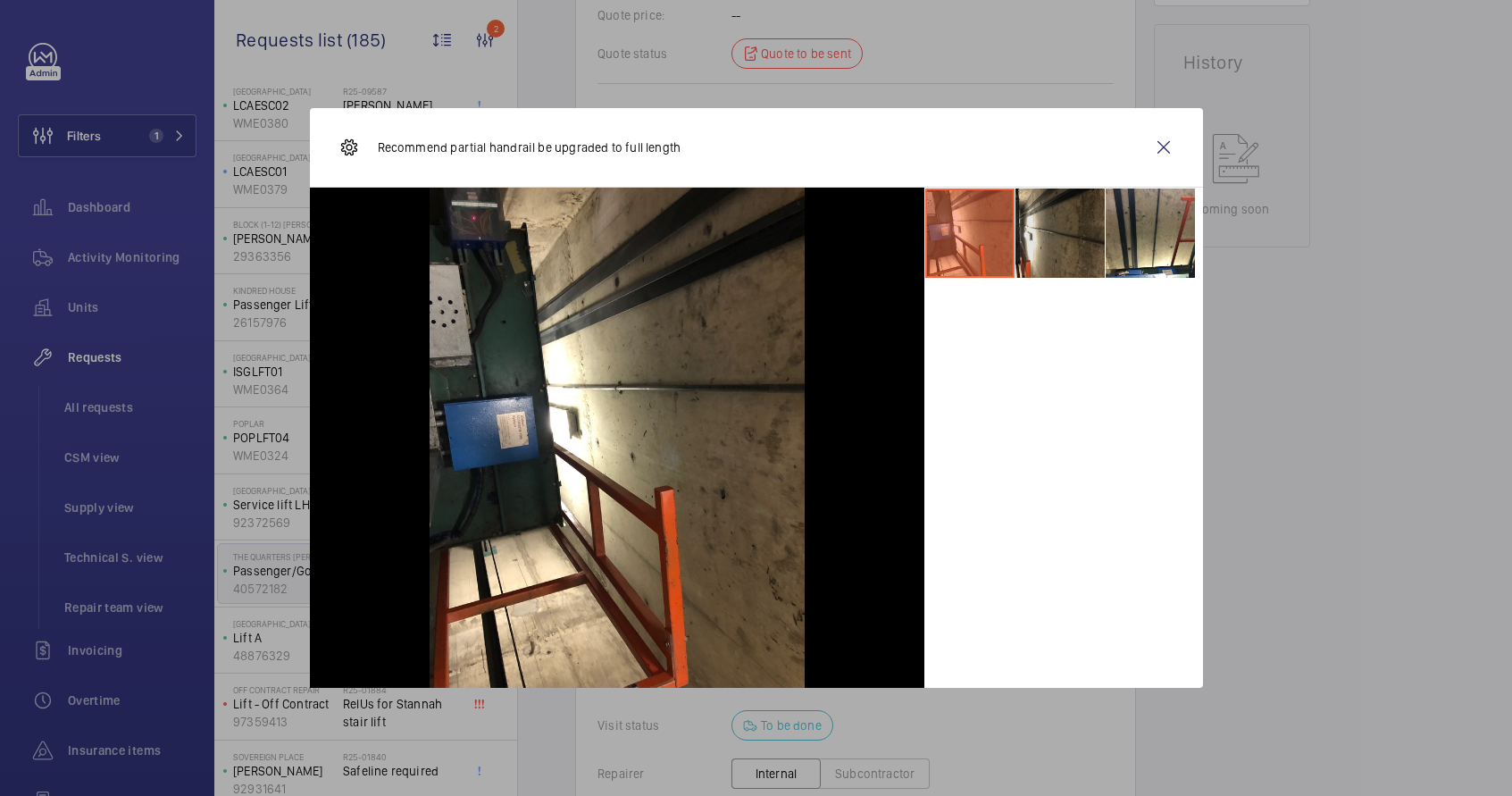
click at [1069, 247] on li at bounding box center [1060, 232] width 89 height 89
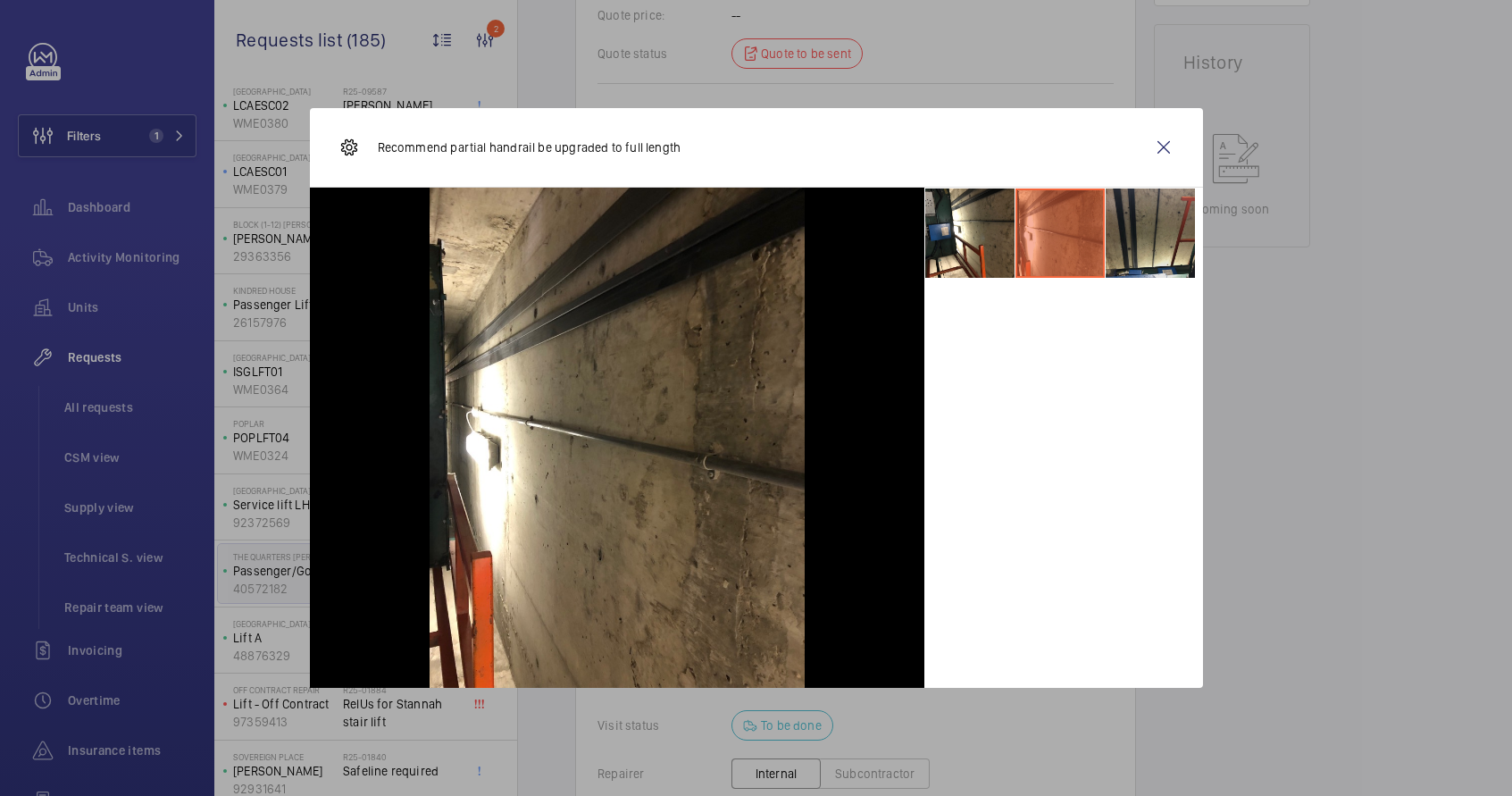
click at [1127, 238] on li at bounding box center [1150, 232] width 89 height 89
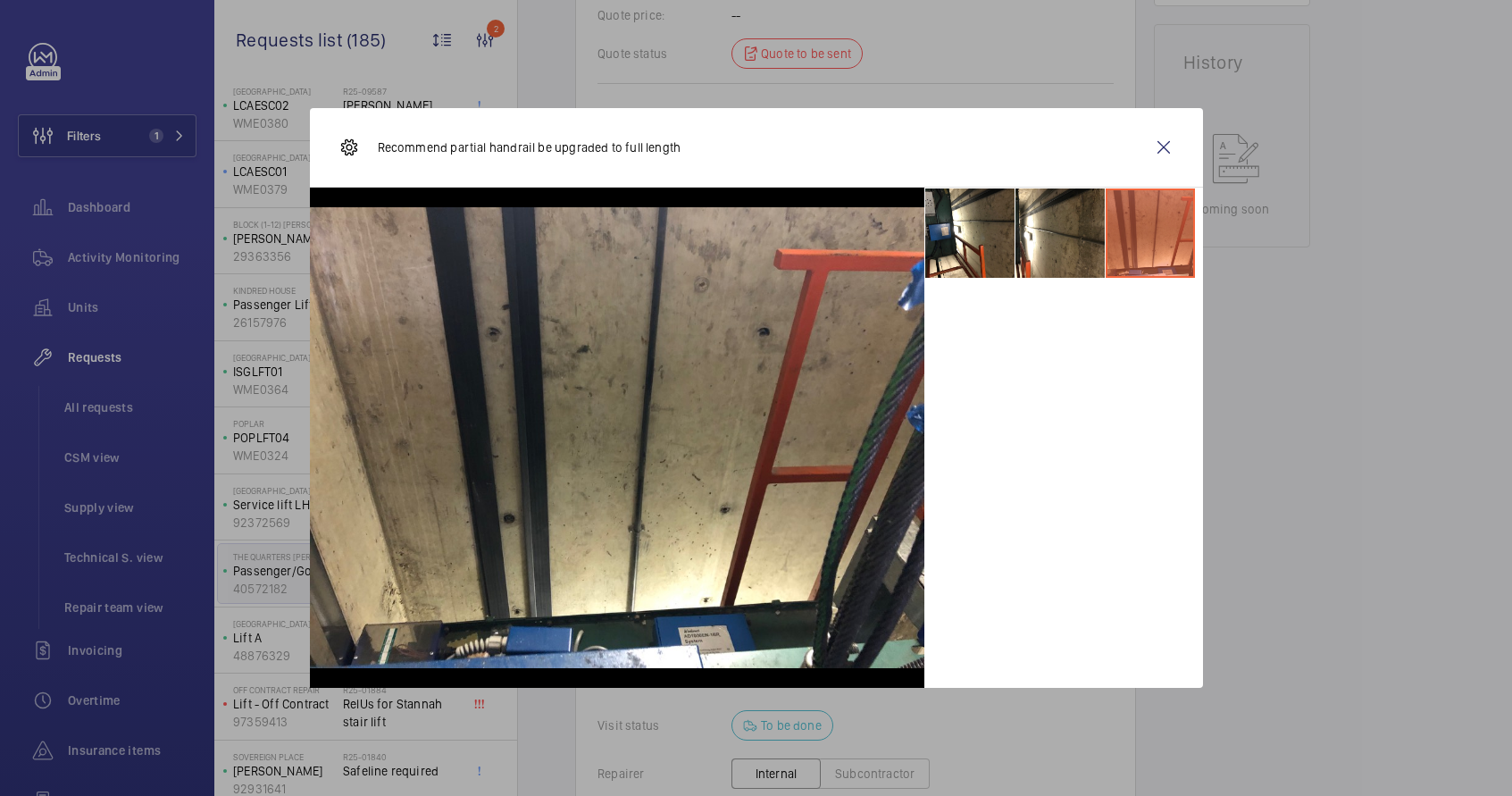
click at [1165, 149] on wm-front-icon-button at bounding box center [1164, 148] width 43 height 43
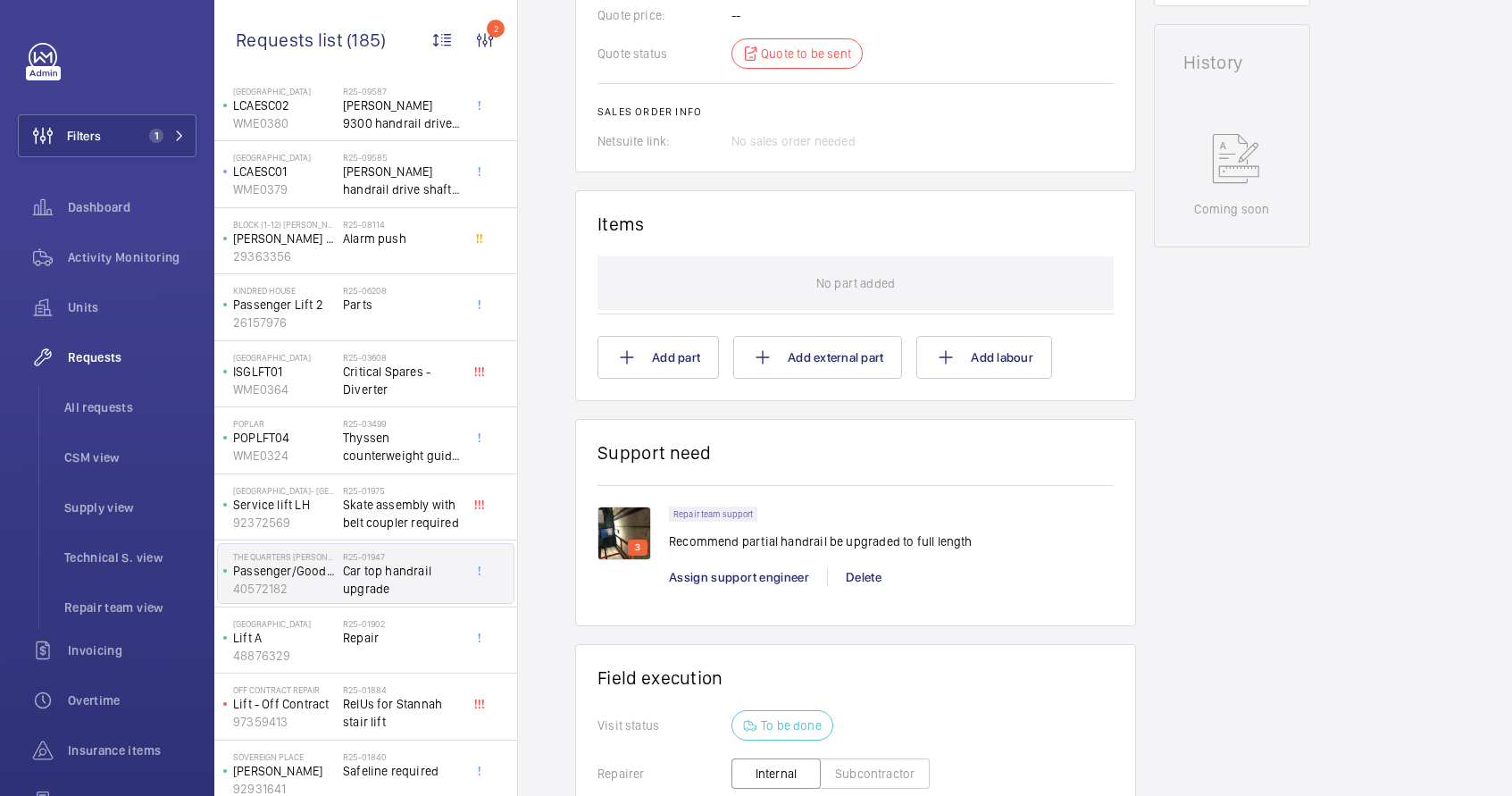
click at [707, 543] on p "Recommend partial handrail be upgraded to full length" at bounding box center [821, 541] width 304 height 18
copy p "Recommend partial handrail be upgraded to full length"
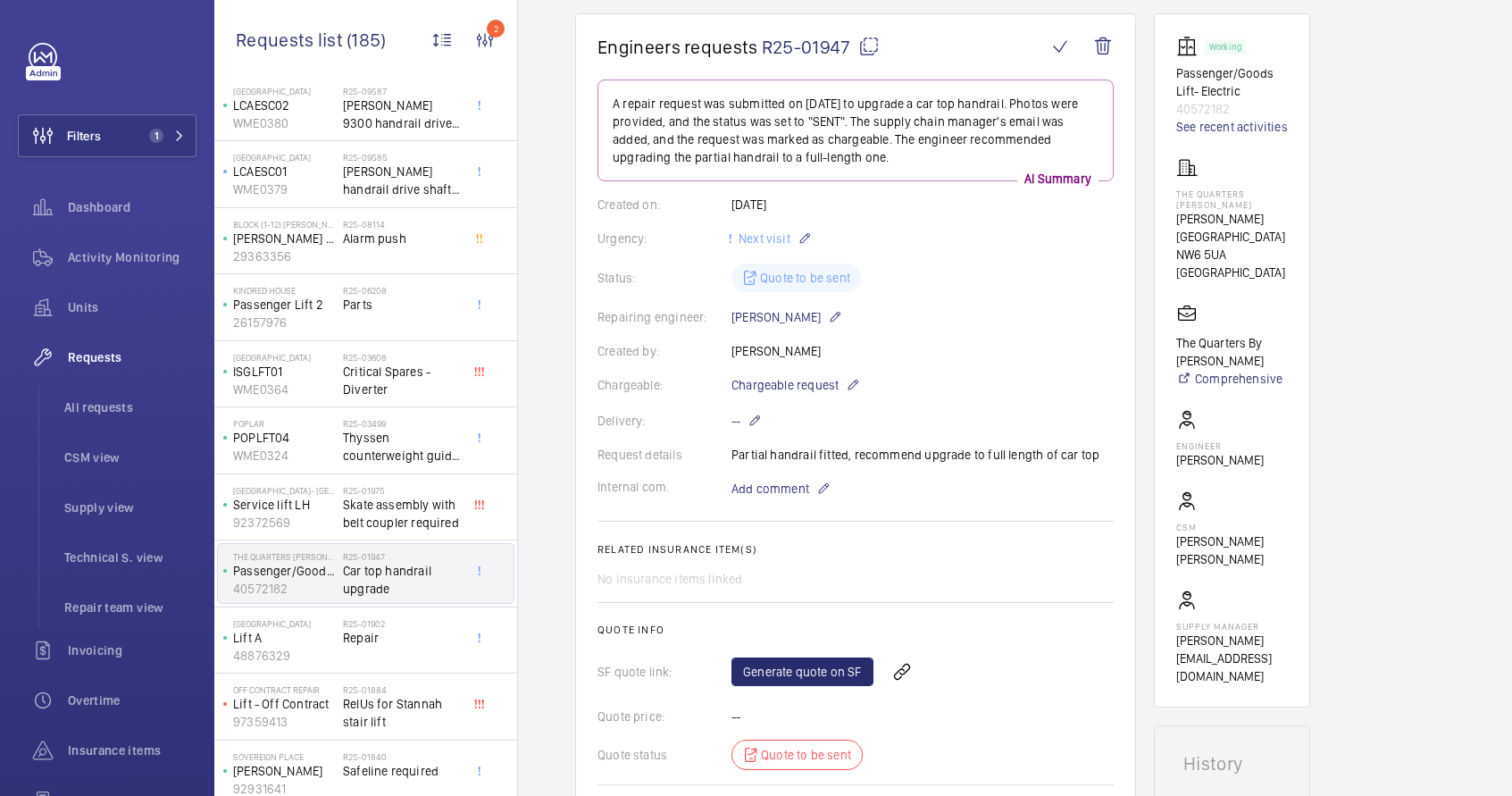
scroll to position [297, 0]
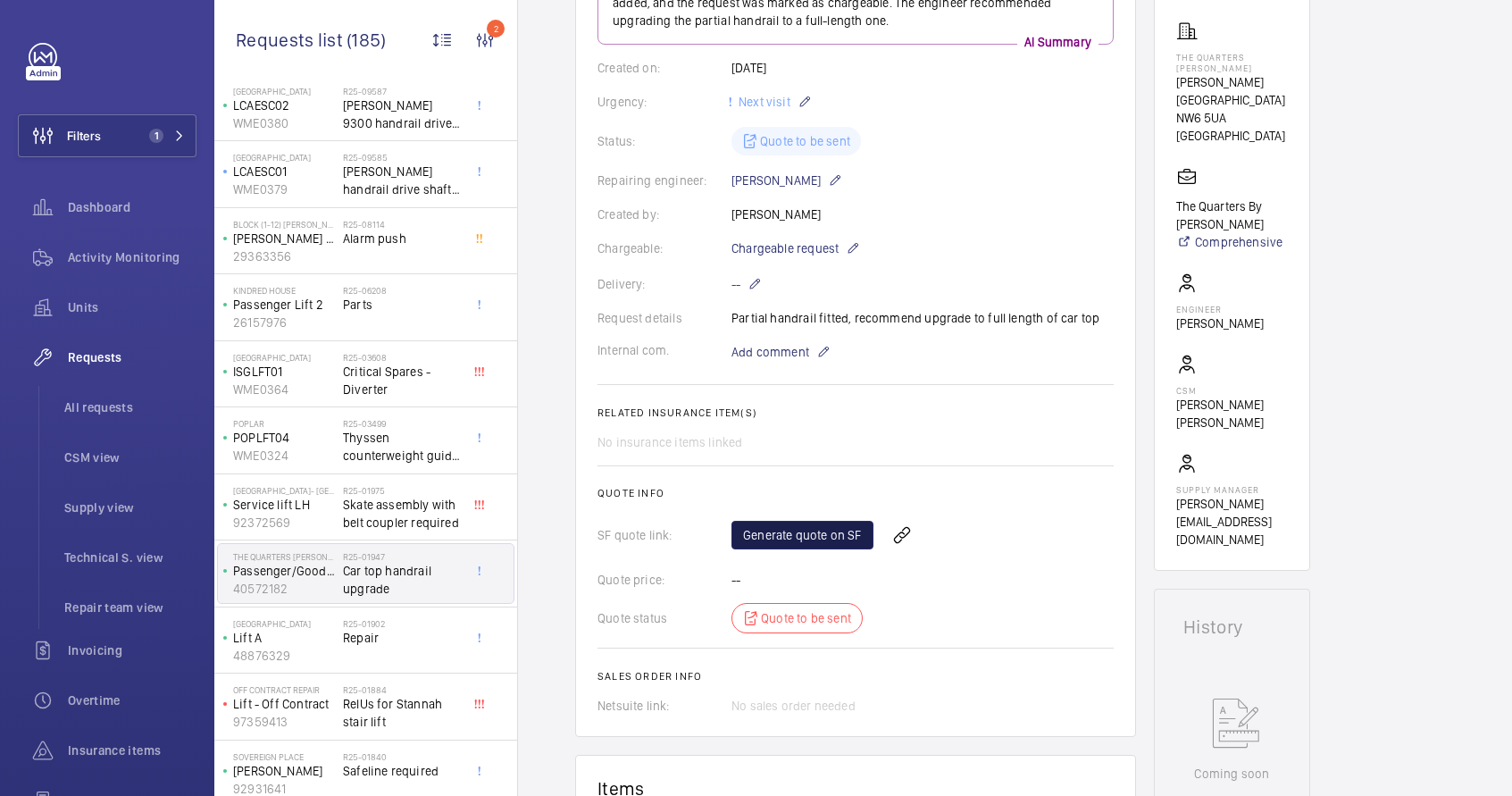
click at [792, 538] on link "Generate quote on SF" at bounding box center [803, 535] width 142 height 29
